Goal: Task Accomplishment & Management: Use online tool/utility

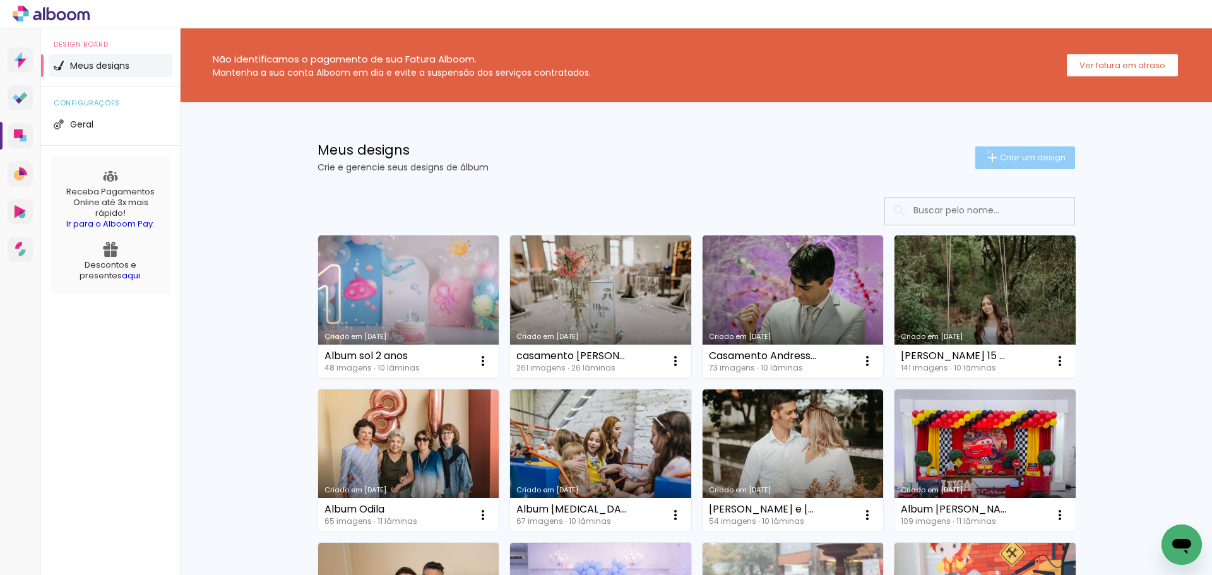
click at [985, 152] on iron-icon at bounding box center [992, 157] width 15 height 15
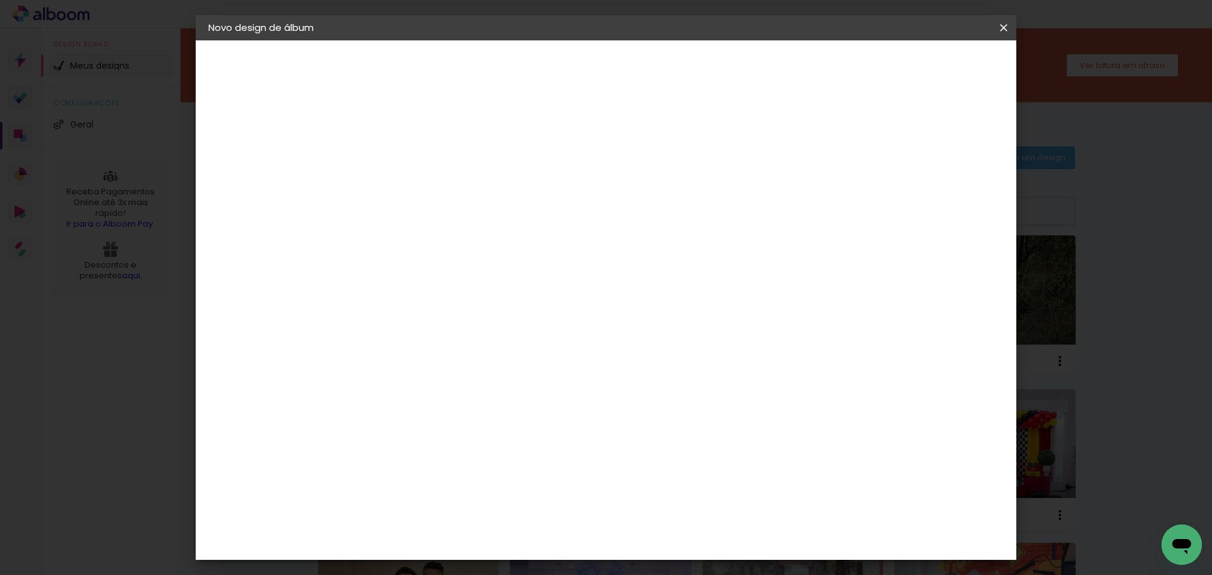
click at [415, 162] on input at bounding box center [415, 170] width 0 height 20
type input "album sol 2 anos festa"
type paper-input "album sol 2 anos festa"
click at [544, 67] on paper-button "Avançar" at bounding box center [513, 66] width 62 height 21
click at [652, 201] on paper-item "Tamanho Livre" at bounding box center [590, 192] width 121 height 28
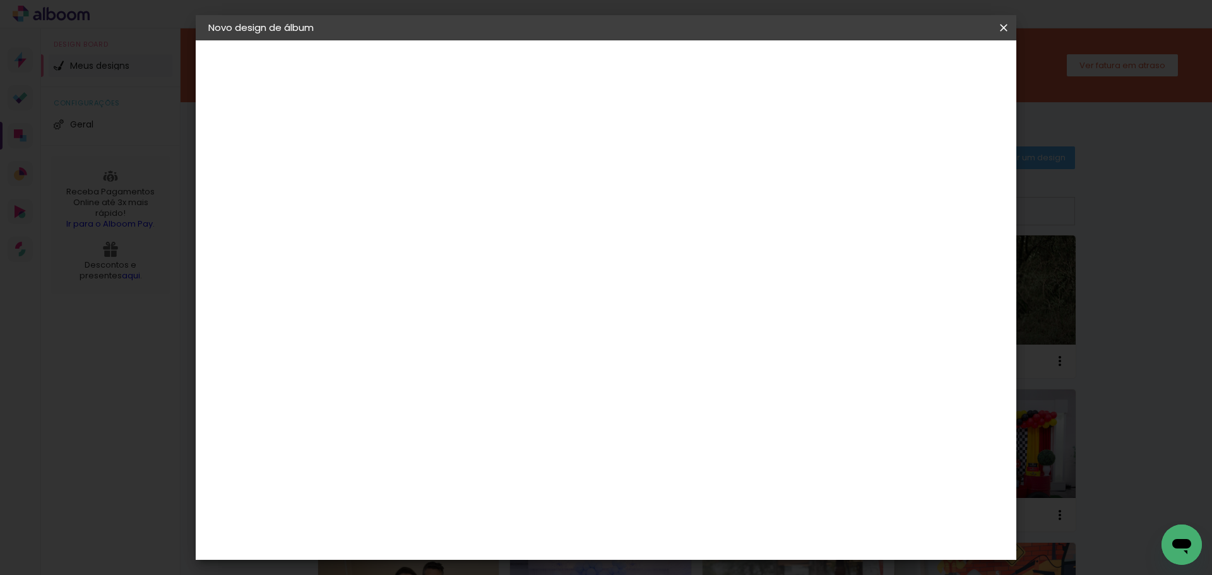
click at [0, 0] on slot "Avançar" at bounding box center [0, 0] width 0 height 0
click at [382, 360] on input "30" at bounding box center [375, 358] width 33 height 19
type input "30"
click at [682, 522] on input "60" at bounding box center [676, 526] width 33 height 19
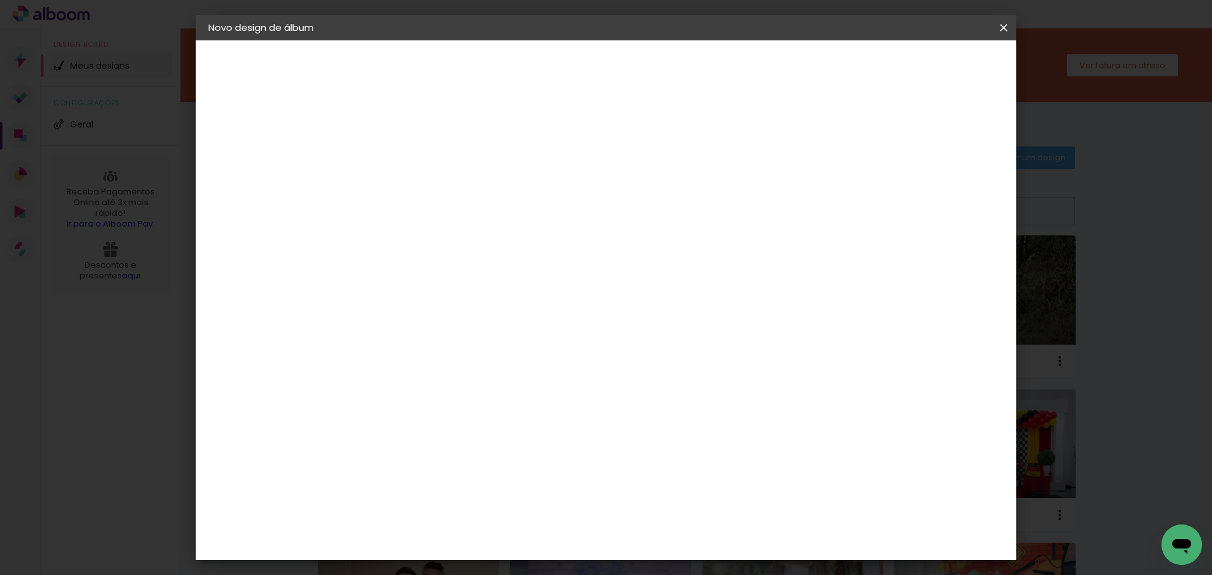
type input "60"
click at [381, 460] on input "30" at bounding box center [375, 462] width 33 height 19
type input "30"
click at [680, 530] on input "60" at bounding box center [676, 526] width 33 height 19
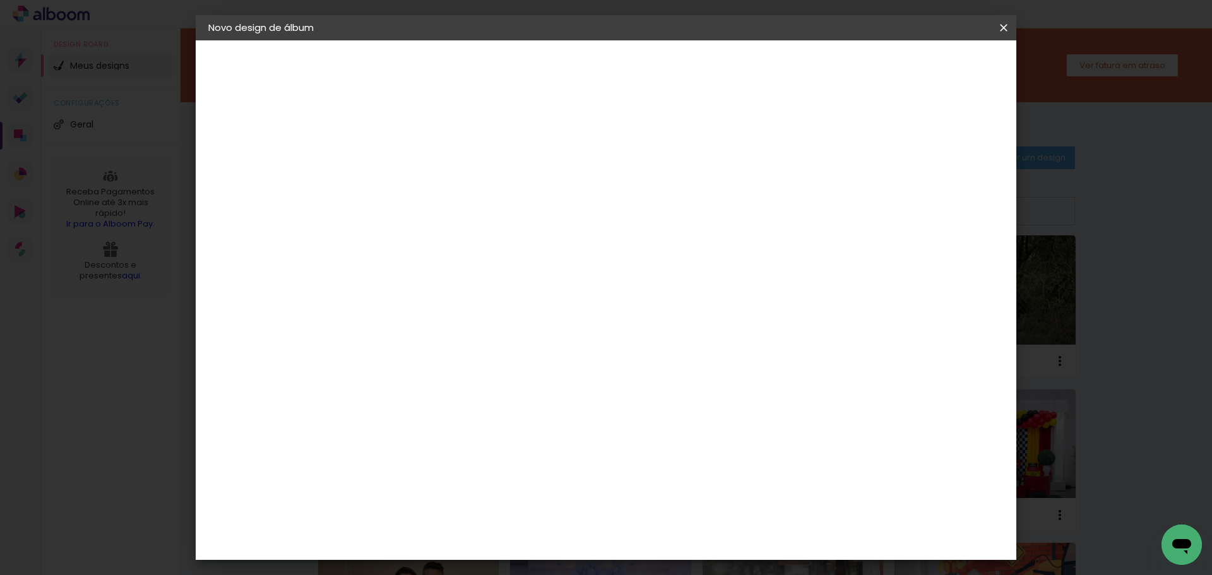
scroll to position [158, 0]
type input "0"
type paper-input "0"
click at [557, 208] on span "0" at bounding box center [552, 208] width 14 height 19
click at [682, 541] on input "0" at bounding box center [676, 537] width 33 height 19
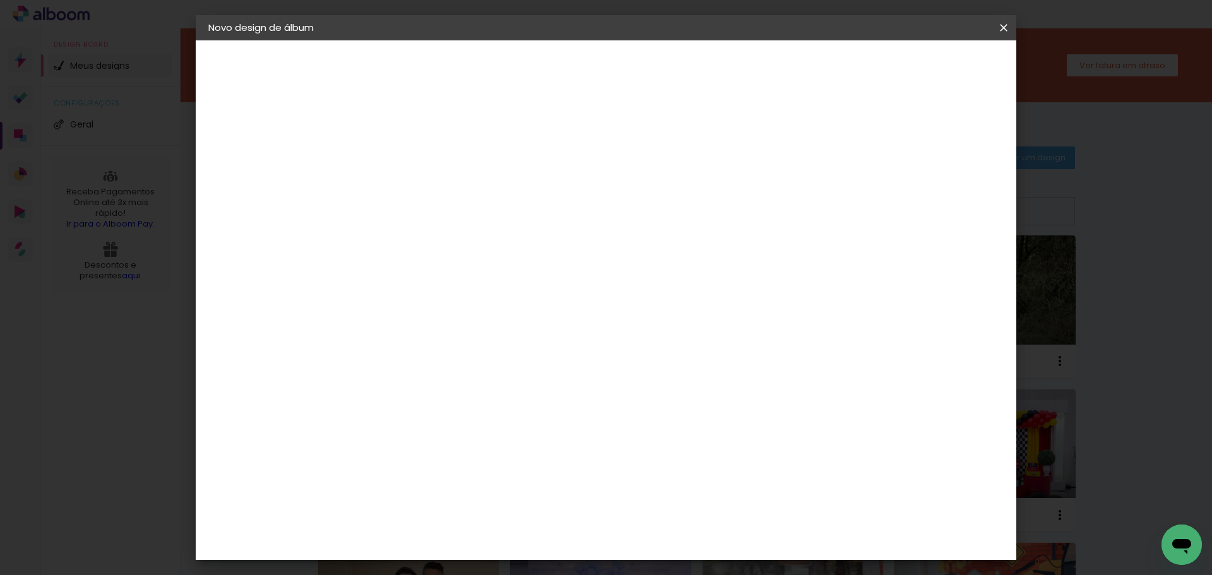
scroll to position [119, 0]
type input "60"
type paper-input "60"
click at [383, 359] on input "30" at bounding box center [375, 358] width 33 height 19
type input "15"
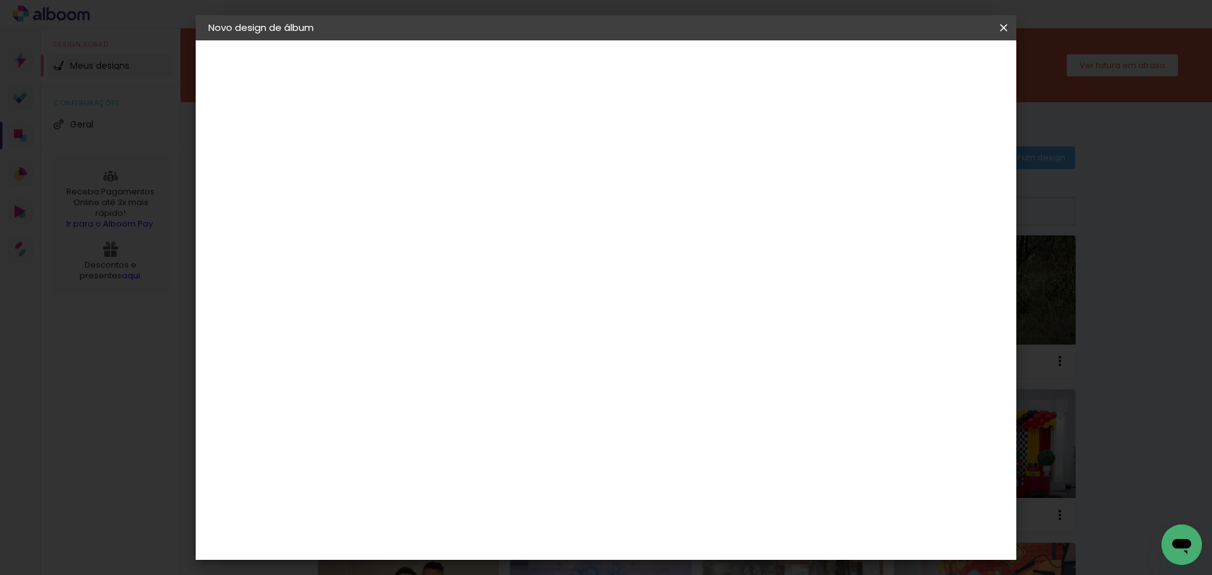
type paper-input "15"
click at [683, 400] on input "60" at bounding box center [676, 402] width 33 height 19
type input "40"
type paper-input "40"
click at [391, 330] on input "15" at bounding box center [375, 327] width 33 height 19
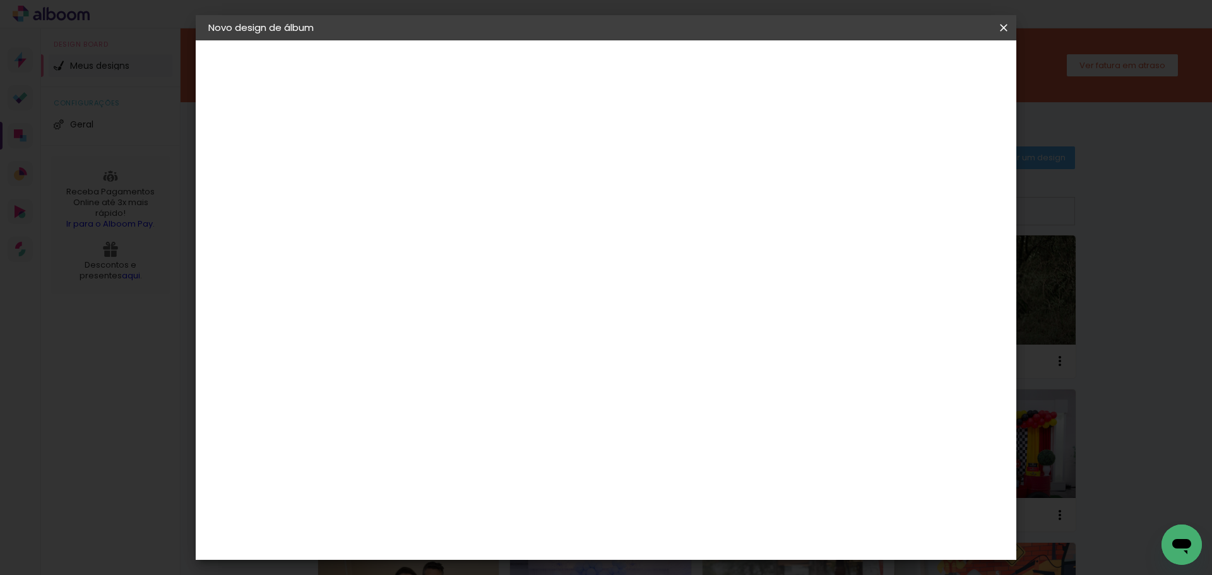
type input "1"
type input "30"
type paper-input "30"
click at [686, 541] on input "40" at bounding box center [676, 537] width 33 height 19
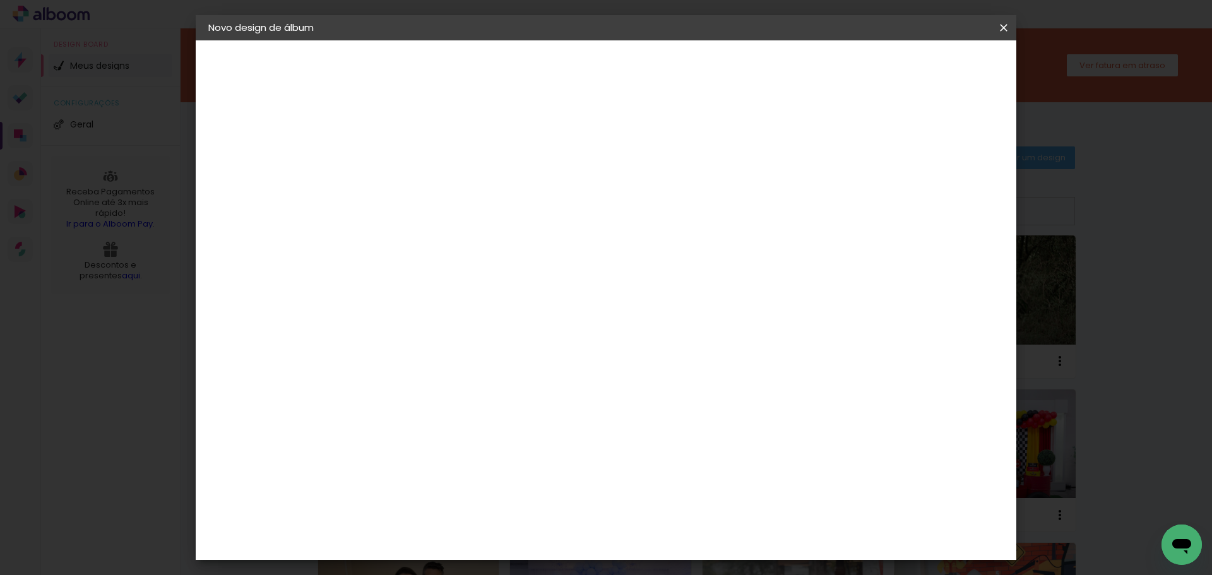
scroll to position [119, 0]
type input "80"
type paper-input "80"
click at [925, 68] on span "Iniciar design" at bounding box center [895, 67] width 57 height 9
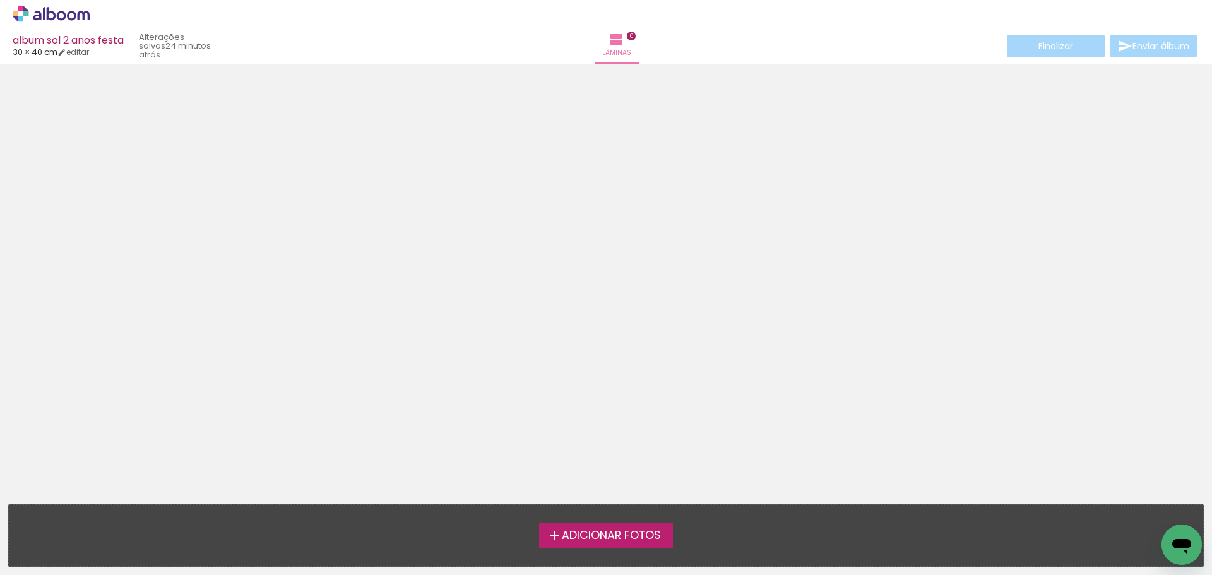
click at [616, 531] on span "Adicionar Fotos" at bounding box center [611, 535] width 99 height 11
click at [0, 0] on input "file" at bounding box center [0, 0] width 0 height 0
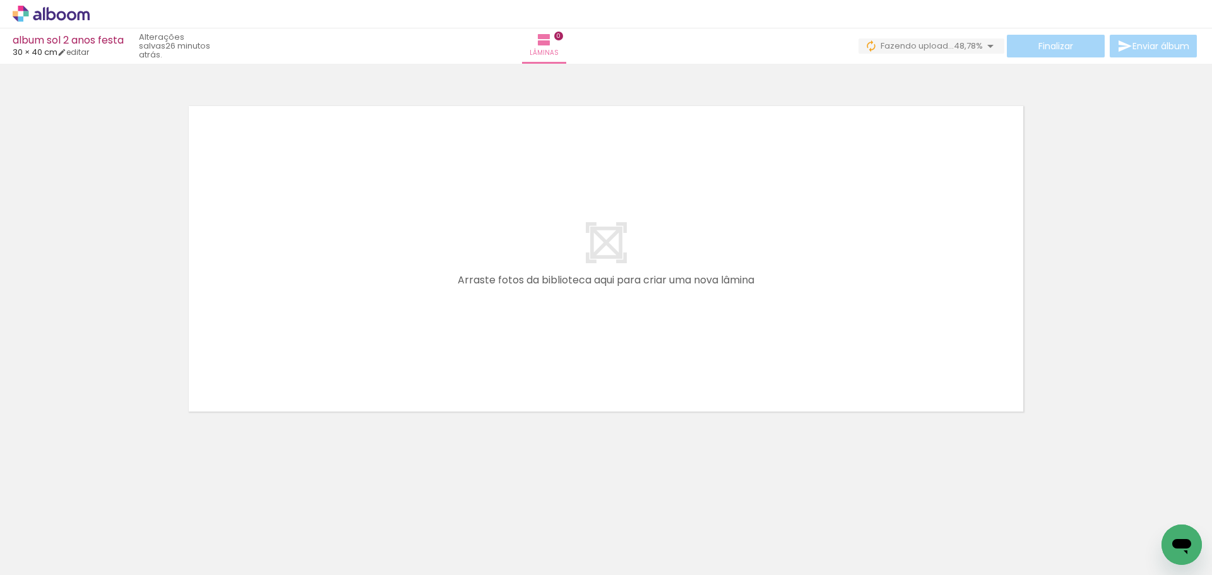
click at [148, 538] on div at bounding box center [126, 533] width 63 height 42
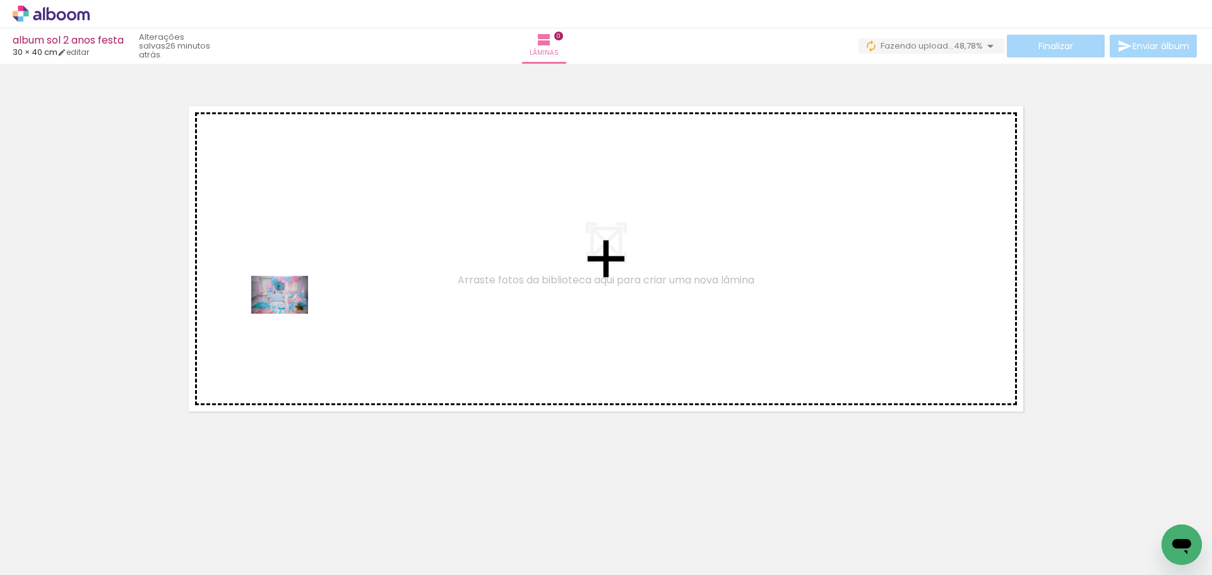
drag, startPoint x: 143, startPoint y: 527, endPoint x: 291, endPoint y: 312, distance: 261.5
click at [291, 312] on quentale-workspace at bounding box center [606, 287] width 1212 height 575
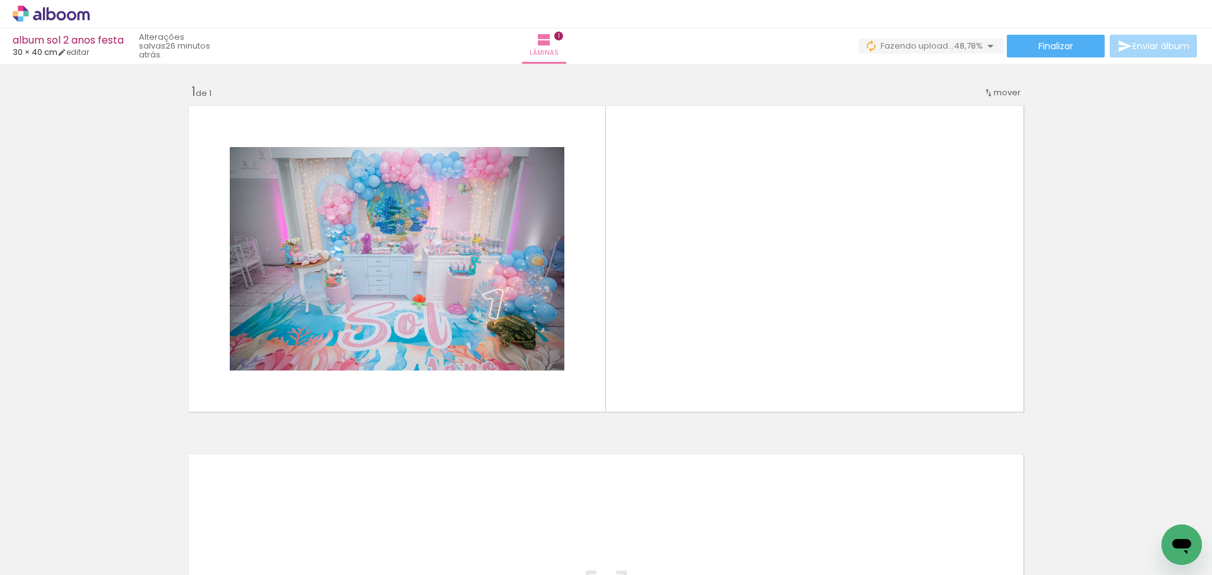
click at [56, 11] on icon at bounding box center [51, 14] width 77 height 16
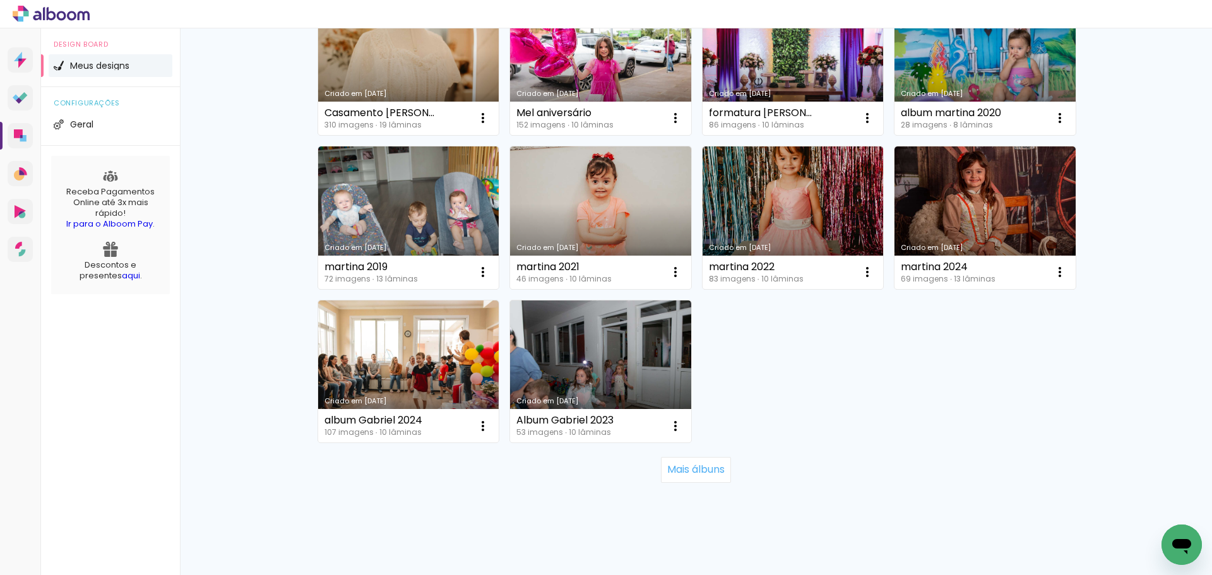
scroll to position [859, 0]
click at [0, 0] on slot "Mais álbuns" at bounding box center [0, 0] width 0 height 0
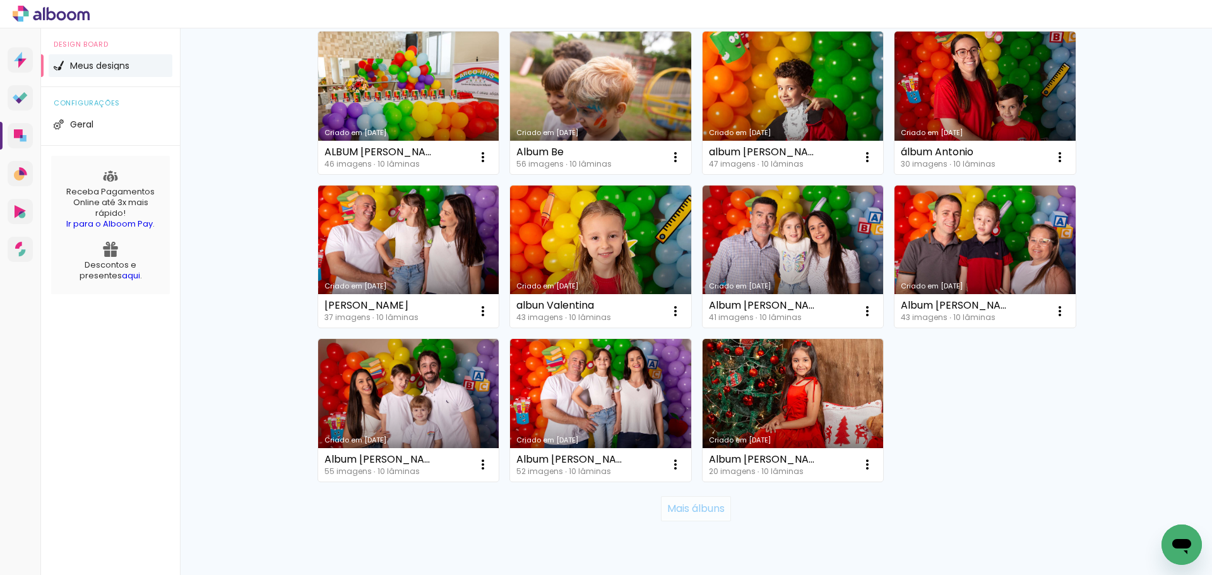
scroll to position [1770, 0]
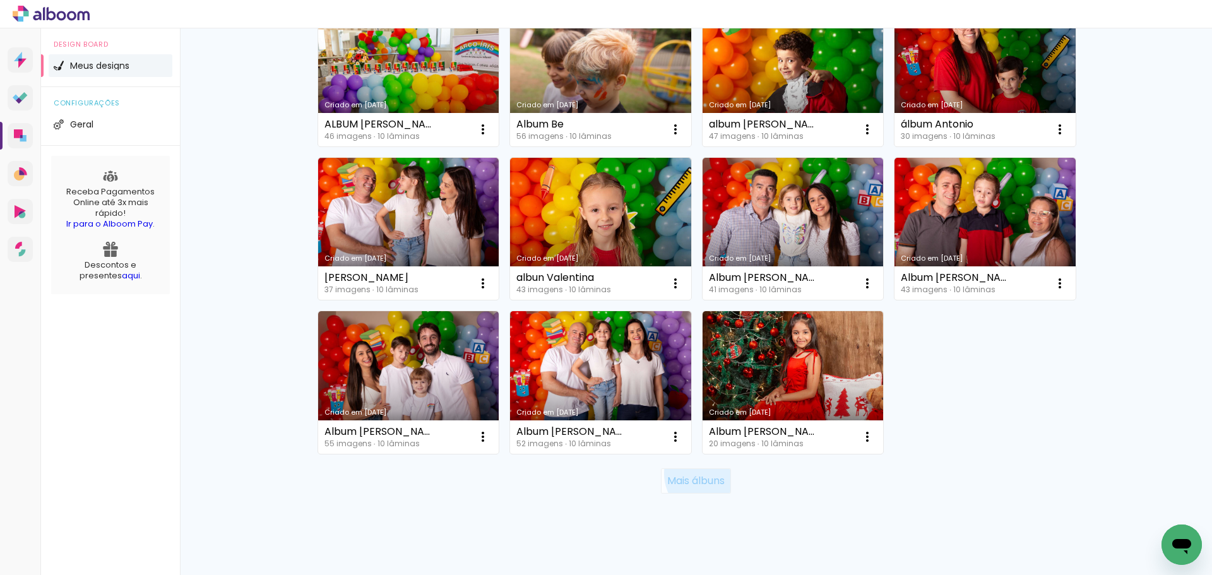
click at [0, 0] on slot "Mais álbuns" at bounding box center [0, 0] width 0 height 0
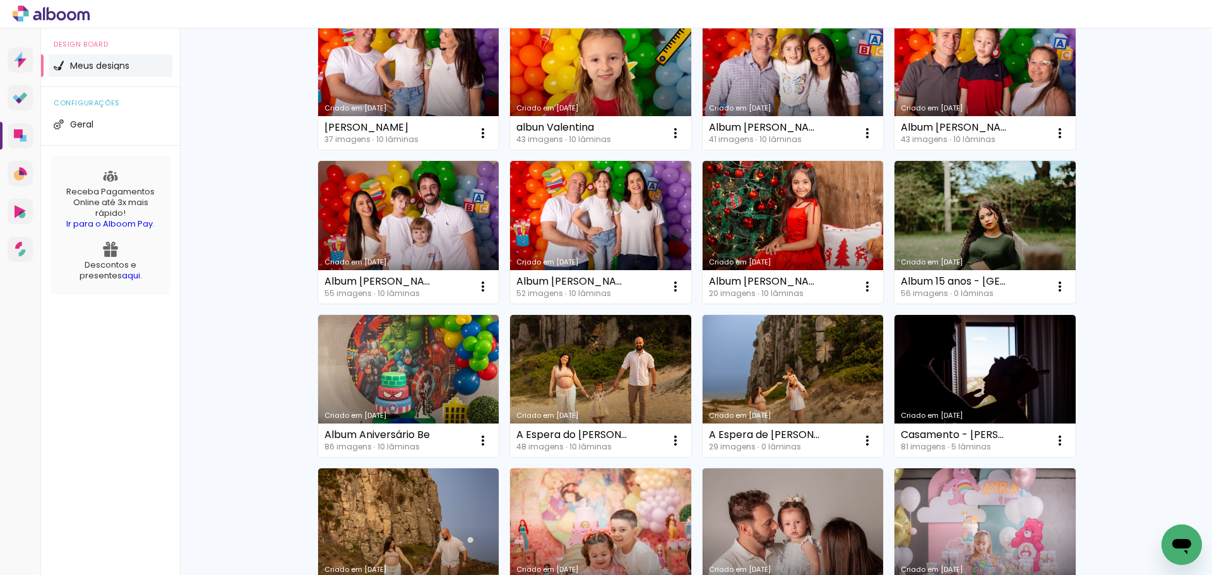
scroll to position [2016, 0]
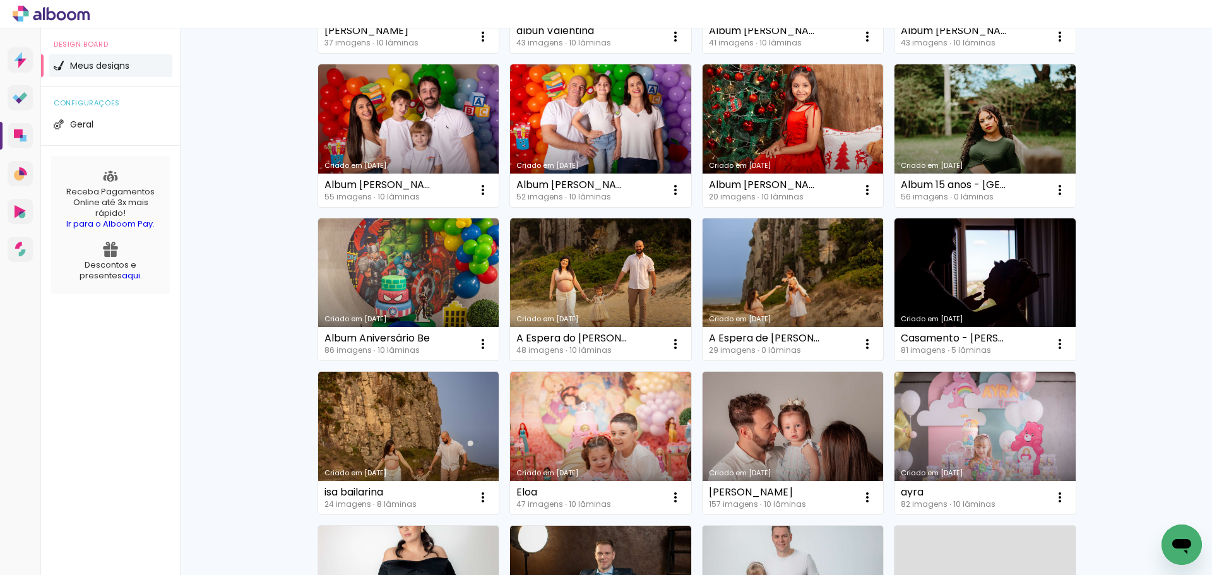
click at [802, 302] on link "Criado em 10/01/25" at bounding box center [793, 289] width 181 height 143
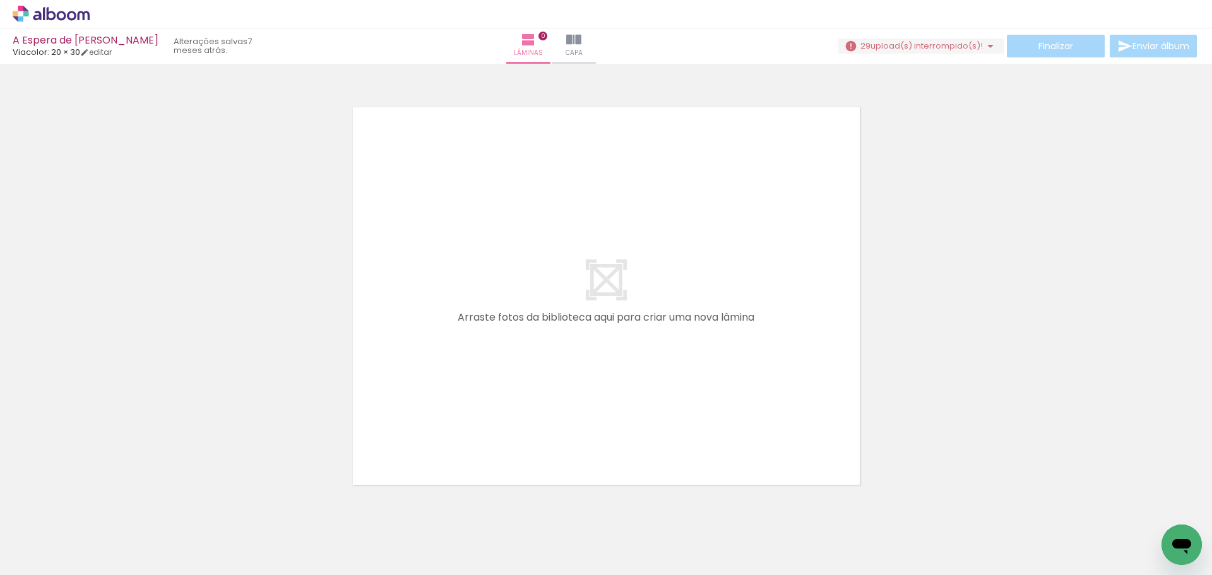
scroll to position [40, 0]
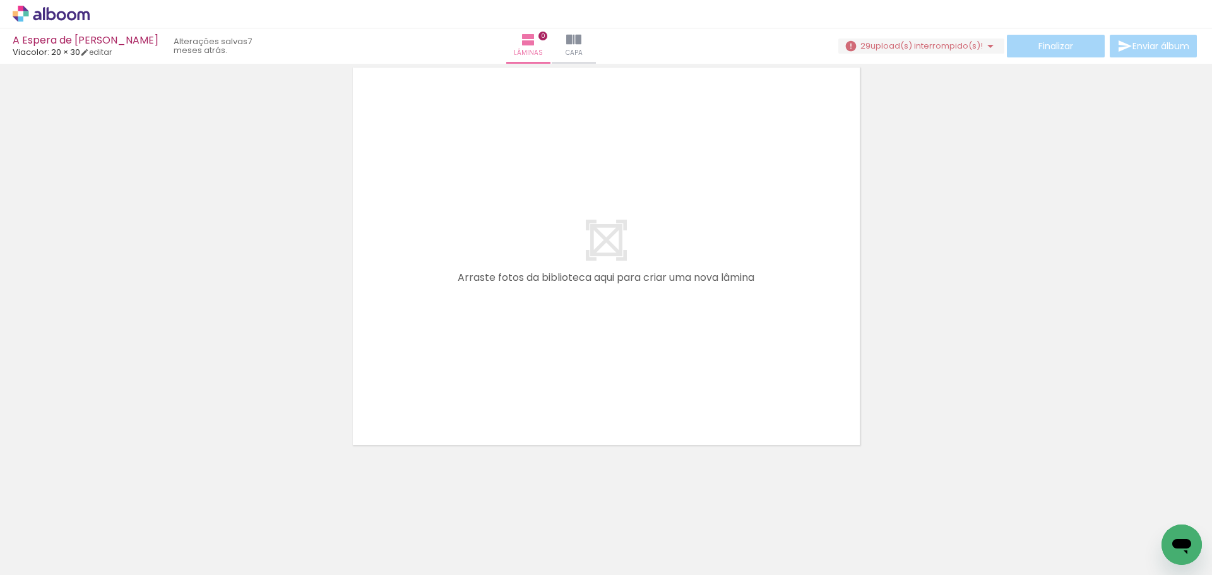
click at [68, 10] on icon at bounding box center [51, 14] width 77 height 16
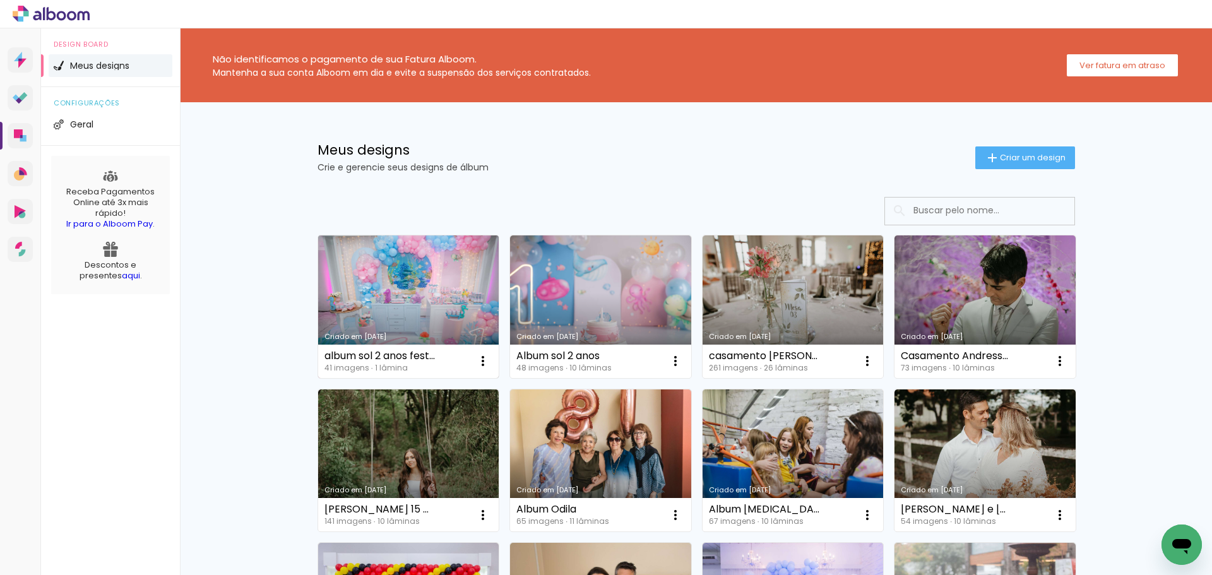
click at [376, 290] on link "Criado em 14/08/25" at bounding box center [408, 306] width 181 height 143
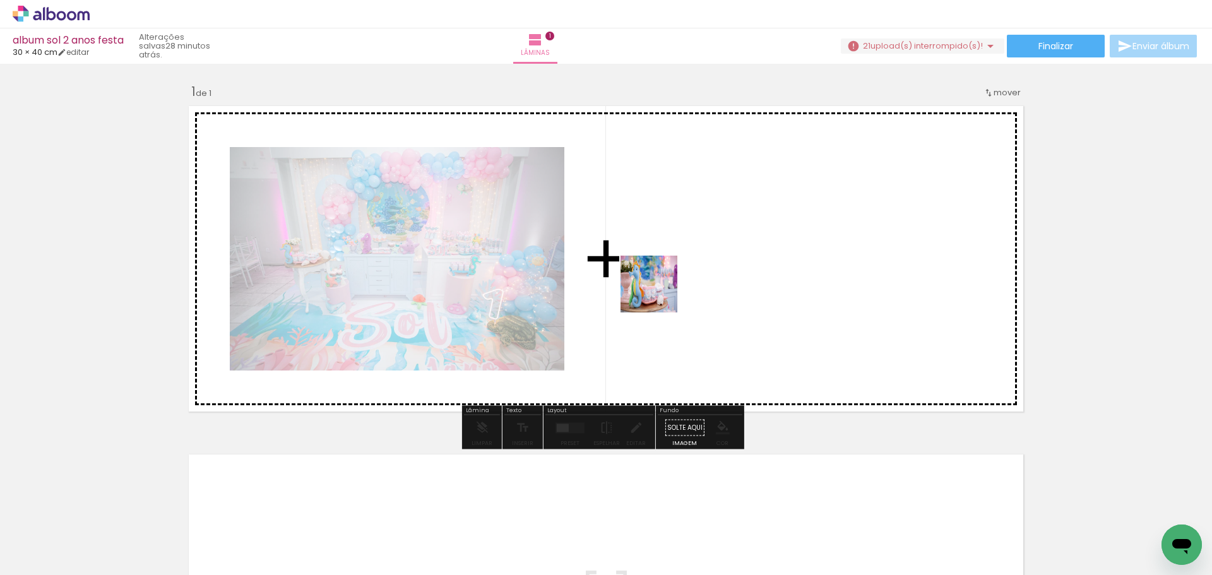
drag, startPoint x: 220, startPoint y: 528, endPoint x: 664, endPoint y: 294, distance: 501.5
click at [664, 294] on quentale-workspace at bounding box center [606, 287] width 1212 height 575
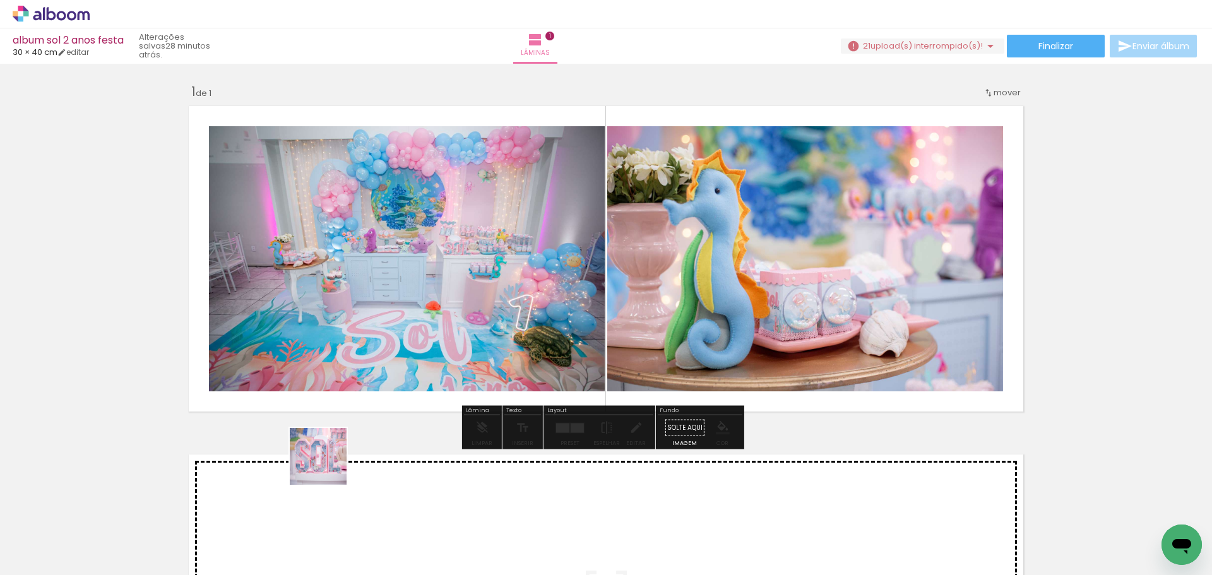
drag, startPoint x: 290, startPoint y: 547, endPoint x: 408, endPoint y: 337, distance: 240.6
click at [408, 337] on quentale-workspace at bounding box center [606, 287] width 1212 height 575
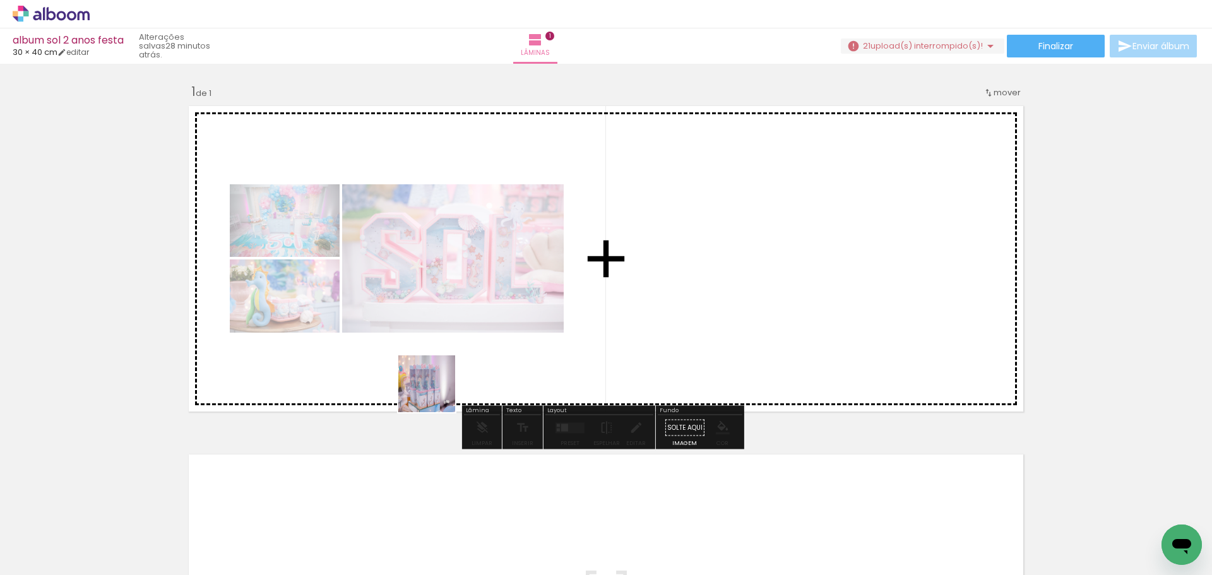
drag, startPoint x: 354, startPoint y: 539, endPoint x: 450, endPoint y: 380, distance: 185.5
click at [450, 380] on quentale-workspace at bounding box center [606, 287] width 1212 height 575
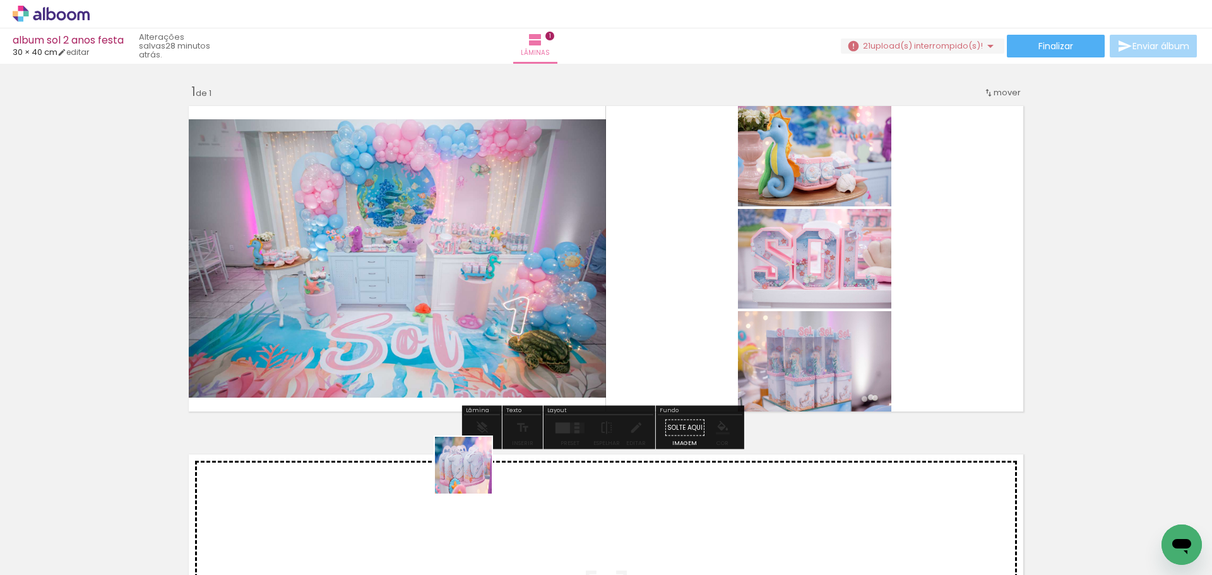
drag, startPoint x: 413, startPoint y: 548, endPoint x: 677, endPoint y: 316, distance: 352.1
click at [677, 316] on quentale-workspace at bounding box center [606, 287] width 1212 height 575
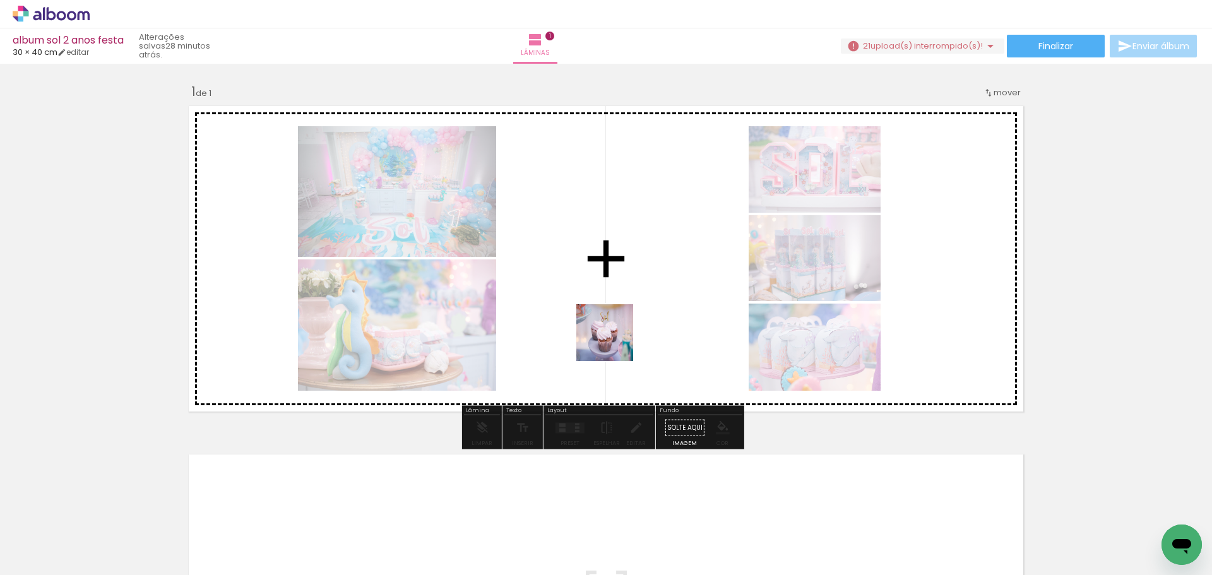
drag, startPoint x: 484, startPoint y: 537, endPoint x: 615, endPoint y: 342, distance: 234.3
click at [615, 342] on quentale-workspace at bounding box center [606, 287] width 1212 height 575
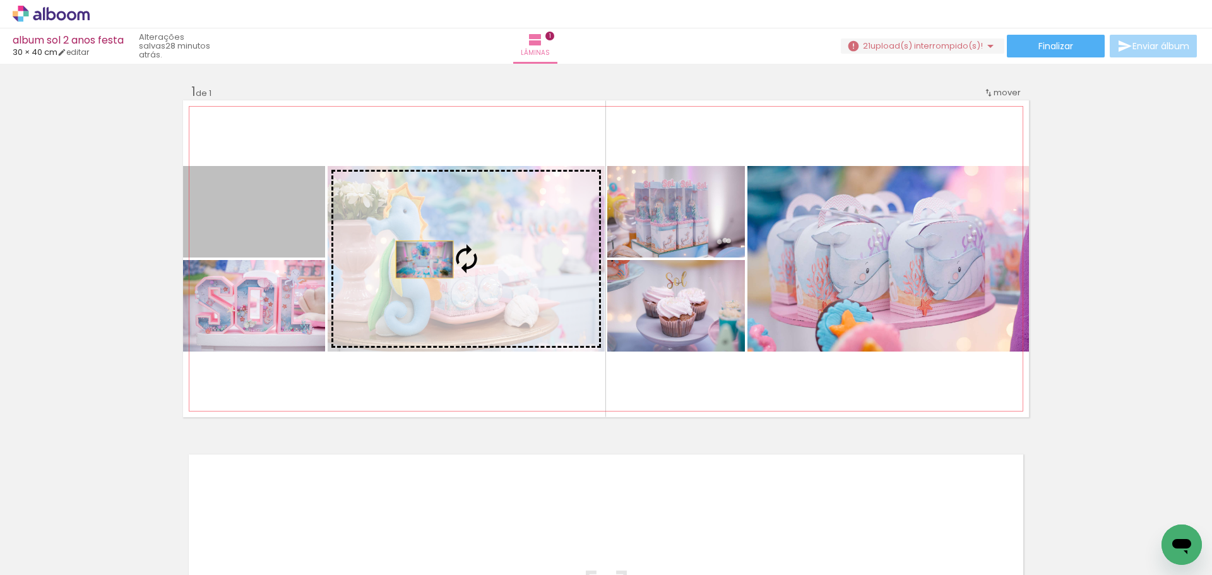
drag, startPoint x: 290, startPoint y: 225, endPoint x: 419, endPoint y: 261, distance: 134.2
click at [0, 0] on slot at bounding box center [0, 0] width 0 height 0
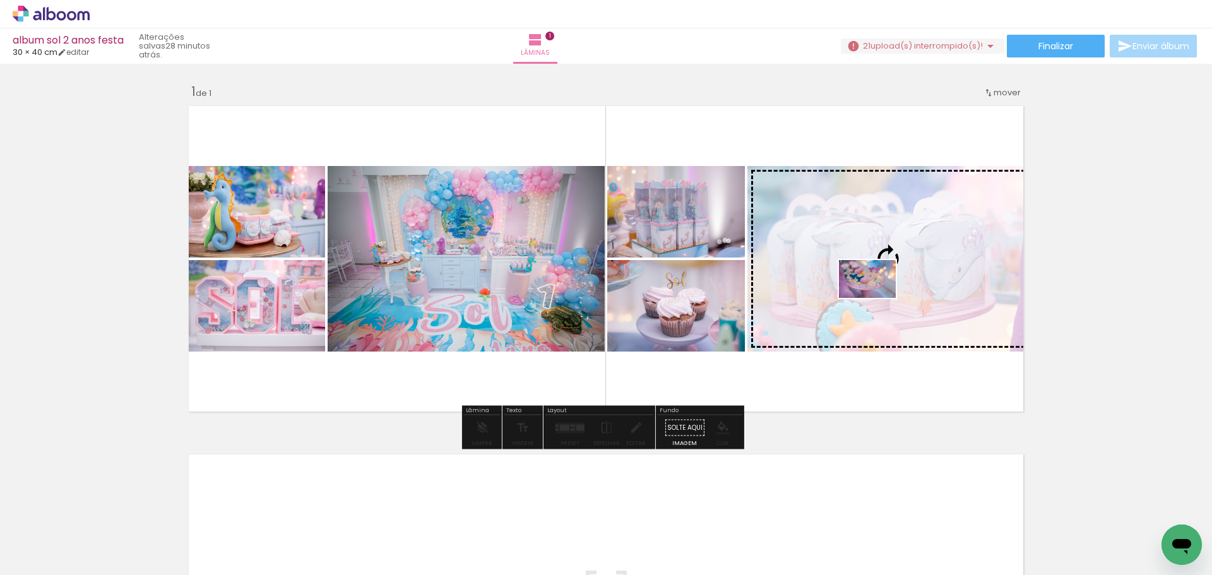
drag, startPoint x: 557, startPoint y: 542, endPoint x: 876, endPoint y: 297, distance: 402.1
click at [876, 297] on quentale-workspace at bounding box center [606, 287] width 1212 height 575
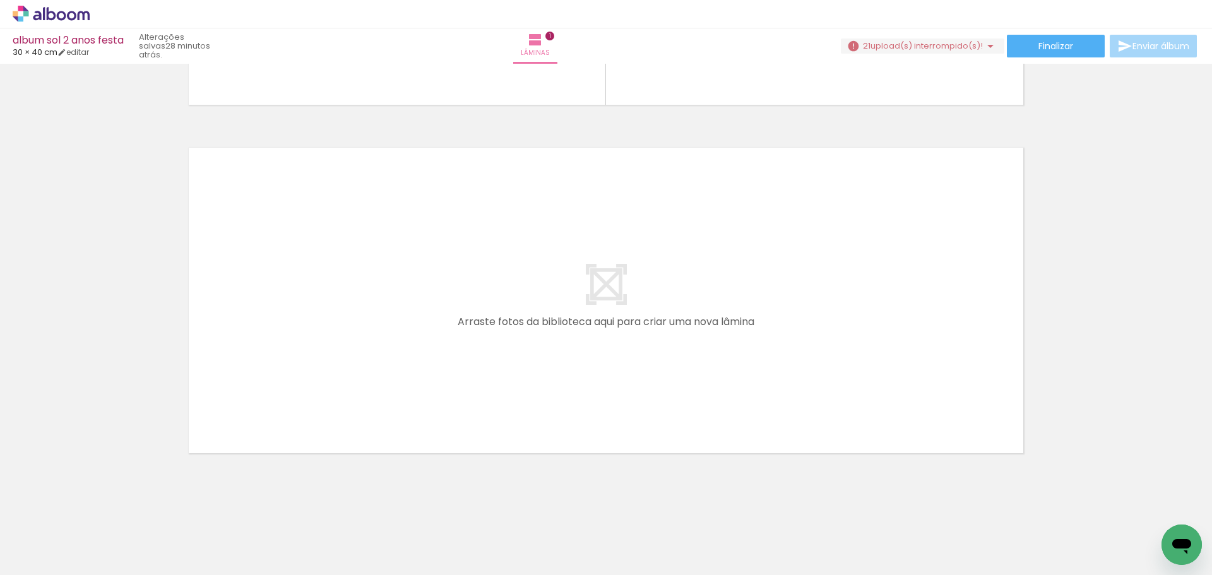
scroll to position [307, 0]
drag, startPoint x: 979, startPoint y: 547, endPoint x: 786, endPoint y: 430, distance: 226.1
click at [786, 430] on quentale-workspace at bounding box center [606, 287] width 1212 height 575
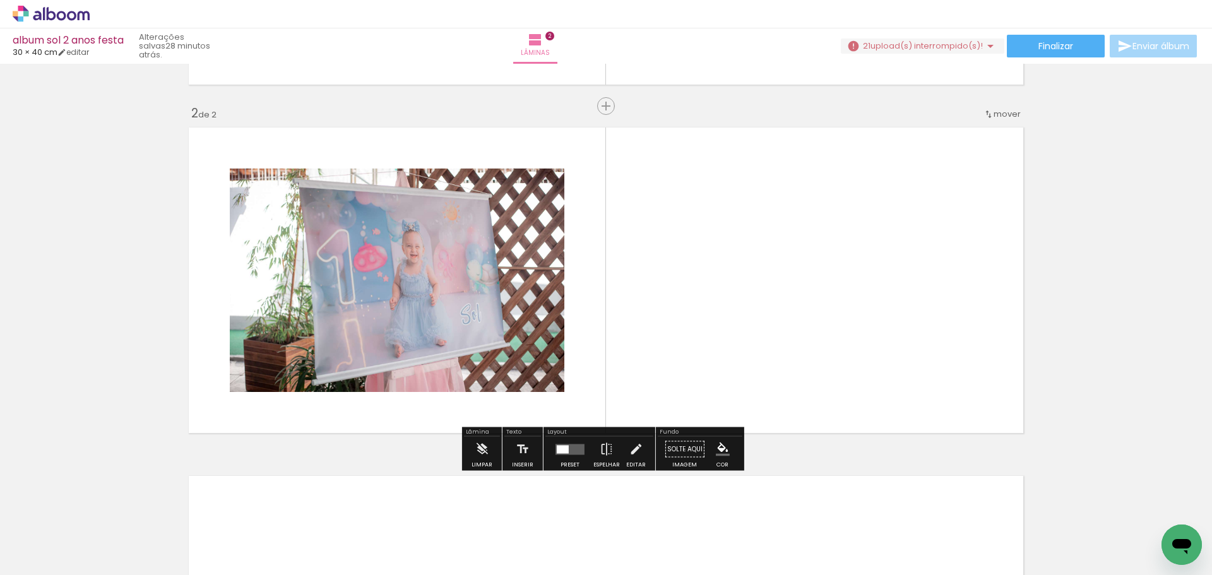
scroll to position [328, 0]
drag, startPoint x: 838, startPoint y: 535, endPoint x: 804, endPoint y: 386, distance: 152.8
click at [804, 386] on quentale-workspace at bounding box center [606, 287] width 1212 height 575
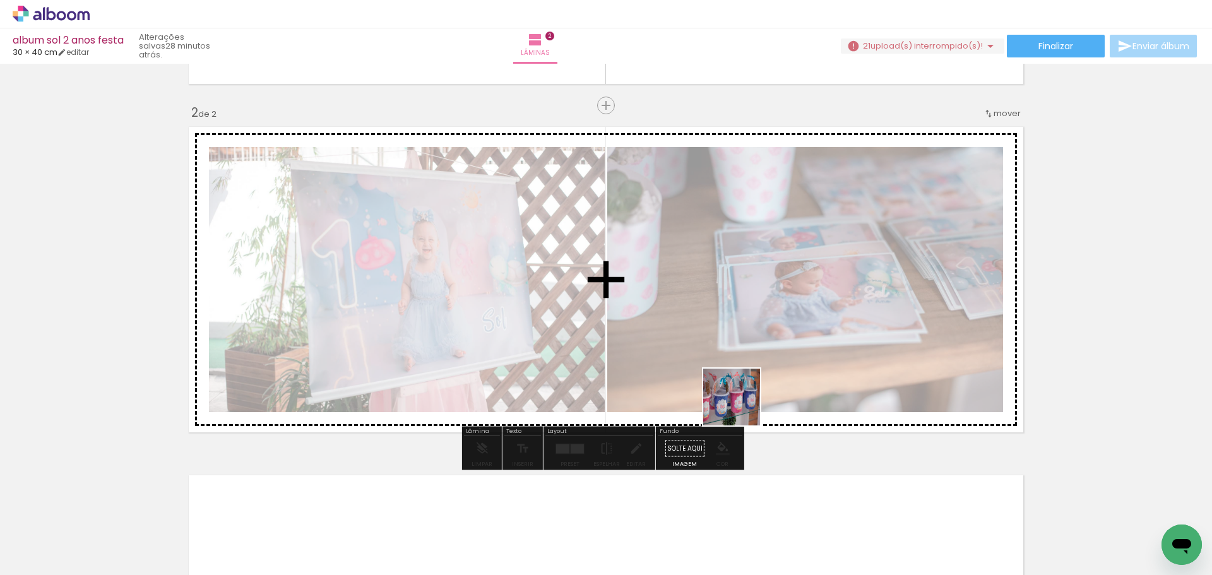
drag, startPoint x: 700, startPoint y: 534, endPoint x: 741, endPoint y: 407, distance: 134.0
click at [741, 407] on quentale-workspace at bounding box center [606, 287] width 1212 height 575
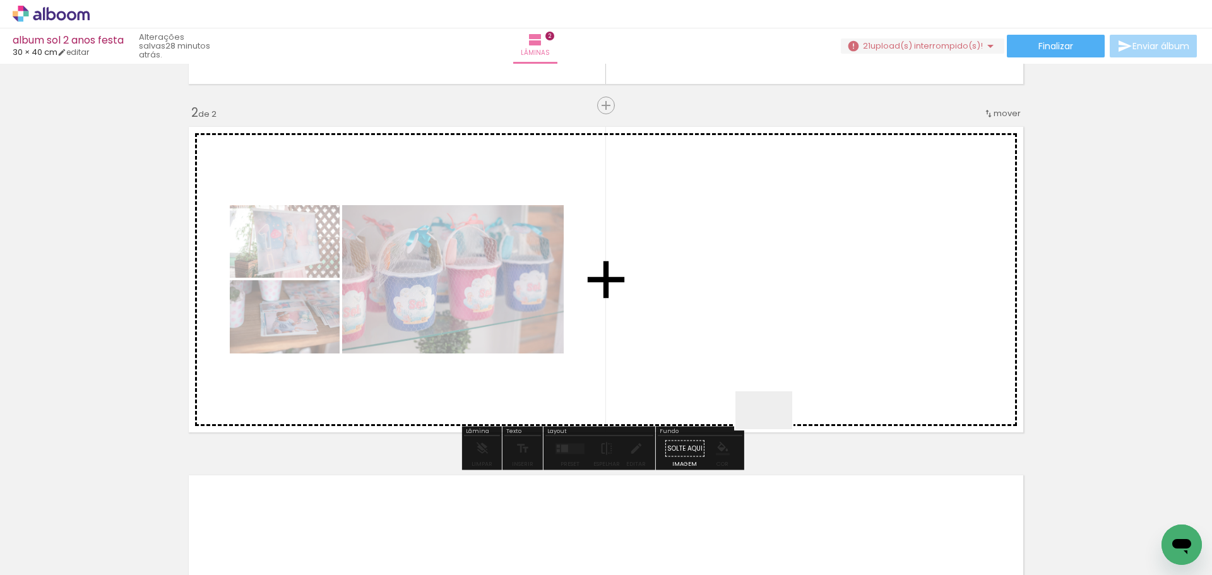
drag, startPoint x: 783, startPoint y: 539, endPoint x: 764, endPoint y: 387, distance: 153.4
click at [764, 387] on quentale-workspace at bounding box center [606, 287] width 1212 height 575
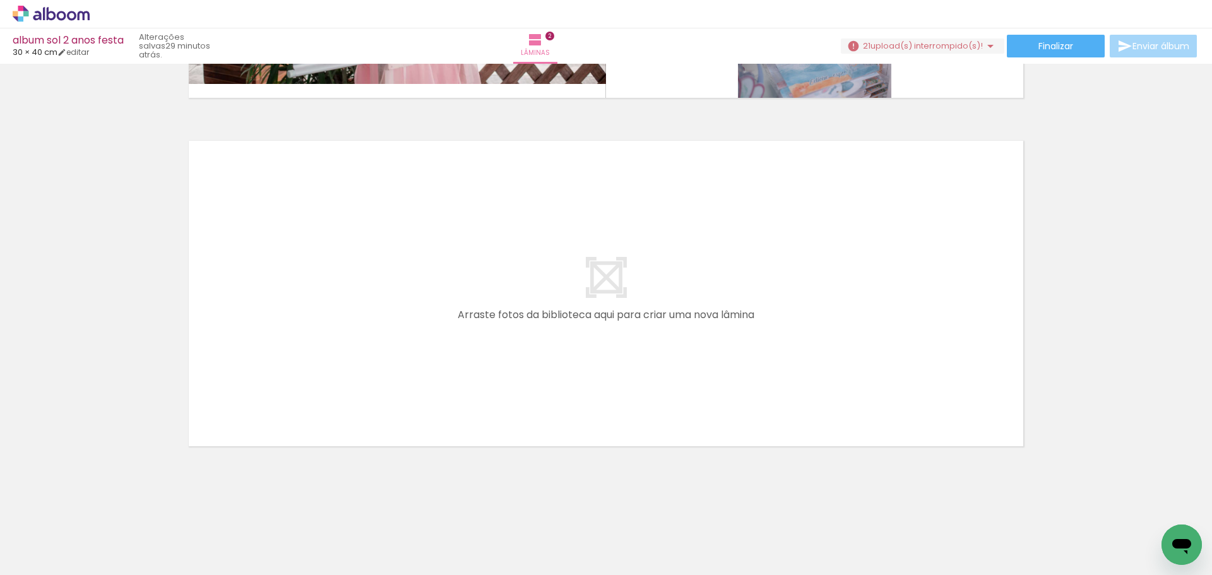
scroll to position [0, 540]
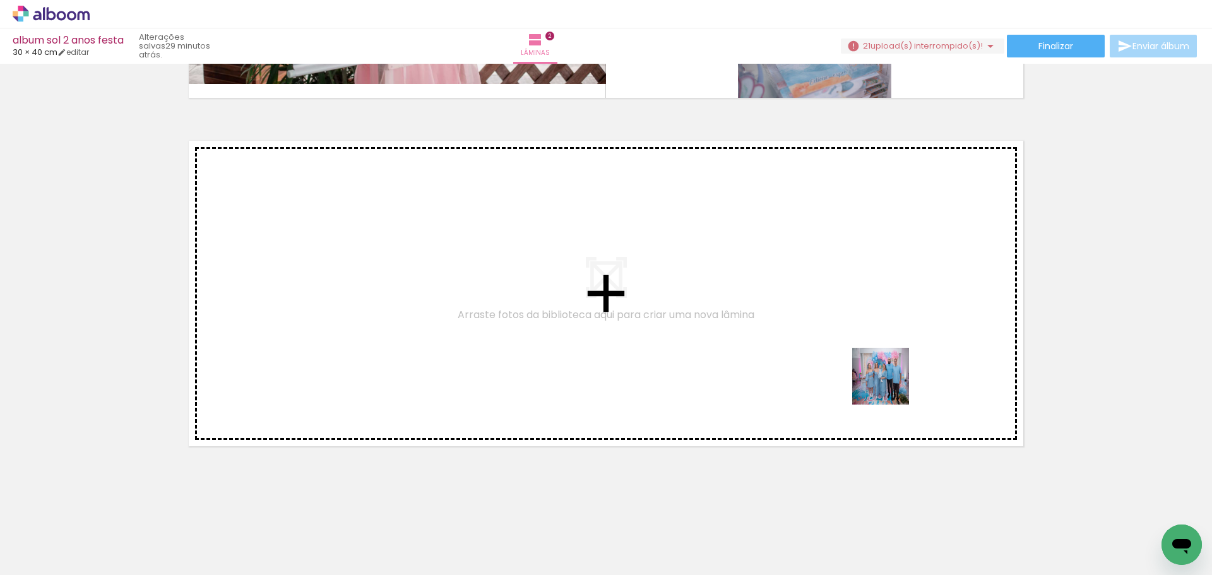
drag, startPoint x: 1085, startPoint y: 536, endPoint x: 866, endPoint y: 369, distance: 275.8
click at [866, 369] on quentale-workspace at bounding box center [606, 287] width 1212 height 575
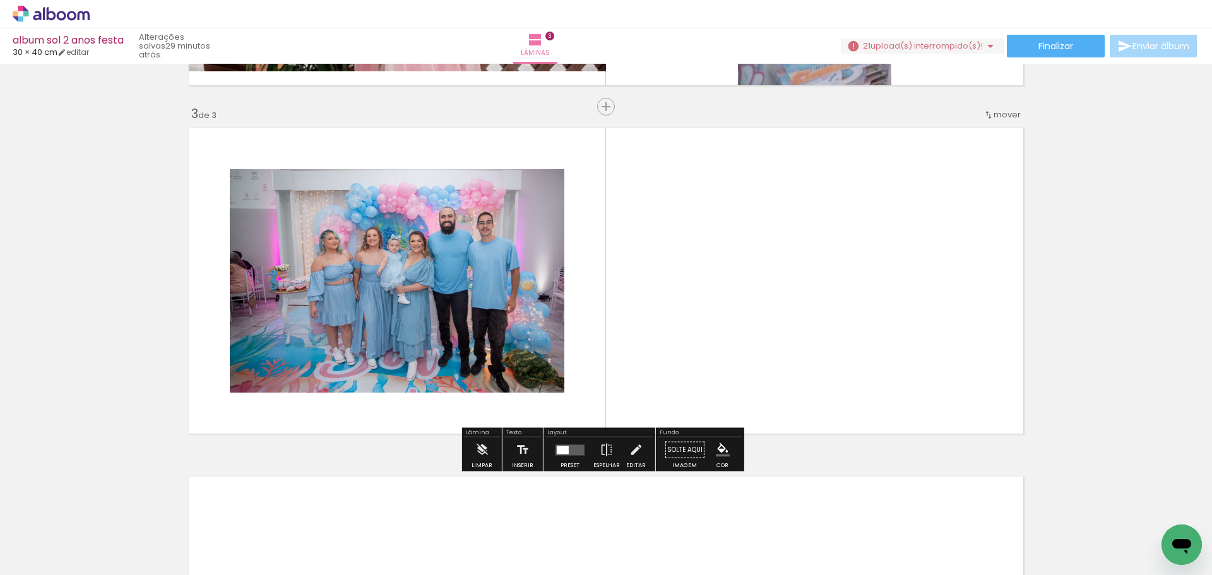
scroll to position [676, 0]
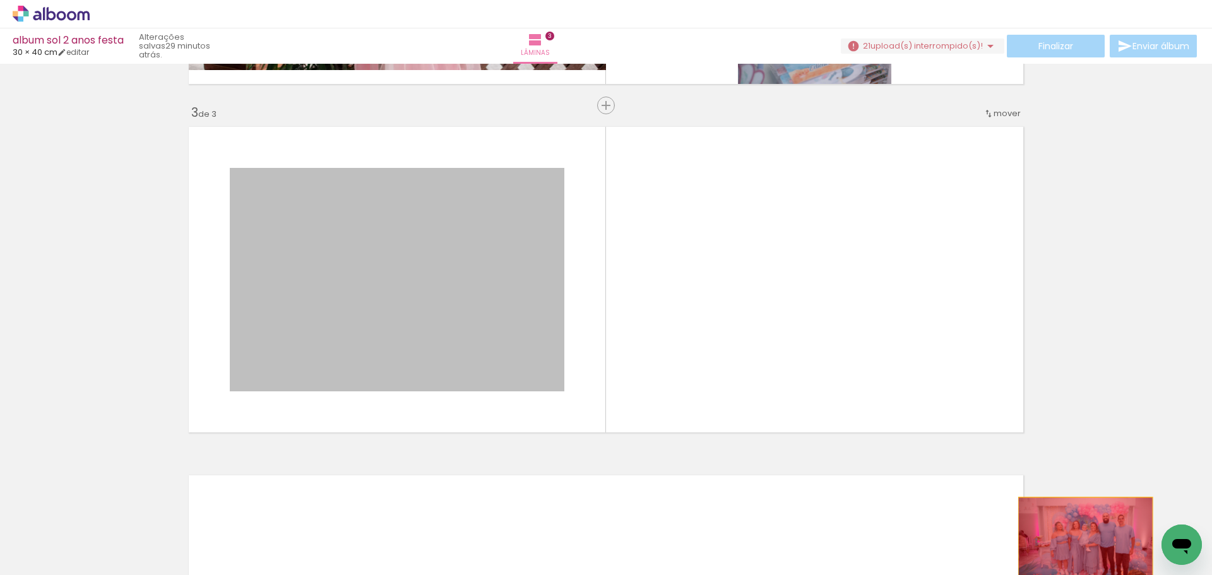
drag, startPoint x: 515, startPoint y: 271, endPoint x: 1083, endPoint y: 542, distance: 629.4
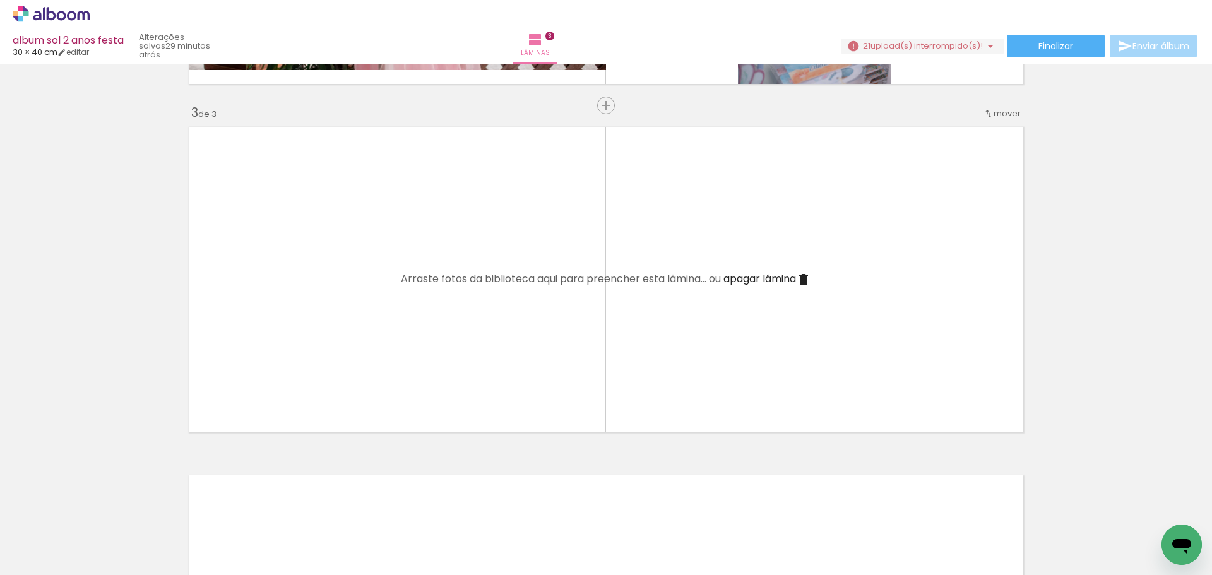
scroll to position [0, 850]
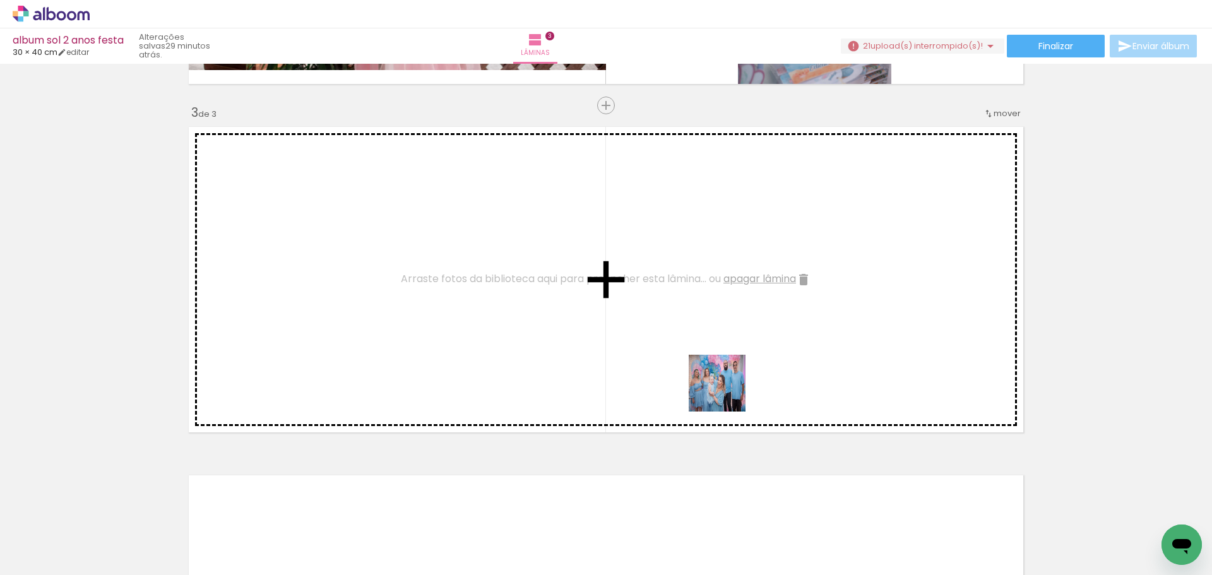
drag, startPoint x: 842, startPoint y: 552, endPoint x: 700, endPoint y: 365, distance: 234.4
click at [700, 365] on quentale-workspace at bounding box center [606, 287] width 1212 height 575
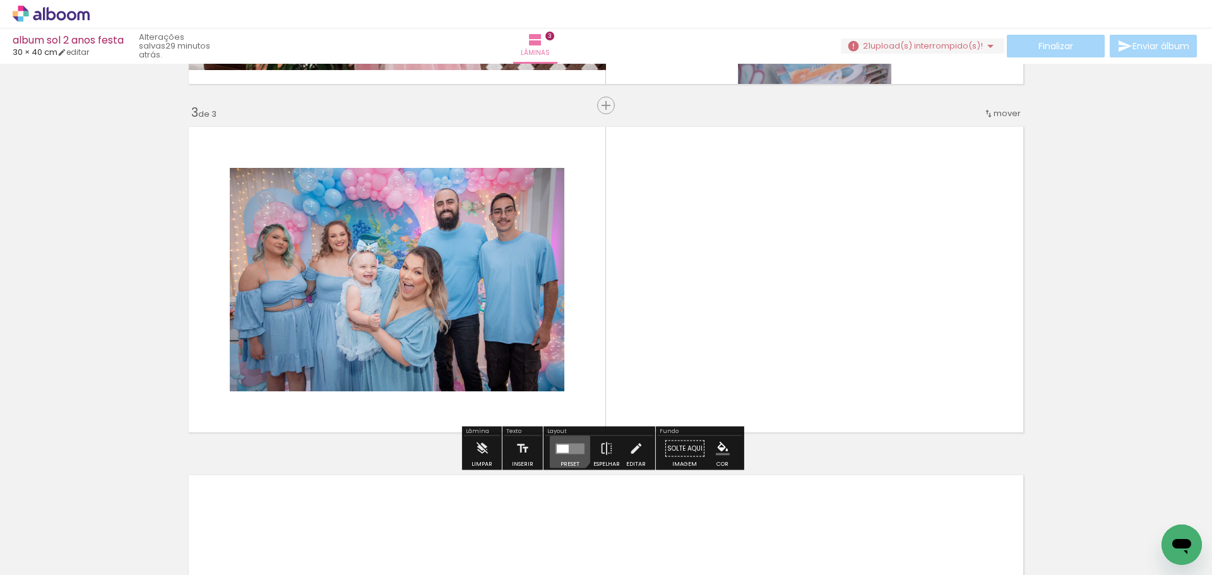
click at [563, 446] on div at bounding box center [563, 448] width 12 height 8
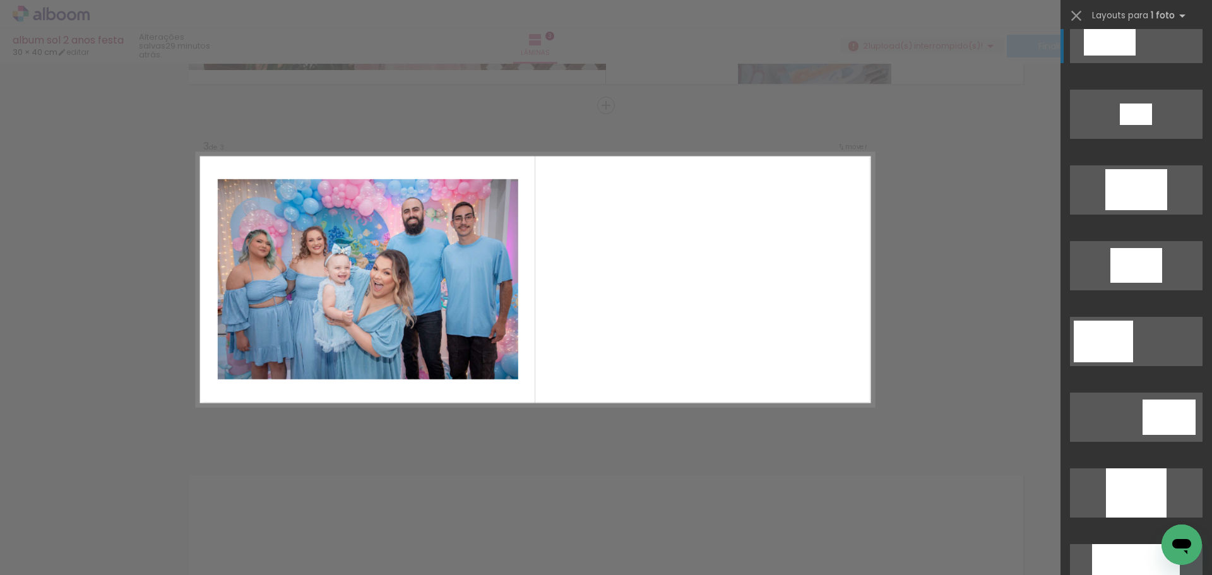
scroll to position [544, 0]
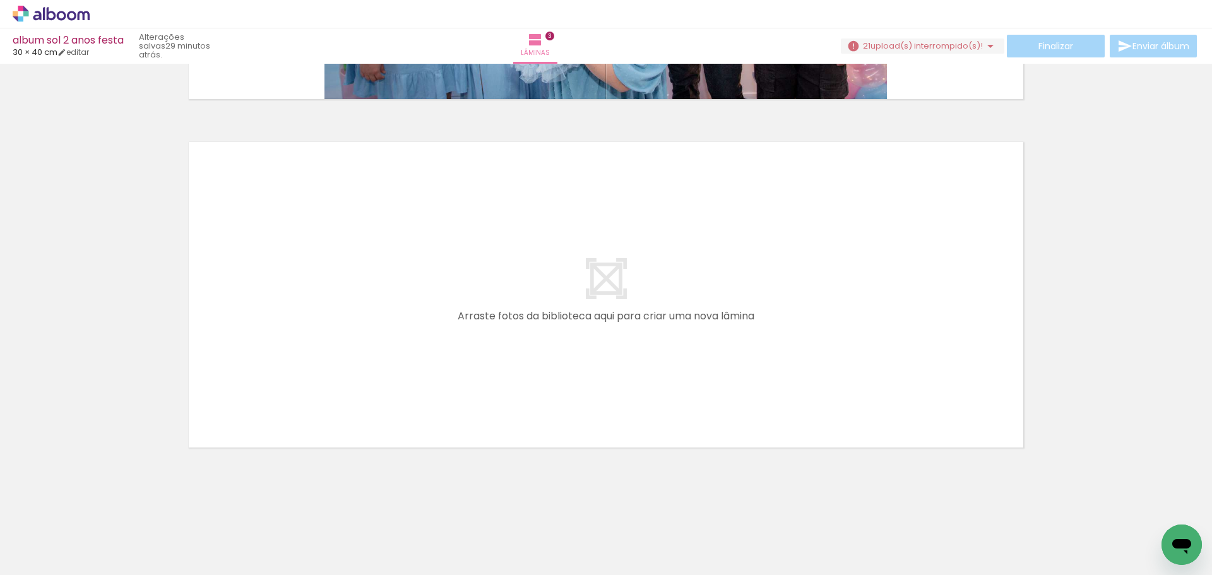
scroll to position [0, 939]
drag, startPoint x: 120, startPoint y: 547, endPoint x: 352, endPoint y: 419, distance: 265.0
click at [352, 419] on quentale-workspace at bounding box center [606, 287] width 1212 height 575
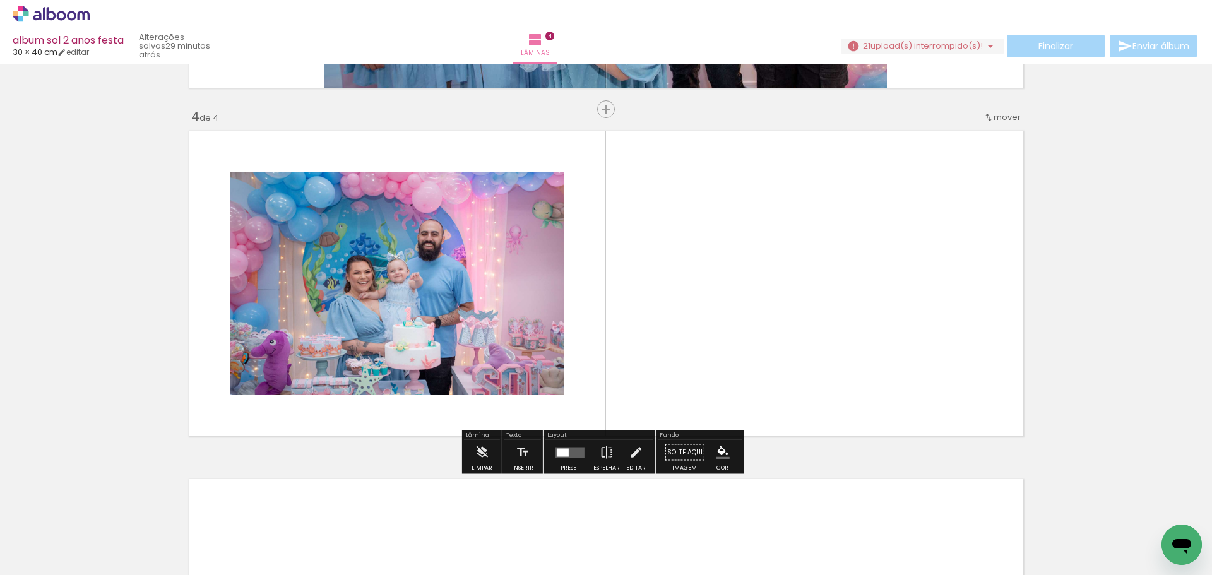
scroll to position [1025, 0]
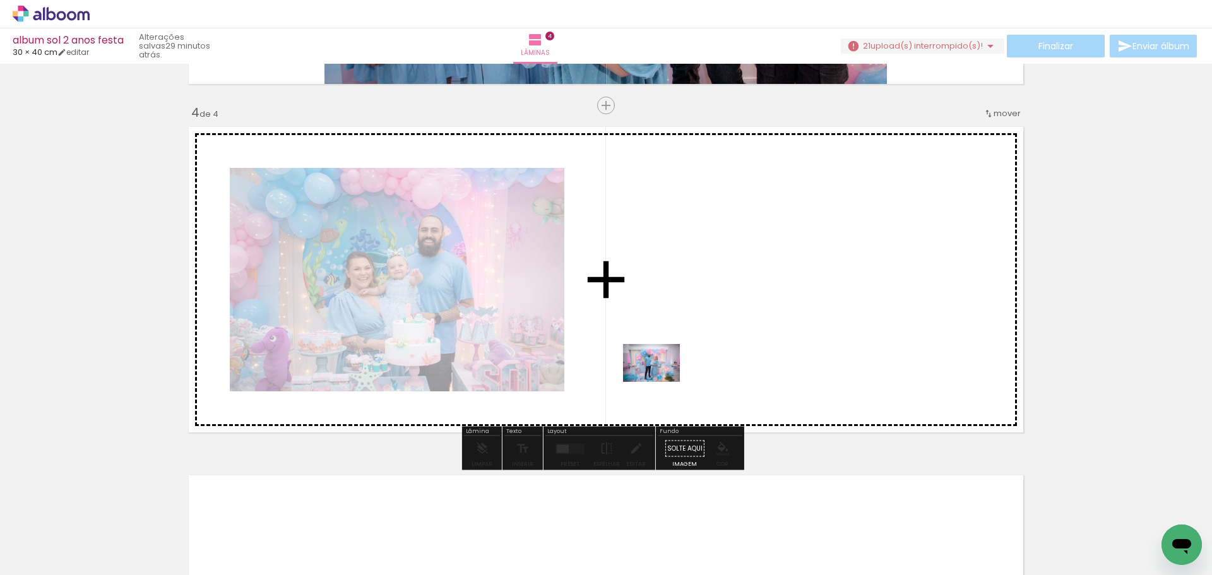
drag, startPoint x: 185, startPoint y: 540, endPoint x: 662, endPoint y: 381, distance: 502.3
click at [662, 381] on quentale-workspace at bounding box center [606, 287] width 1212 height 575
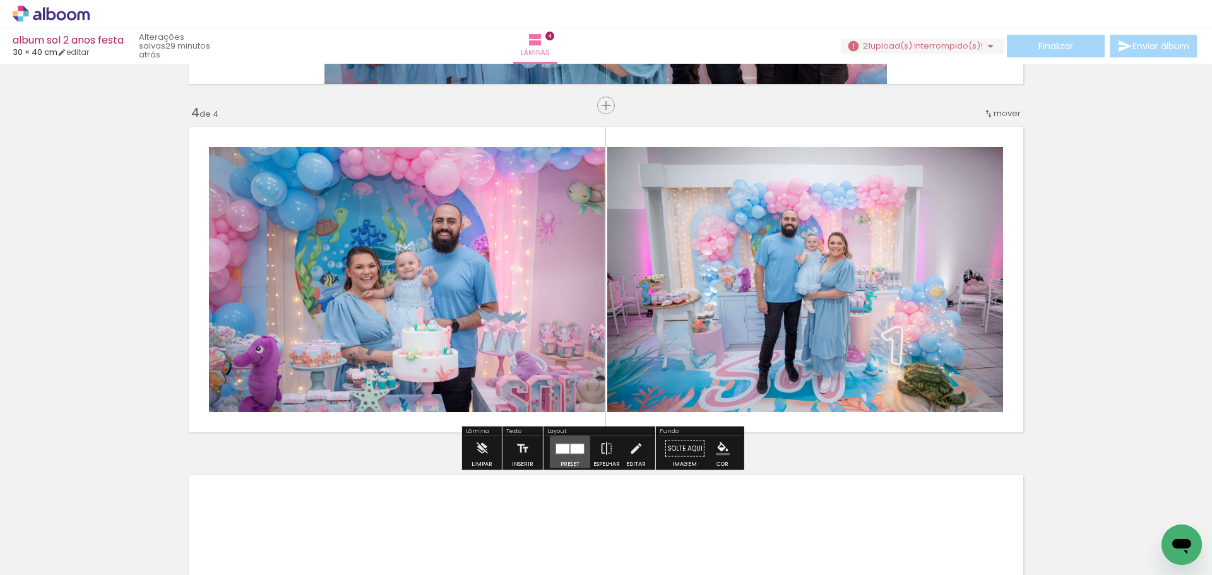
click at [571, 444] on div at bounding box center [577, 448] width 13 height 9
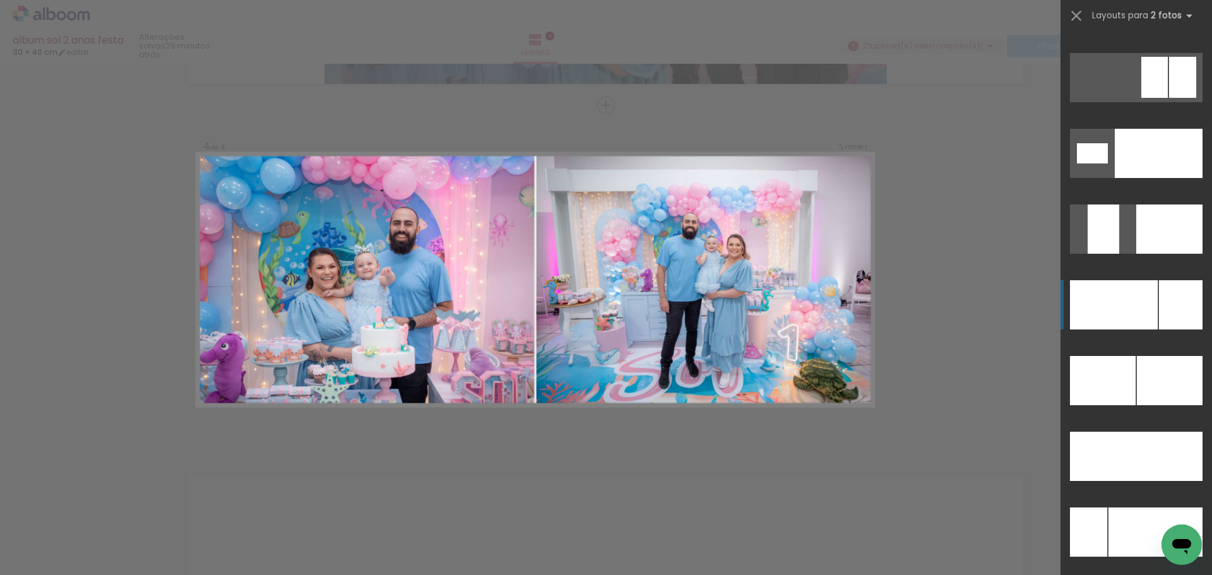
scroll to position [5289, 0]
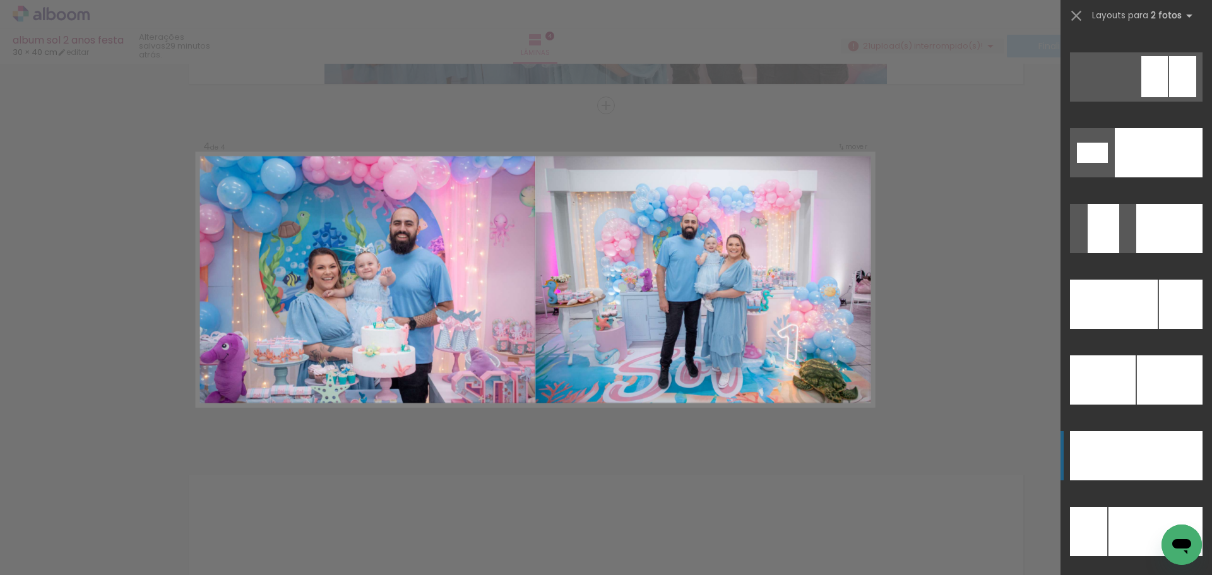
click at [1159, 329] on div at bounding box center [1181, 304] width 44 height 49
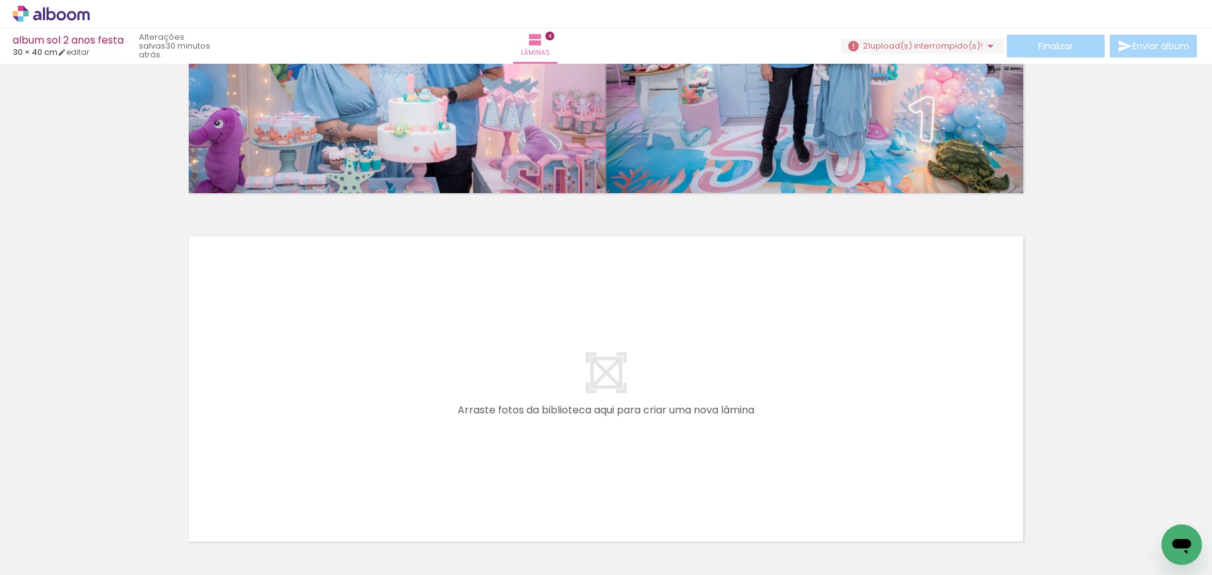
scroll to position [1263, 0]
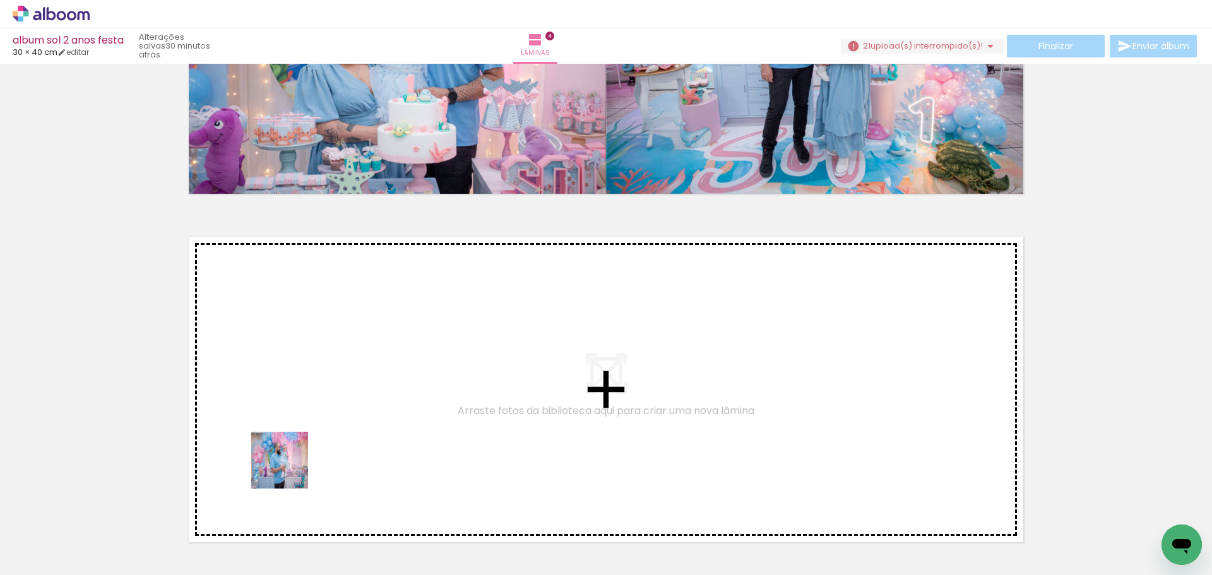
drag, startPoint x: 267, startPoint y: 519, endPoint x: 323, endPoint y: 420, distance: 113.6
click at [323, 420] on quentale-workspace at bounding box center [606, 287] width 1212 height 575
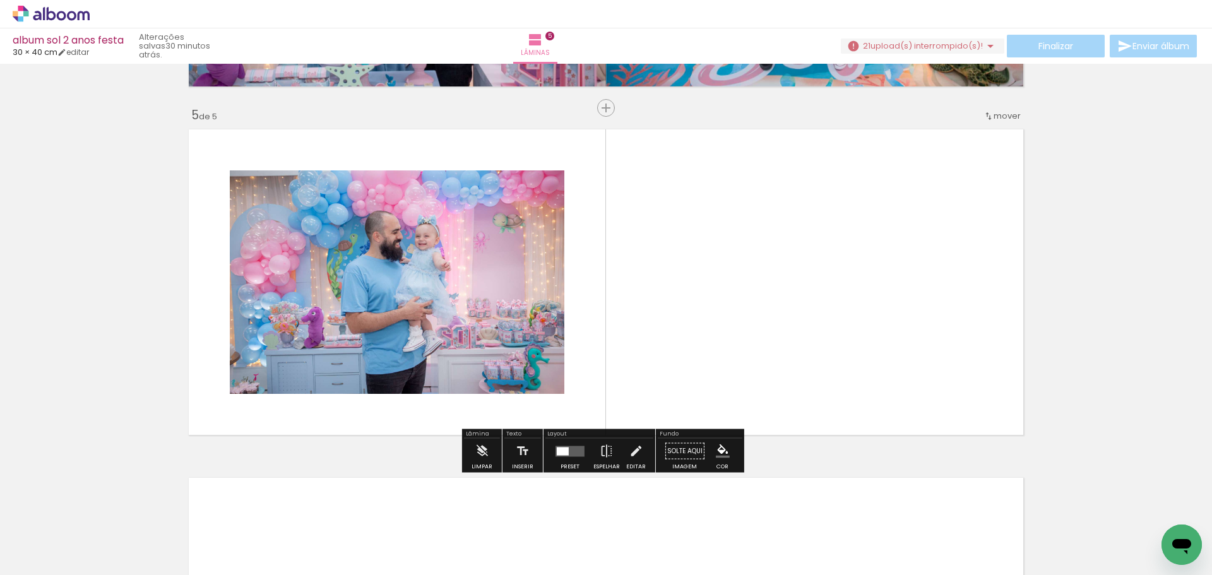
scroll to position [1373, 0]
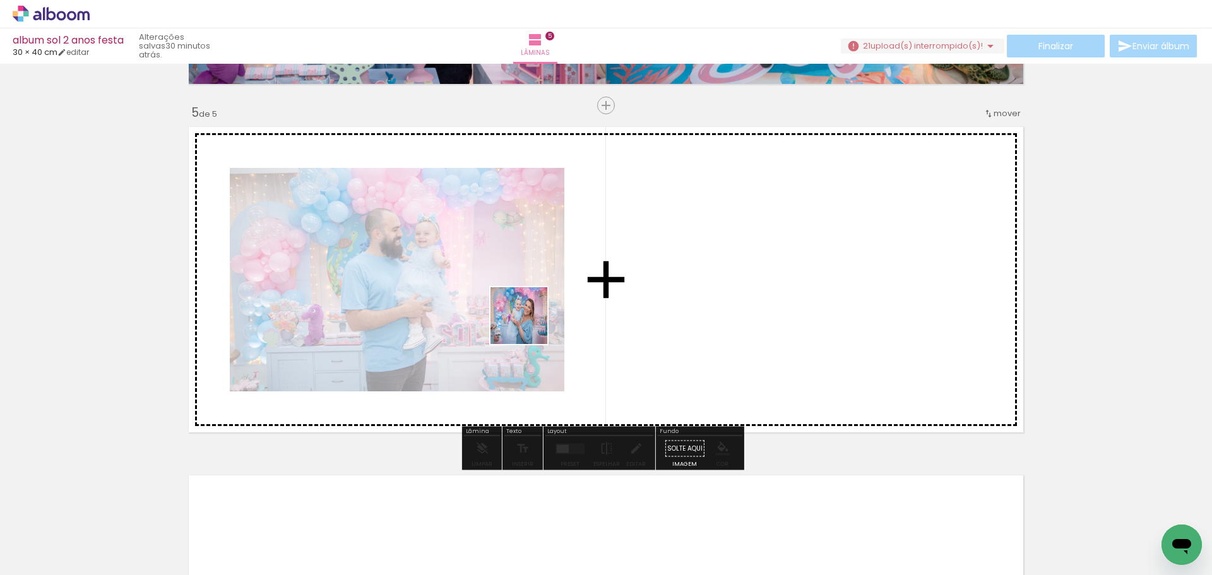
drag, startPoint x: 331, startPoint y: 542, endPoint x: 533, endPoint y: 320, distance: 300.3
click at [533, 320] on quentale-workspace at bounding box center [606, 287] width 1212 height 575
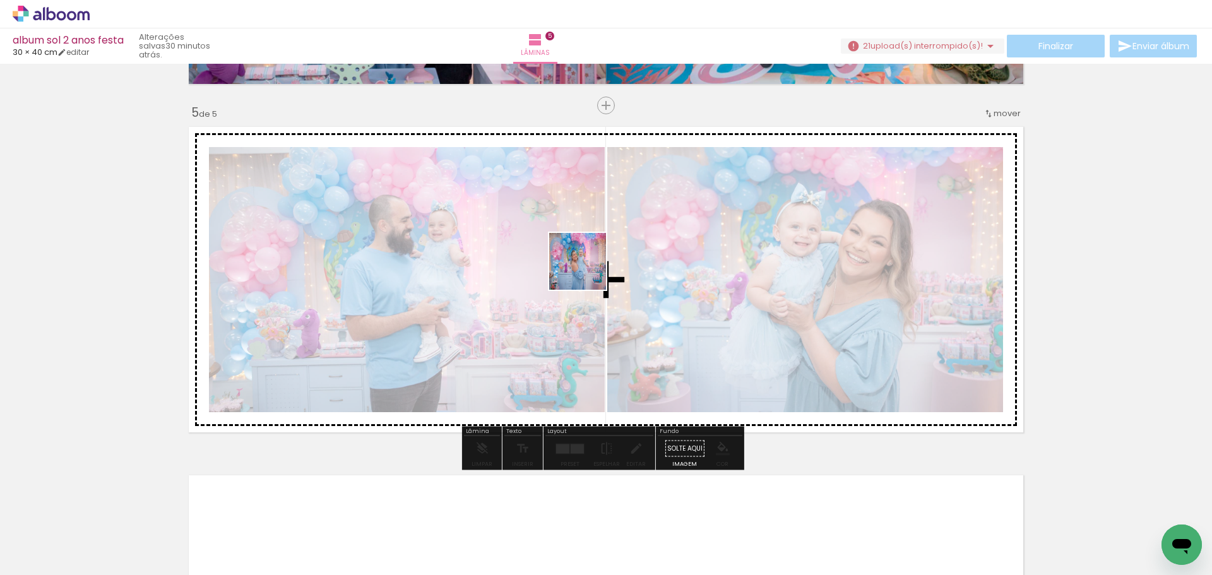
drag, startPoint x: 398, startPoint y: 528, endPoint x: 588, endPoint y: 271, distance: 320.1
click at [588, 271] on quentale-workspace at bounding box center [606, 287] width 1212 height 575
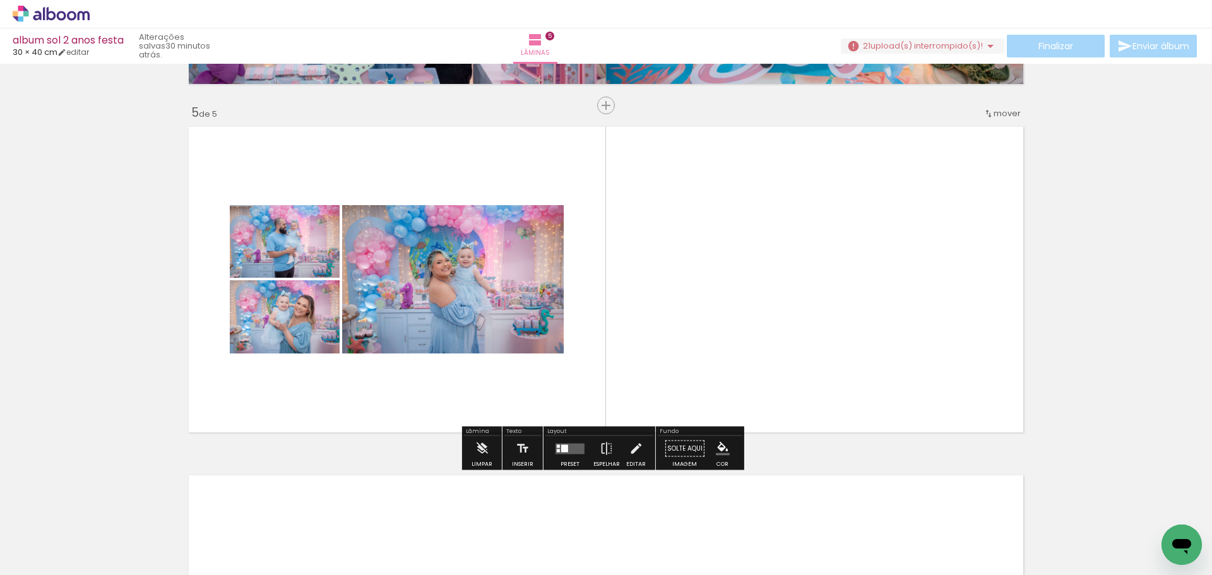
drag, startPoint x: 480, startPoint y: 537, endPoint x: 657, endPoint y: 367, distance: 245.1
click at [657, 367] on quentale-workspace at bounding box center [606, 287] width 1212 height 575
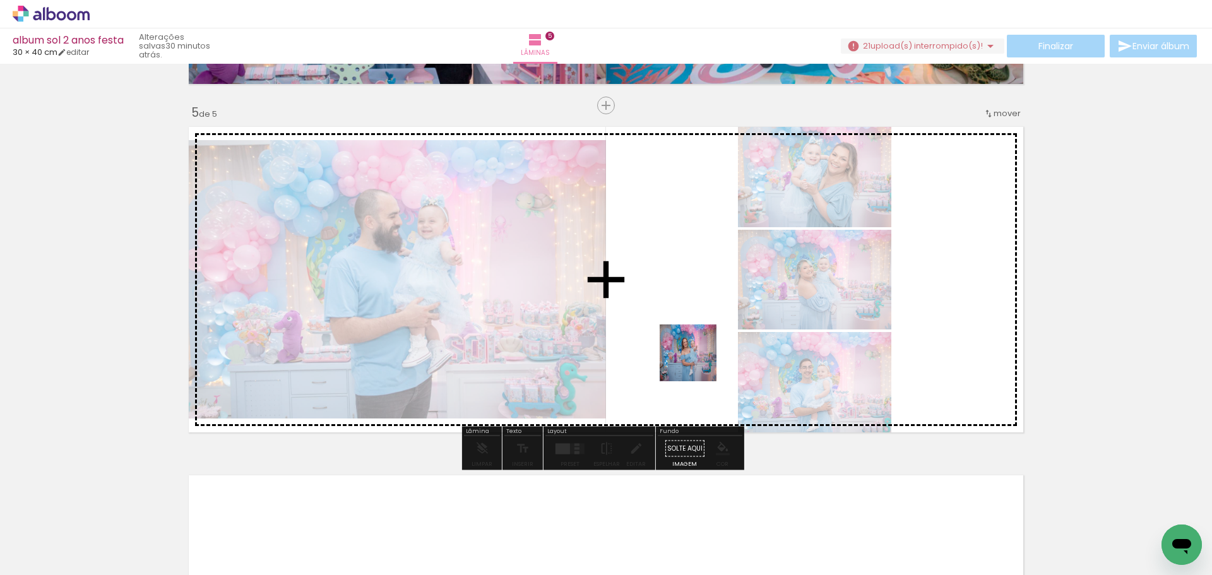
drag, startPoint x: 616, startPoint y: 540, endPoint x: 697, endPoint y: 362, distance: 195.2
click at [697, 362] on quentale-workspace at bounding box center [606, 287] width 1212 height 575
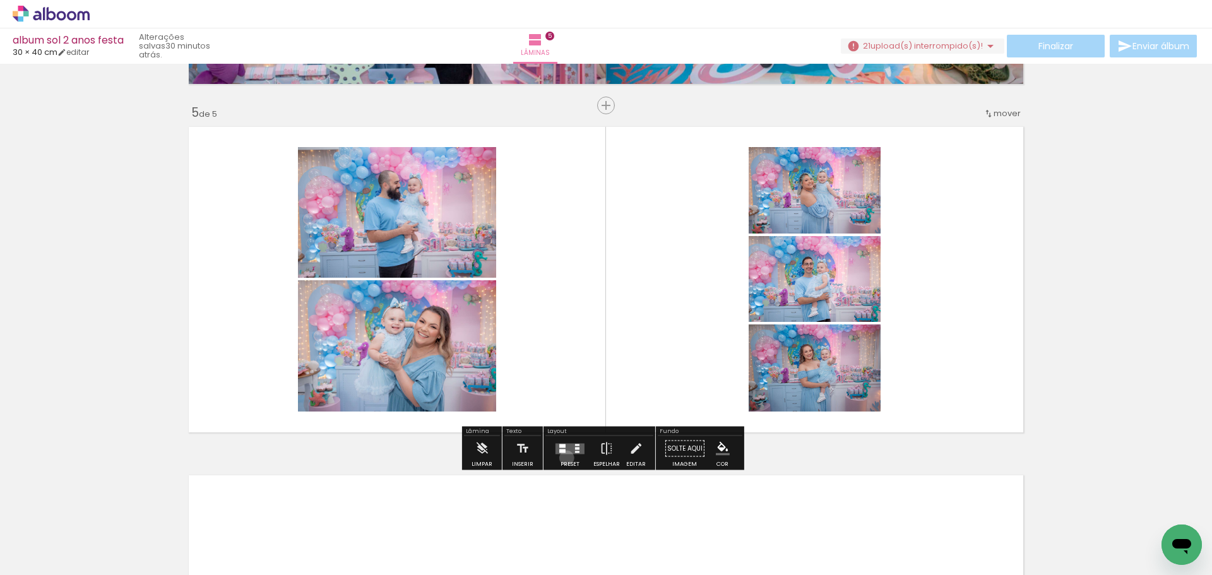
click at [564, 458] on div at bounding box center [570, 448] width 34 height 25
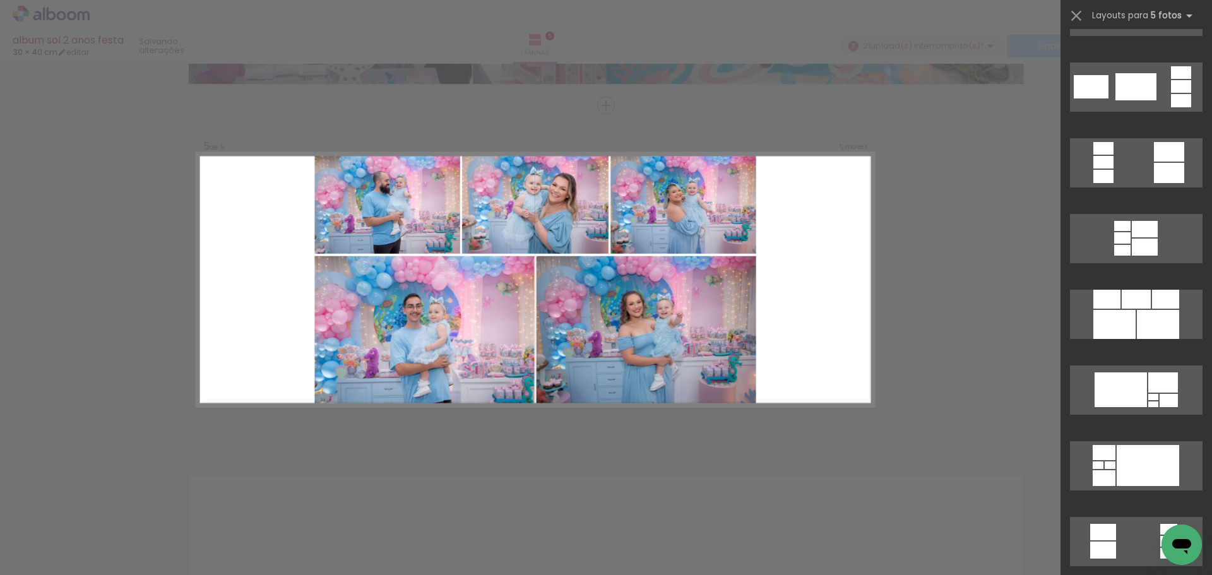
scroll to position [6188, 0]
click at [1129, 302] on div at bounding box center [1136, 299] width 29 height 19
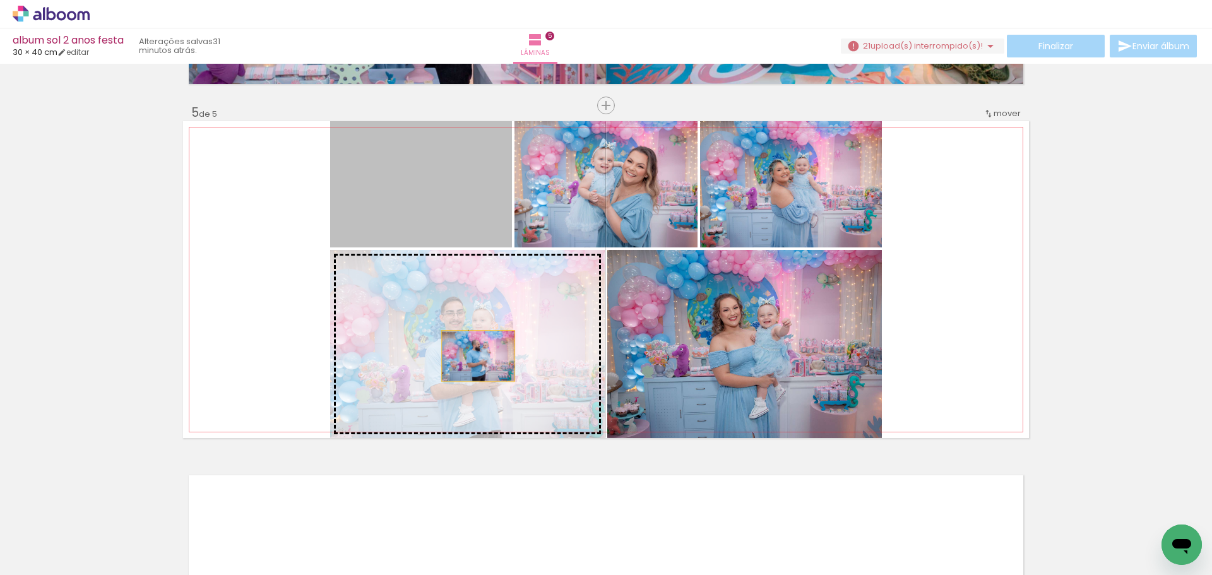
drag, startPoint x: 443, startPoint y: 212, endPoint x: 473, endPoint y: 355, distance: 145.7
click at [0, 0] on slot at bounding box center [0, 0] width 0 height 0
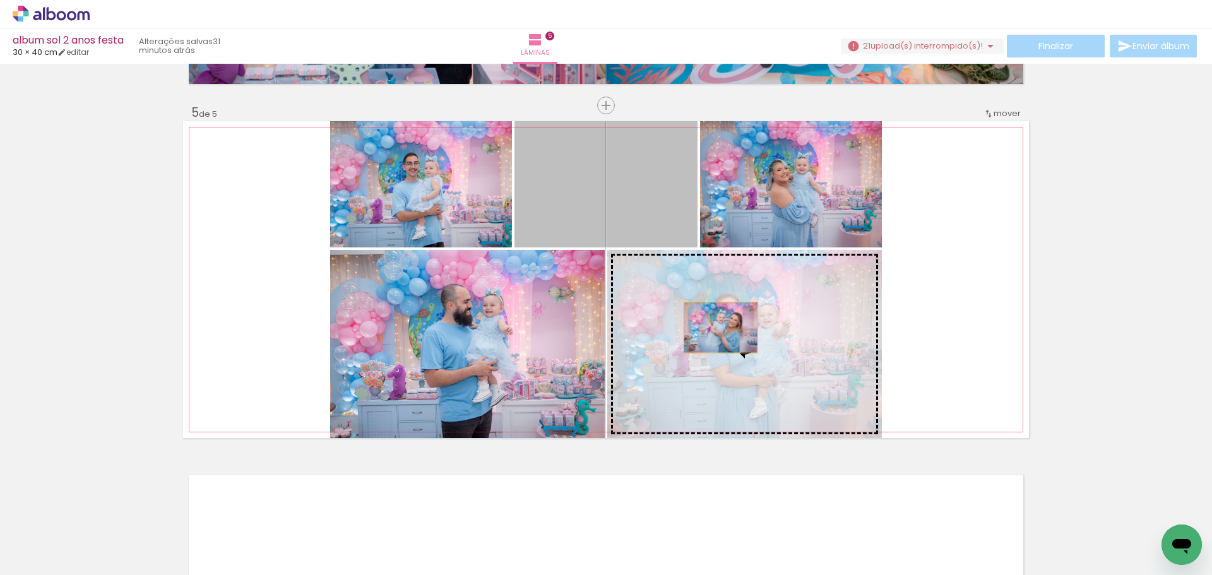
drag, startPoint x: 610, startPoint y: 207, endPoint x: 714, endPoint y: 325, distance: 157.0
click at [0, 0] on slot at bounding box center [0, 0] width 0 height 0
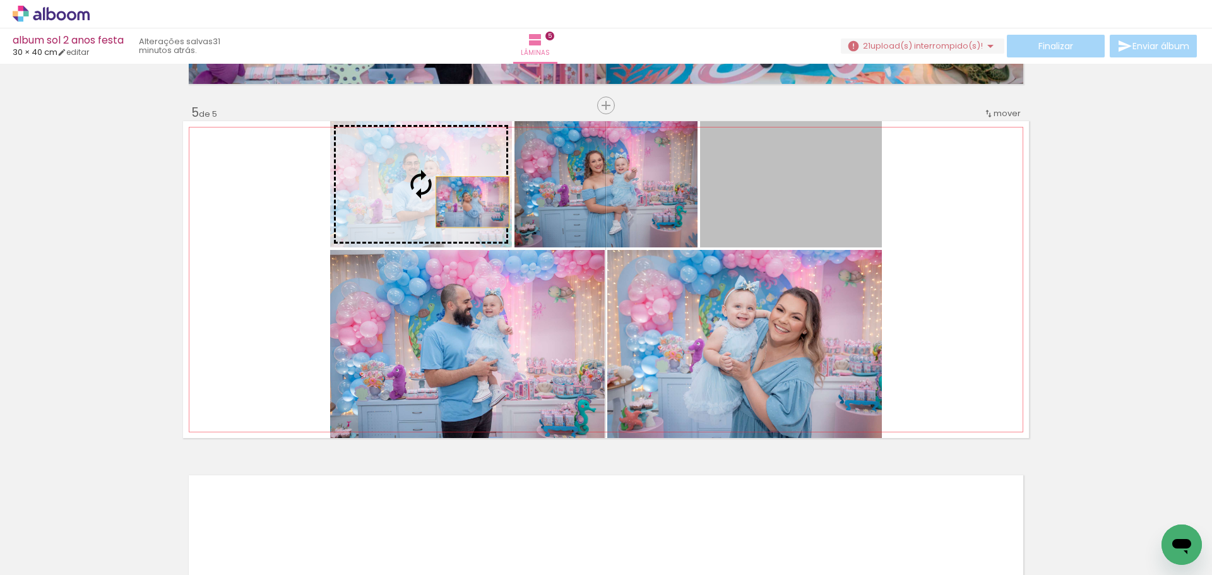
drag, startPoint x: 774, startPoint y: 201, endPoint x: 466, endPoint y: 202, distance: 308.1
click at [0, 0] on slot at bounding box center [0, 0] width 0 height 0
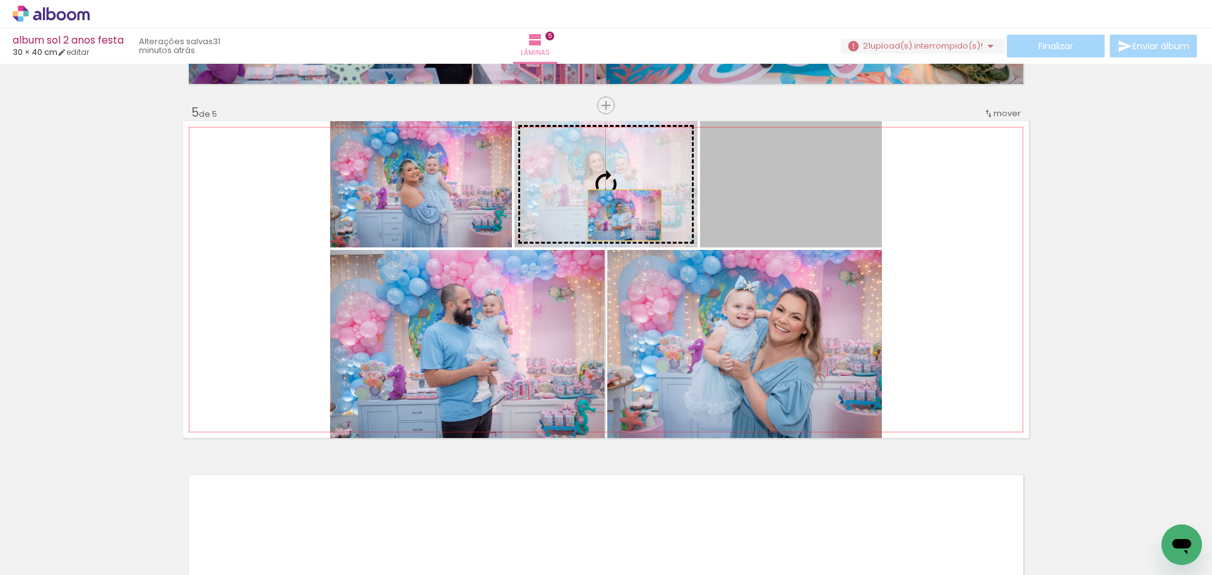
drag, startPoint x: 782, startPoint y: 205, endPoint x: 619, endPoint y: 213, distance: 163.1
click at [0, 0] on slot at bounding box center [0, 0] width 0 height 0
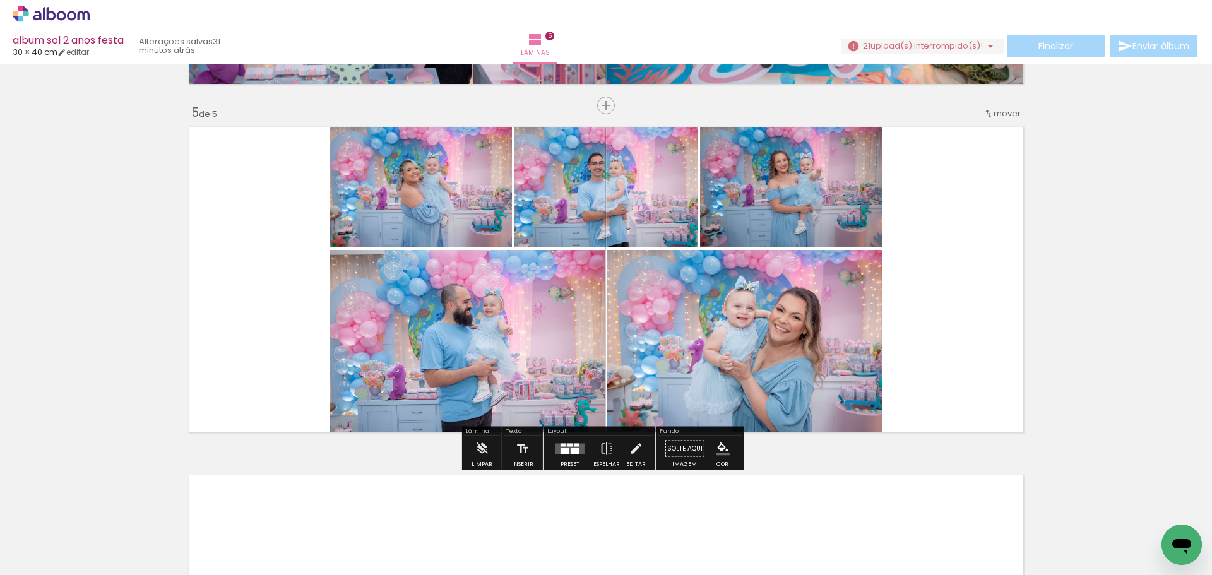
click at [1000, 256] on quentale-layouter at bounding box center [606, 279] width 846 height 317
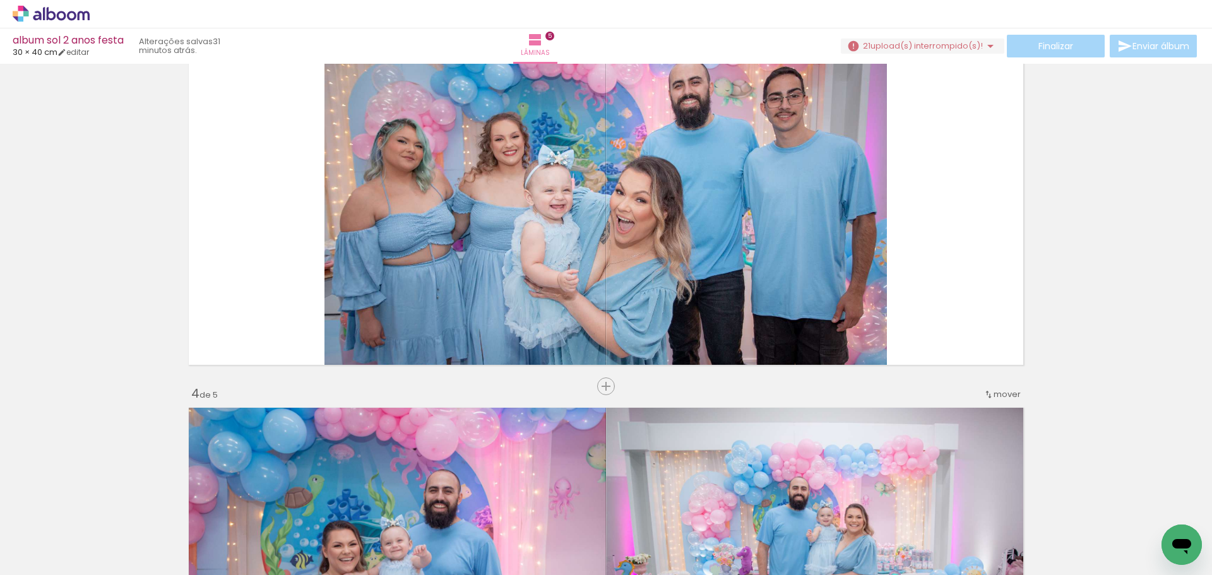
scroll to position [742, 0]
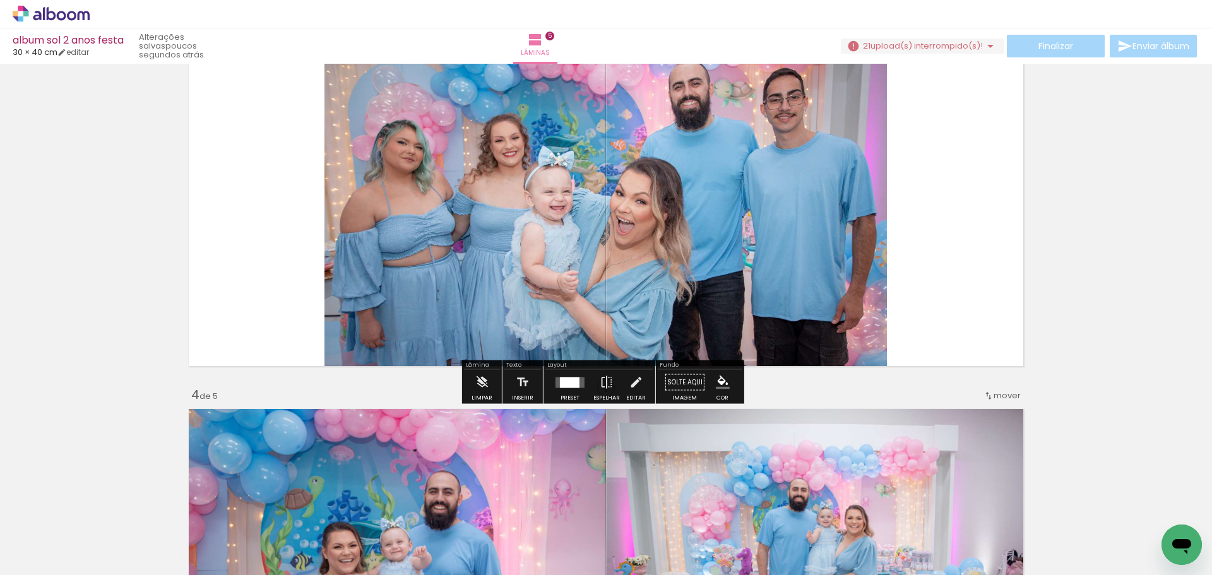
click at [1091, 379] on div "Inserir lâmina 1 de 5 Inserir lâmina 2 de 5 Inserir lâmina 3 de 5 Inserir lâmin…" at bounding box center [606, 372] width 1212 height 2092
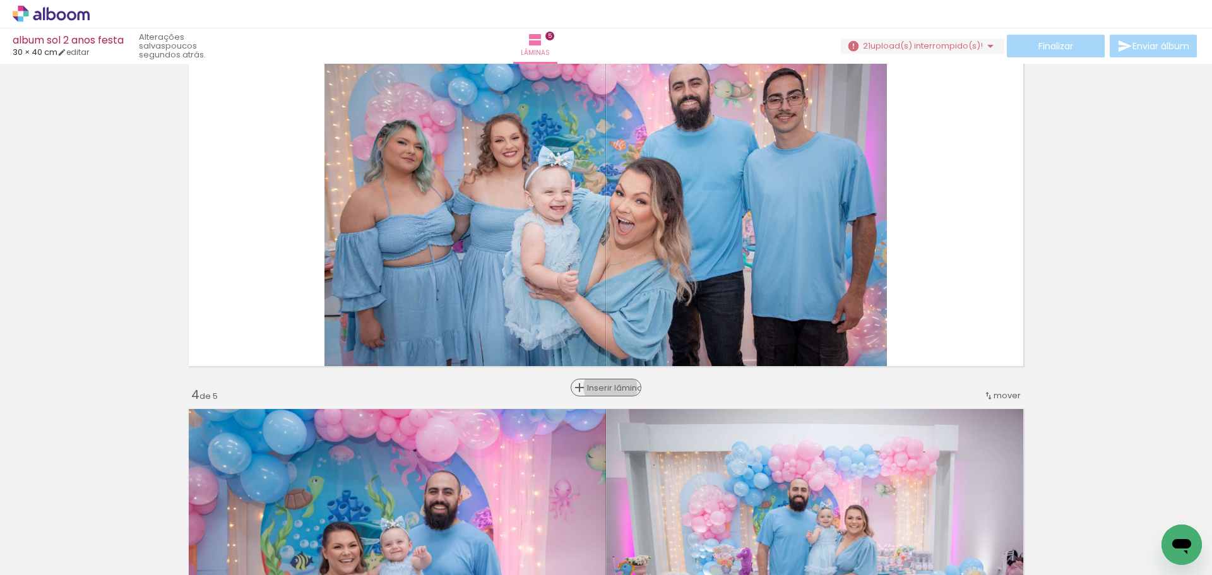
click at [606, 388] on span "Inserir lâmina" at bounding box center [611, 388] width 49 height 8
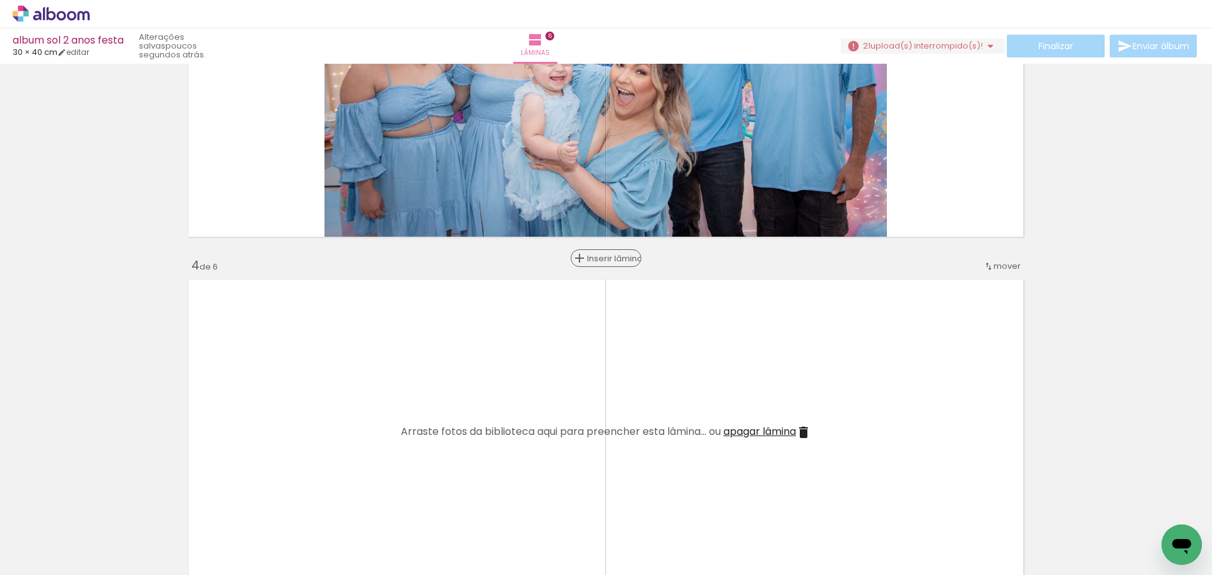
scroll to position [872, 0]
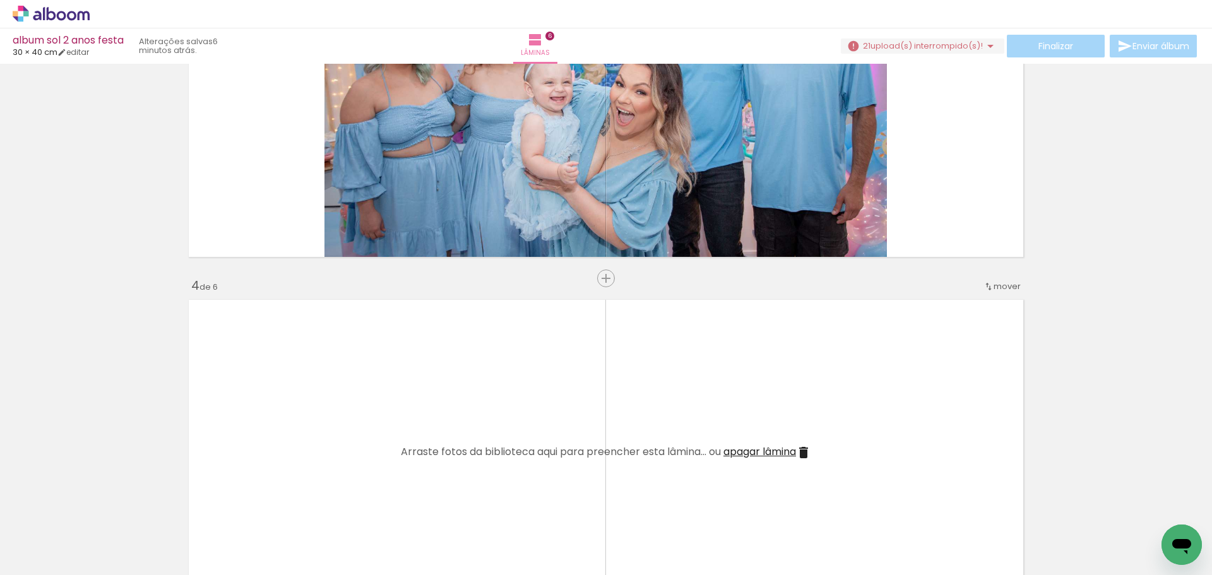
scroll to position [852, 0]
click at [794, 449] on span "apagar lâmina" at bounding box center [760, 451] width 73 height 15
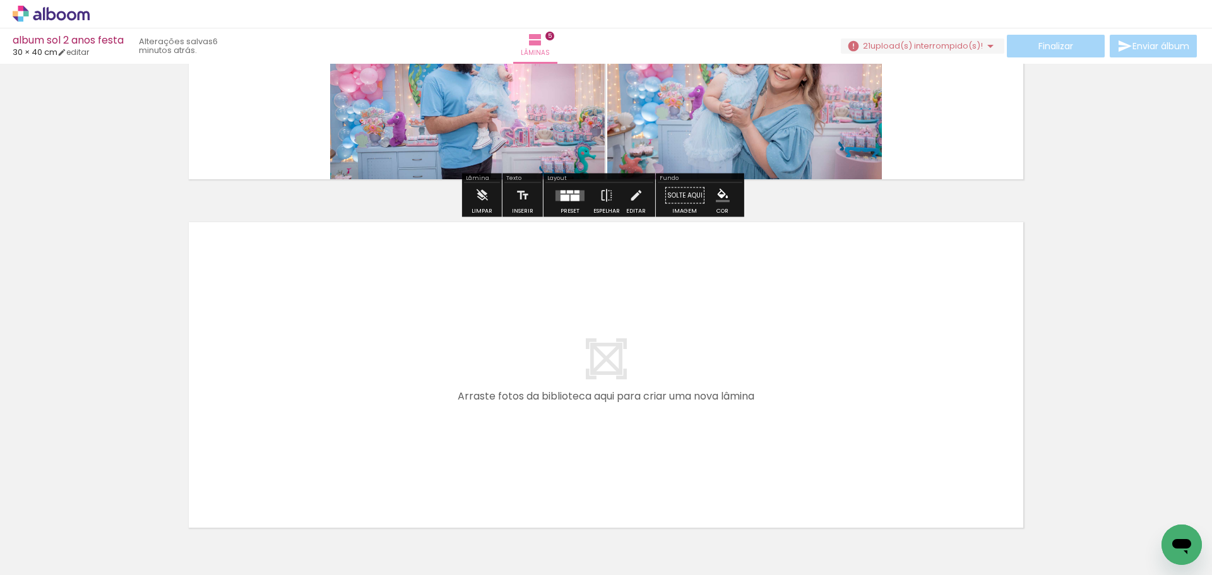
scroll to position [1633, 0]
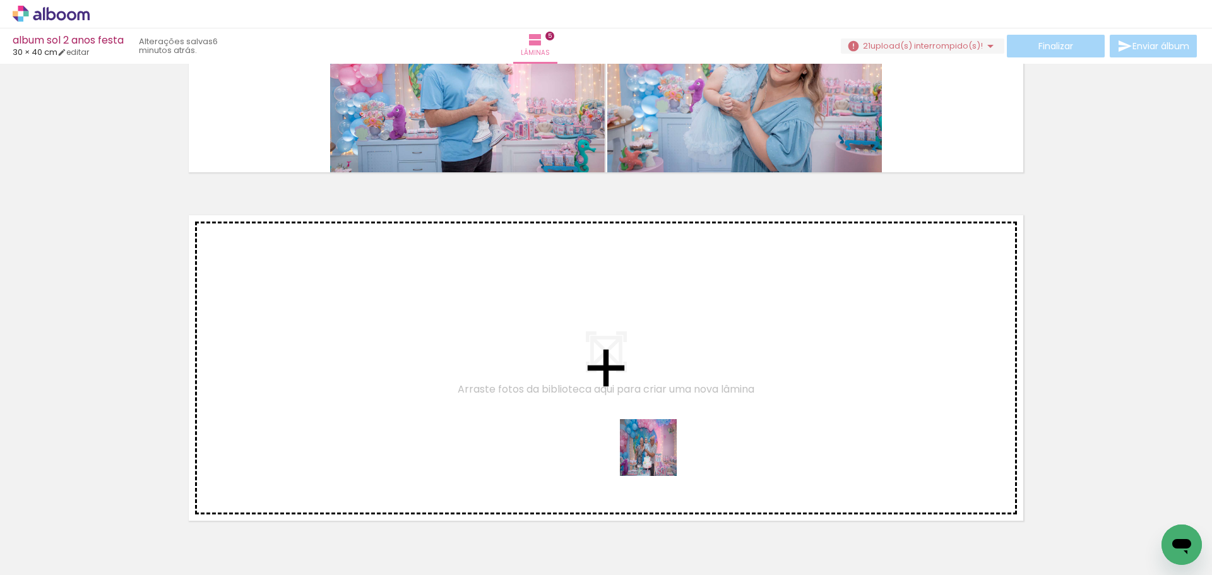
drag, startPoint x: 723, startPoint y: 535, endPoint x: 646, endPoint y: 446, distance: 117.7
click at [646, 446] on quentale-workspace at bounding box center [606, 287] width 1212 height 575
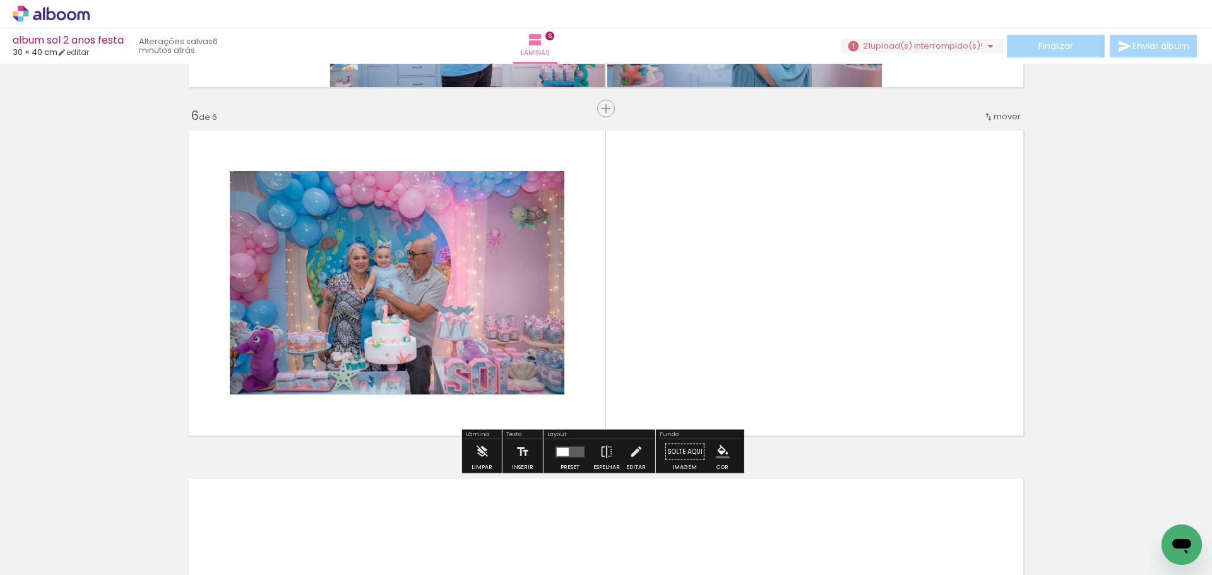
scroll to position [1722, 0]
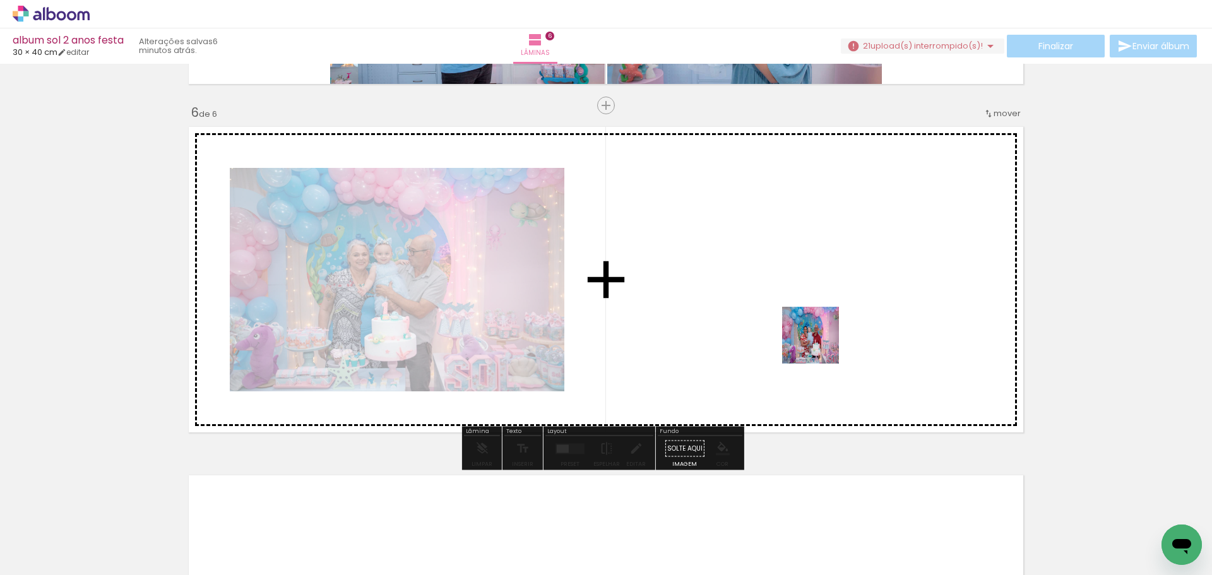
drag, startPoint x: 919, startPoint y: 539, endPoint x: 794, endPoint y: 309, distance: 261.3
click at [794, 309] on quentale-workspace at bounding box center [606, 287] width 1212 height 575
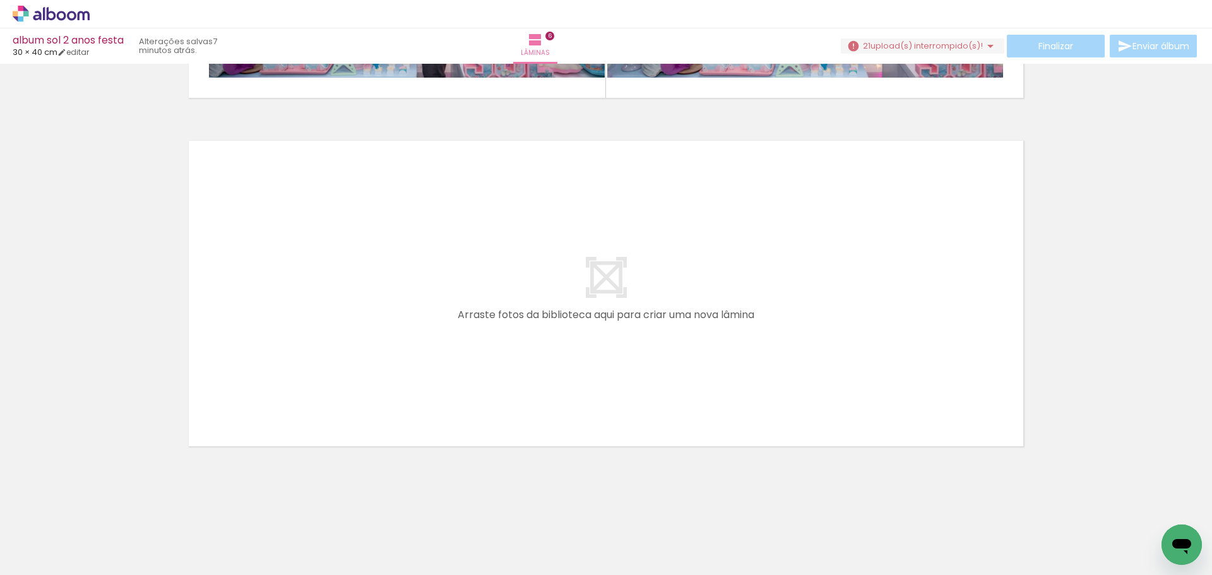
scroll to position [0, 1701]
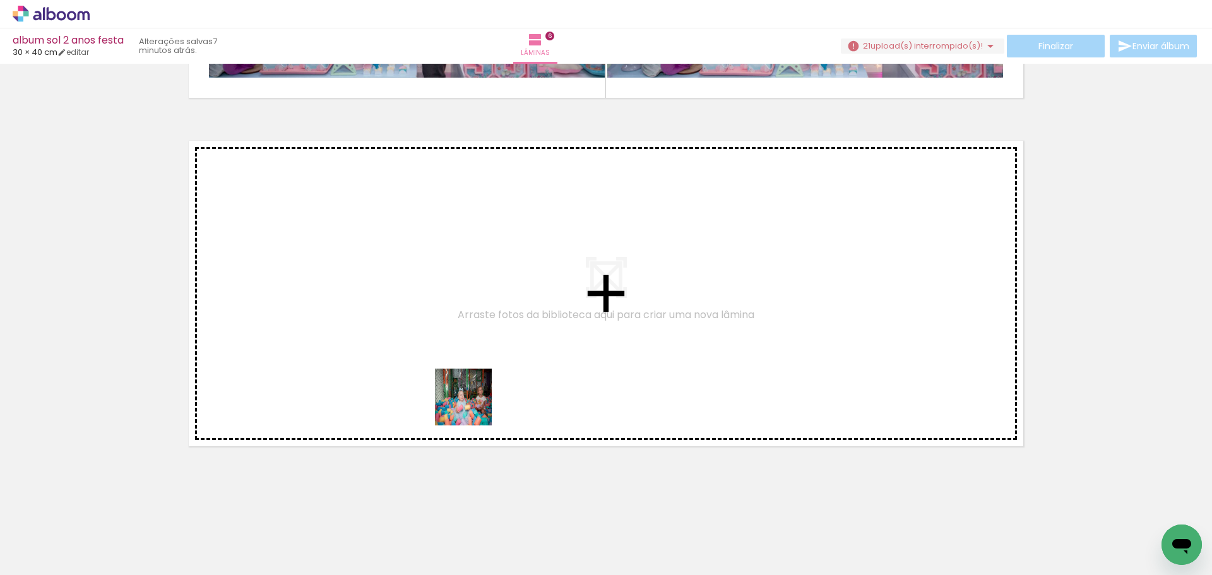
drag, startPoint x: 479, startPoint y: 528, endPoint x: 470, endPoint y: 408, distance: 120.2
click at [470, 408] on quentale-workspace at bounding box center [606, 287] width 1212 height 575
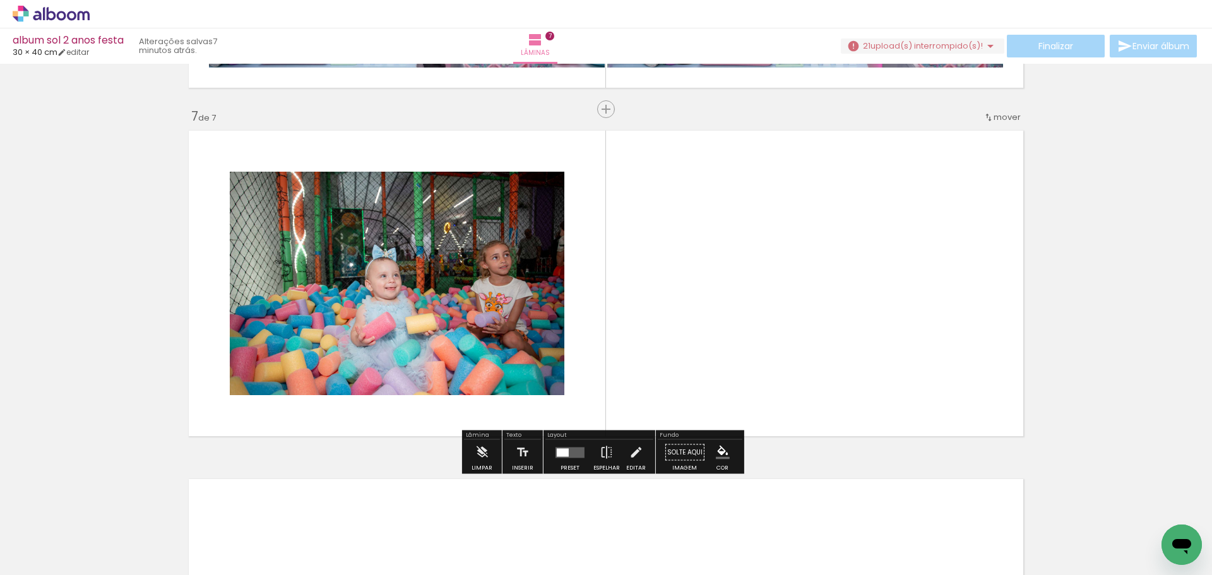
scroll to position [2070, 0]
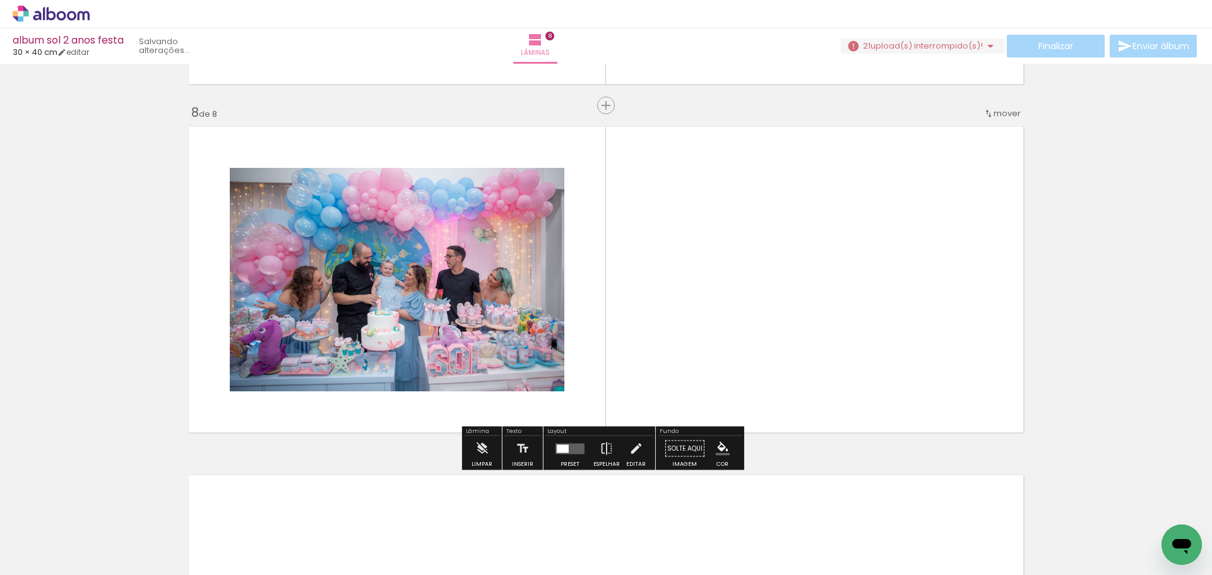
scroll to position [0, 1794]
drag, startPoint x: 758, startPoint y: 535, endPoint x: 706, endPoint y: 372, distance: 170.9
click at [706, 372] on quentale-workspace at bounding box center [606, 287] width 1212 height 575
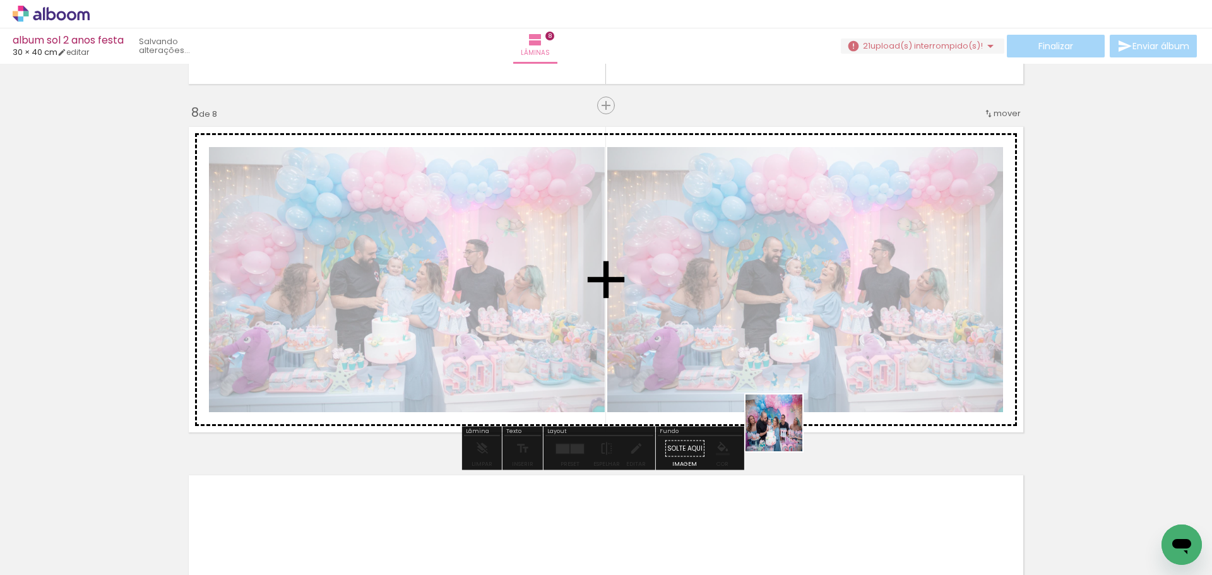
drag, startPoint x: 807, startPoint y: 533, endPoint x: 766, endPoint y: 403, distance: 137.2
click at [766, 403] on quentale-workspace at bounding box center [606, 287] width 1212 height 575
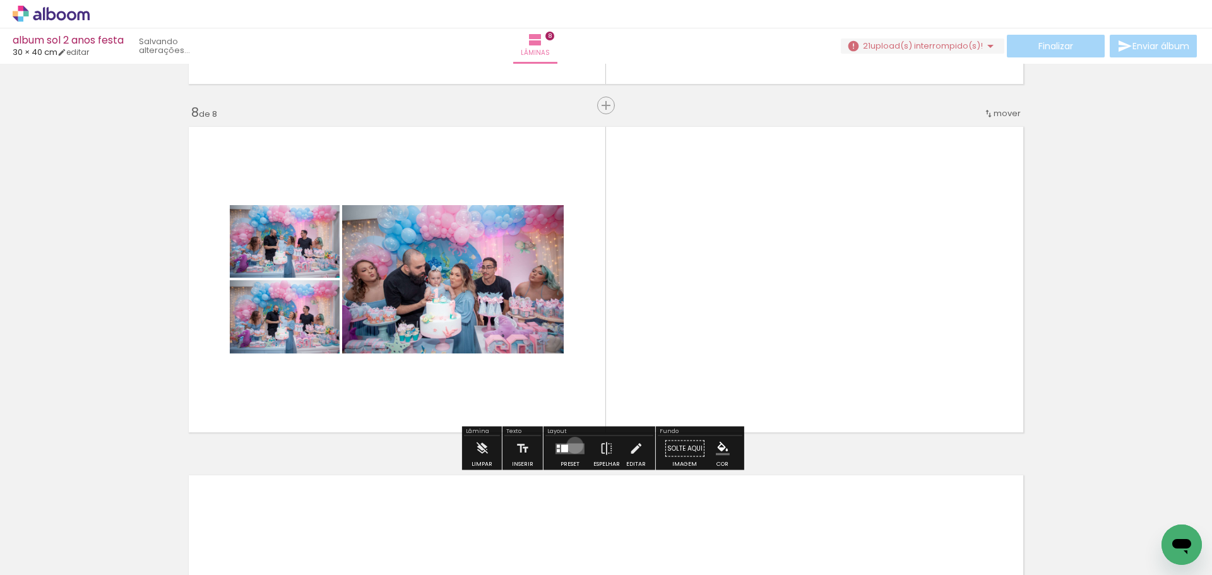
click at [572, 445] on quentale-layouter at bounding box center [570, 448] width 29 height 11
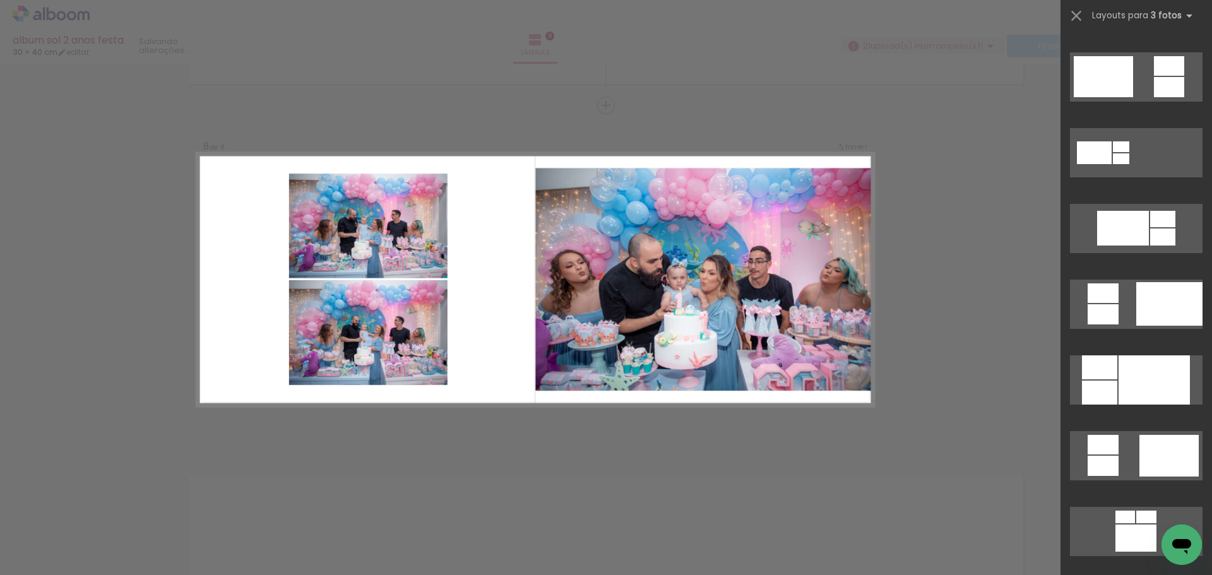
scroll to position [517, 0]
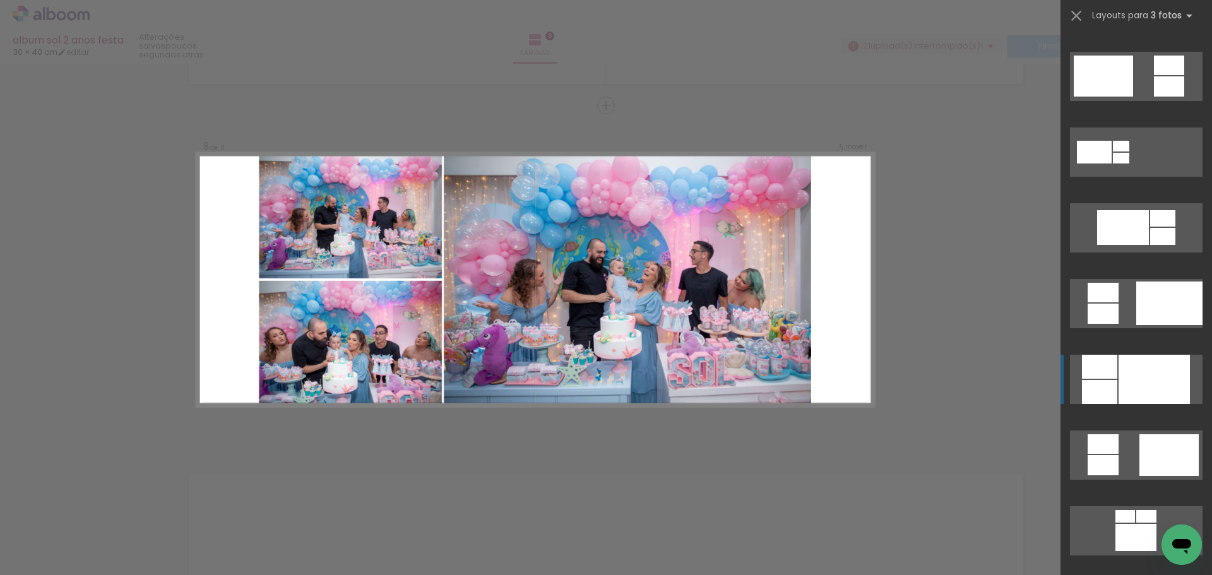
click at [1143, 384] on div at bounding box center [1154, 379] width 71 height 49
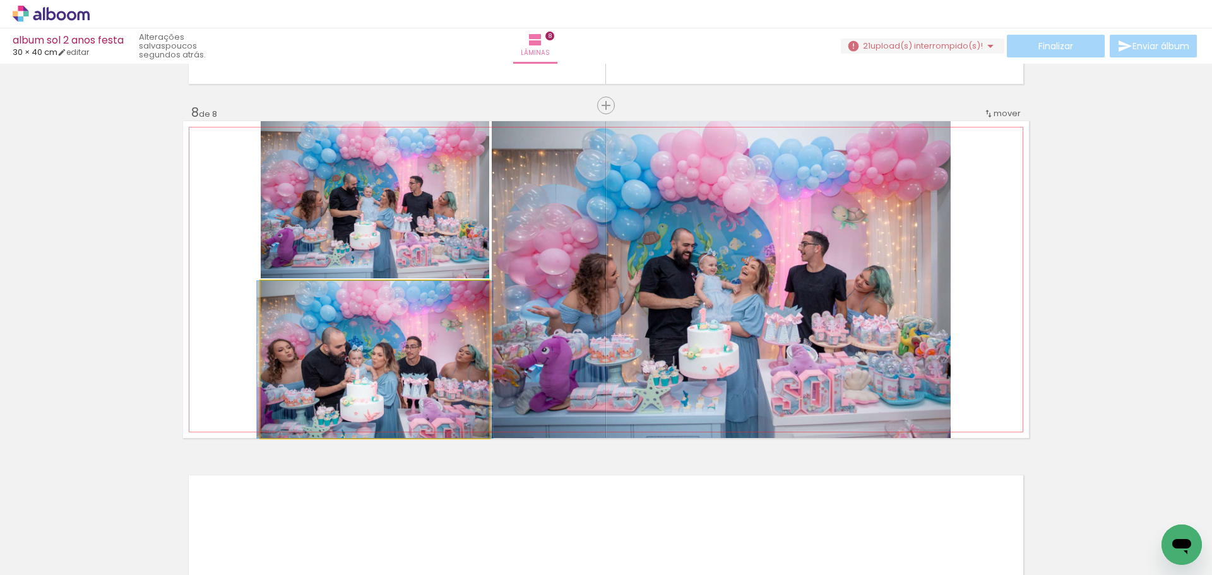
click at [415, 344] on quentale-photo at bounding box center [375, 359] width 229 height 157
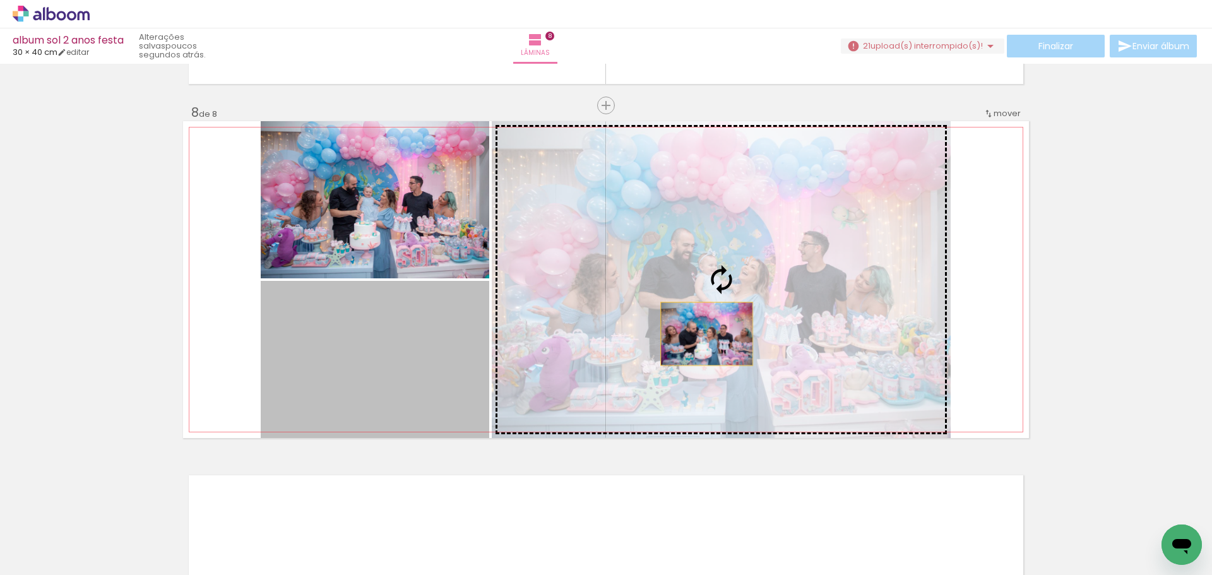
drag, startPoint x: 365, startPoint y: 388, endPoint x: 698, endPoint y: 330, distance: 337.6
click at [0, 0] on slot at bounding box center [0, 0] width 0 height 0
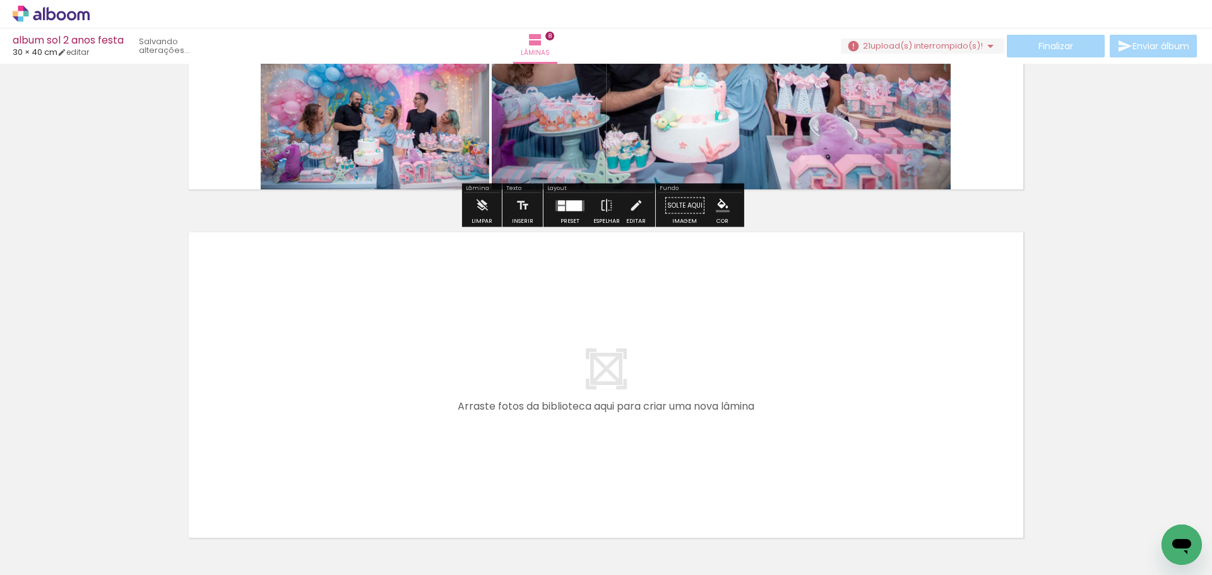
scroll to position [2664, 0]
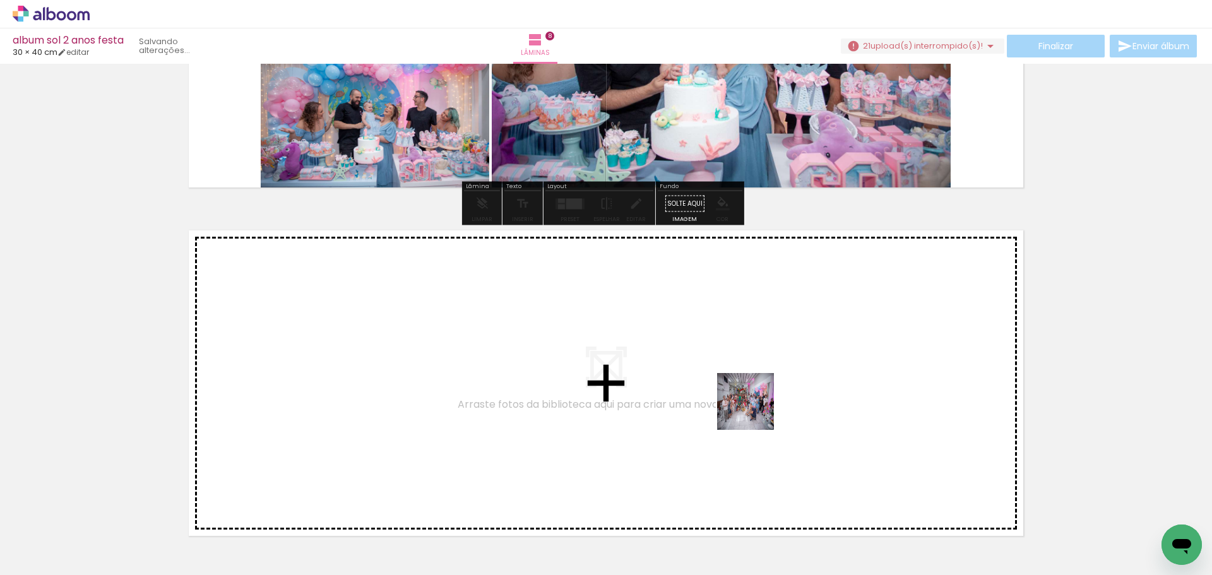
drag, startPoint x: 884, startPoint y: 530, endPoint x: 754, endPoint y: 410, distance: 176.5
click at [754, 410] on quentale-workspace at bounding box center [606, 287] width 1212 height 575
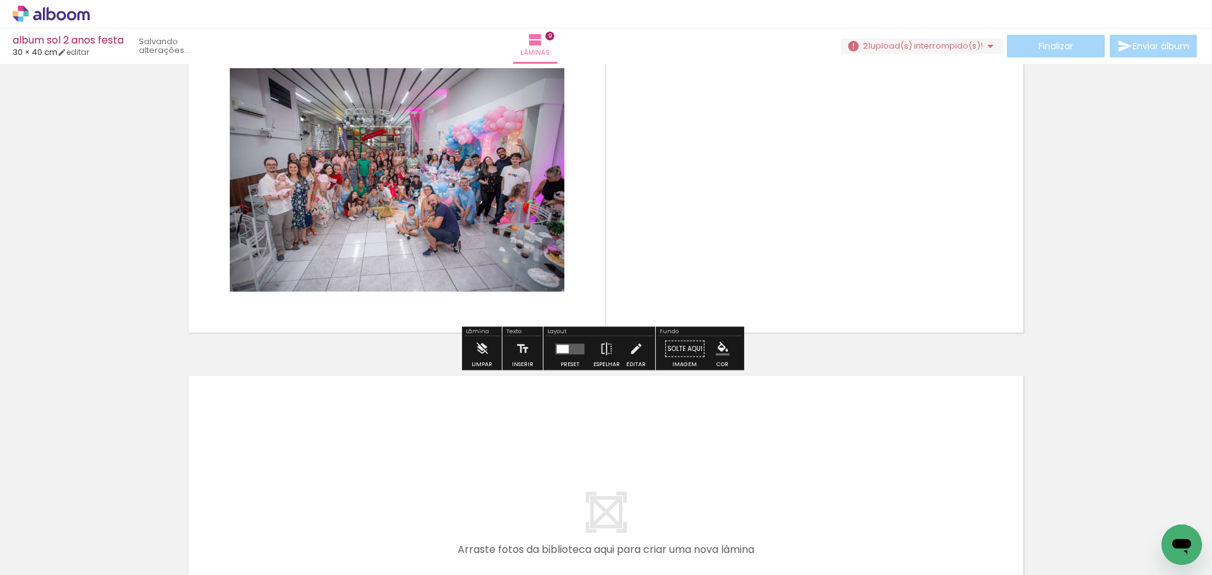
scroll to position [2869, 0]
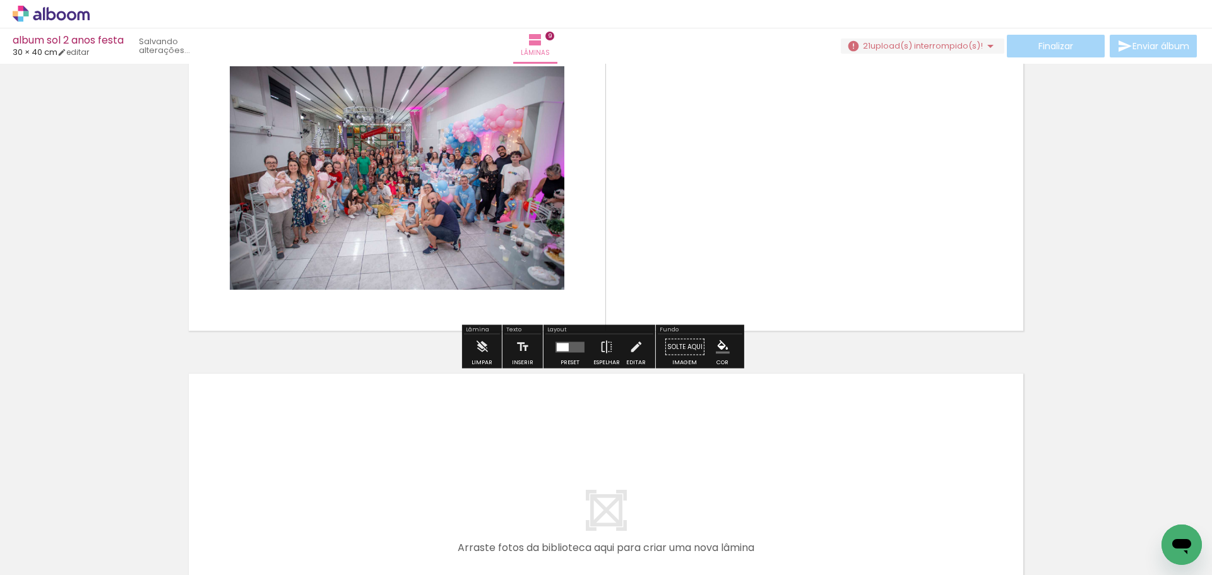
click at [566, 355] on div at bounding box center [570, 347] width 34 height 25
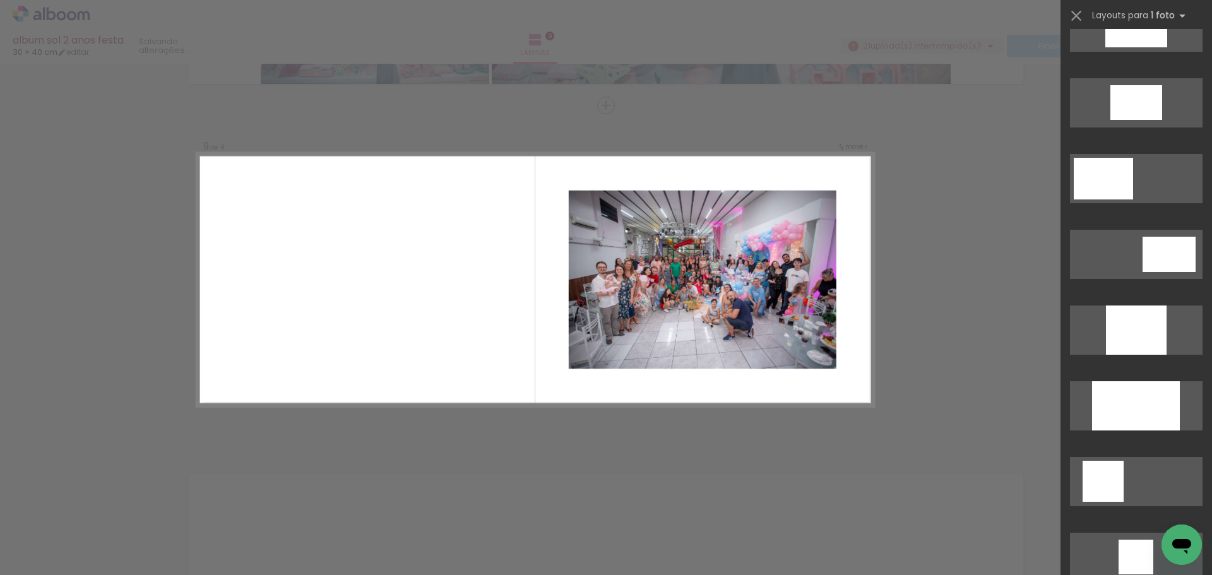
scroll to position [492, 0]
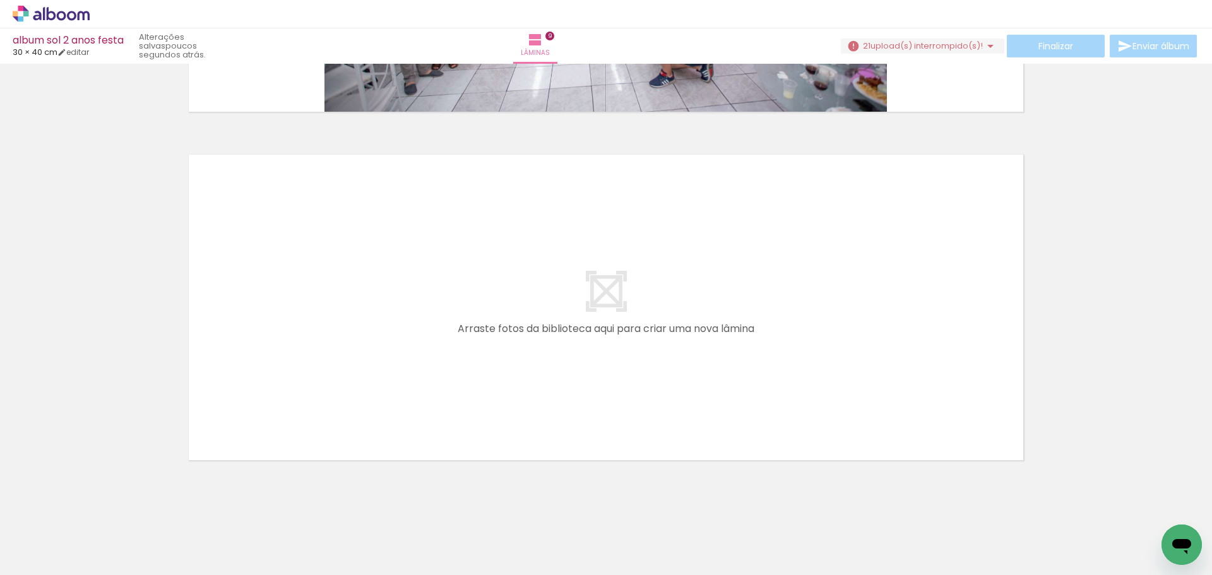
scroll to position [3102, 0]
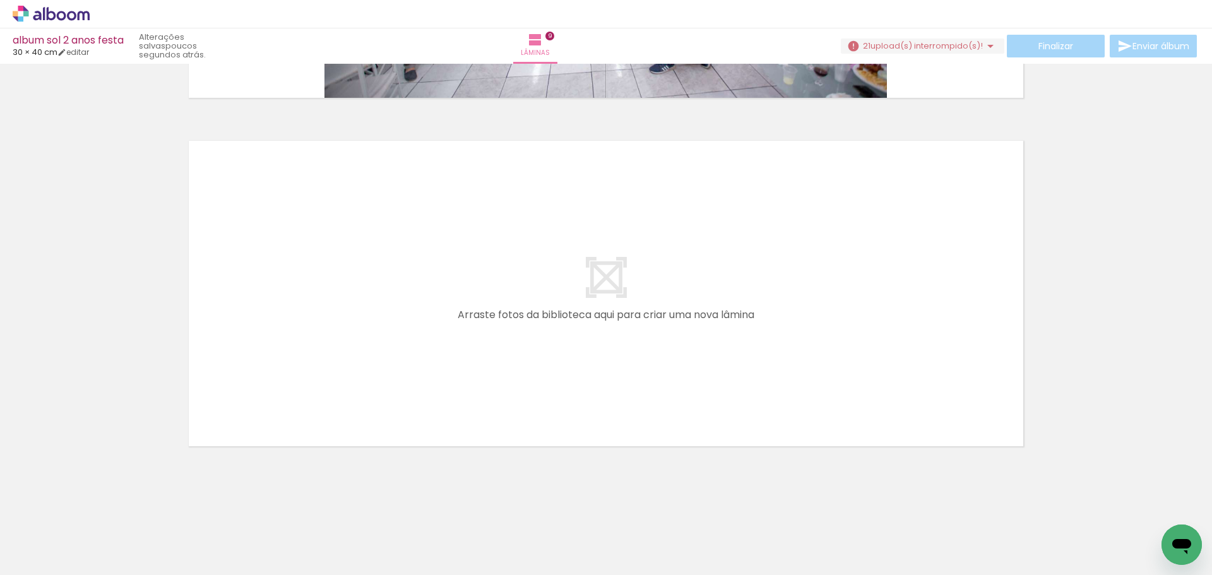
drag, startPoint x: 1006, startPoint y: 537, endPoint x: 827, endPoint y: 423, distance: 212.3
click at [827, 423] on quentale-workspace at bounding box center [606, 287] width 1212 height 575
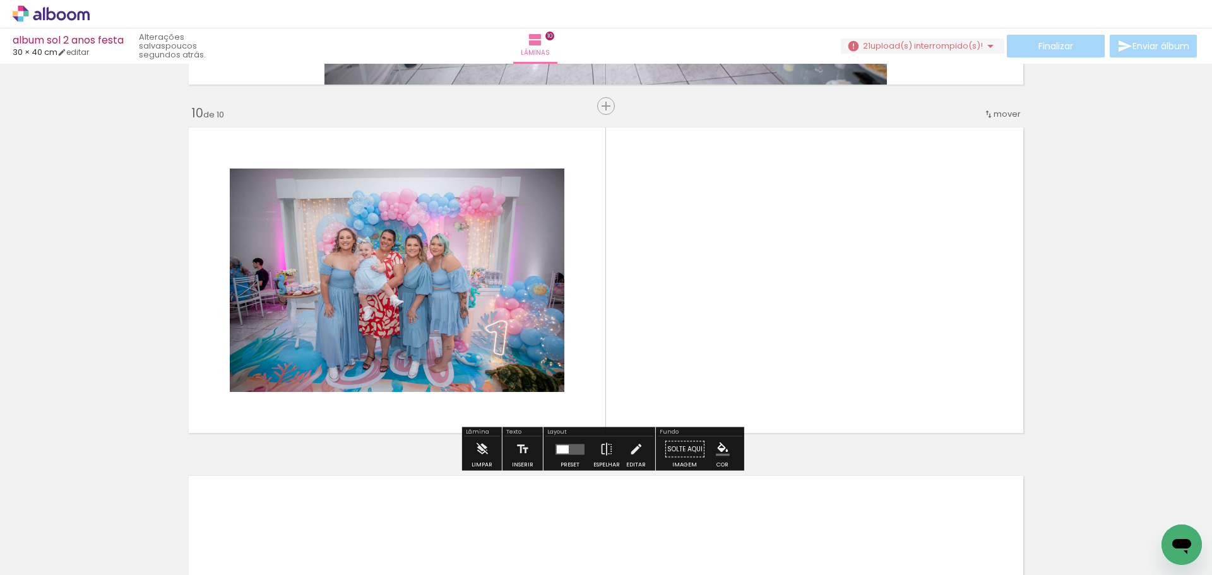
scroll to position [3116, 0]
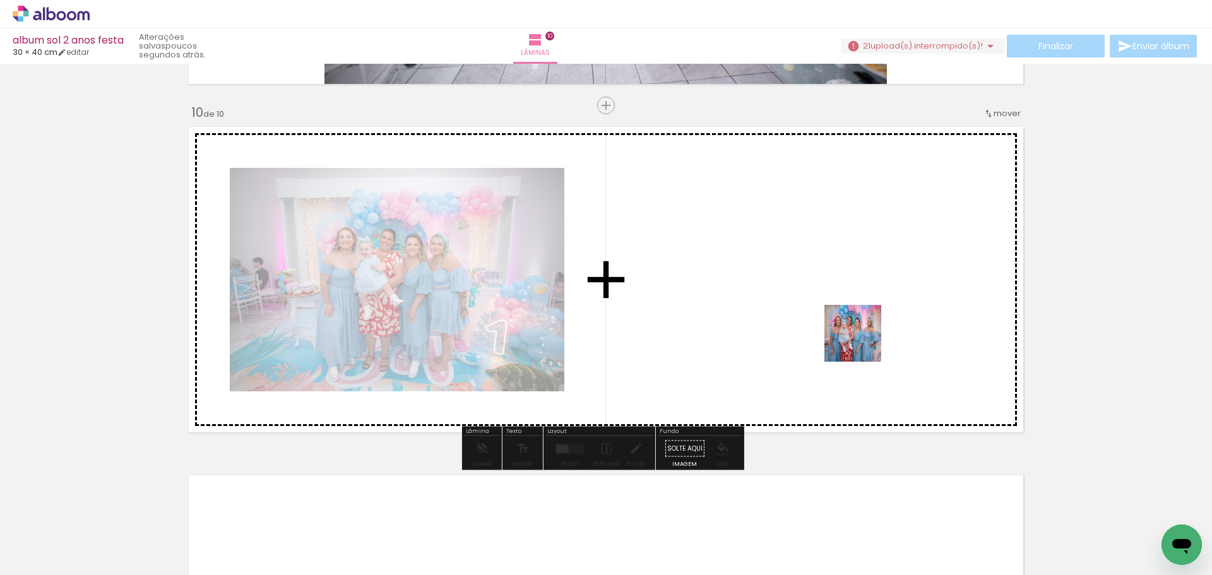
drag, startPoint x: 1096, startPoint y: 533, endPoint x: 847, endPoint y: 333, distance: 318.9
click at [847, 333] on quentale-workspace at bounding box center [606, 287] width 1212 height 575
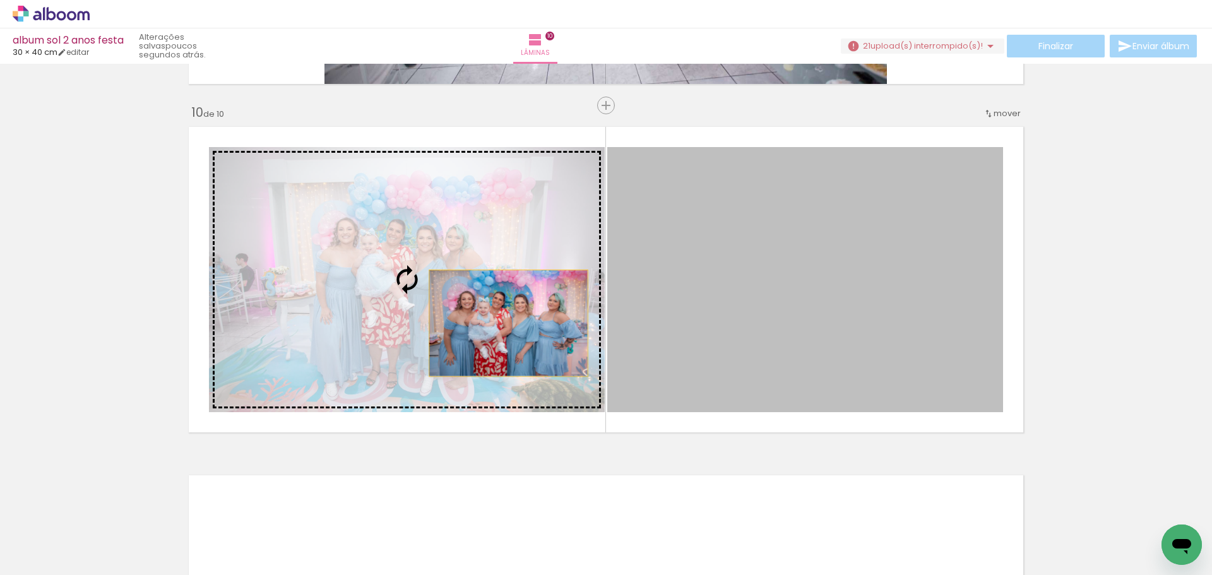
drag, startPoint x: 847, startPoint y: 333, endPoint x: 501, endPoint y: 322, distance: 346.2
click at [0, 0] on slot at bounding box center [0, 0] width 0 height 0
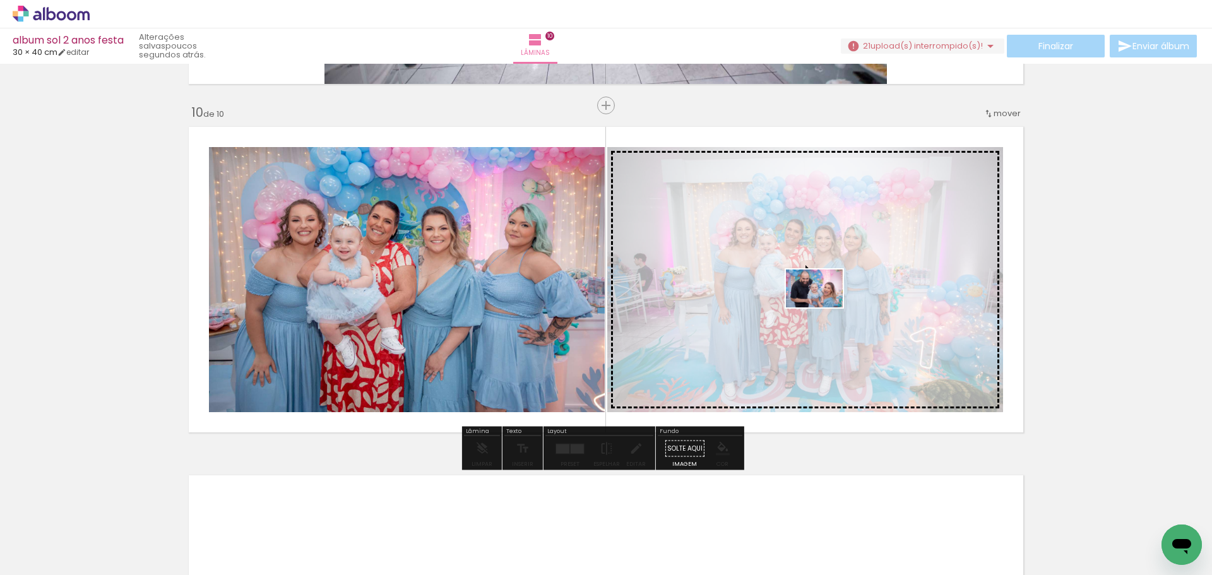
drag, startPoint x: 1158, startPoint y: 525, endPoint x: 825, endPoint y: 307, distance: 398.7
click at [825, 307] on quentale-workspace at bounding box center [606, 287] width 1212 height 575
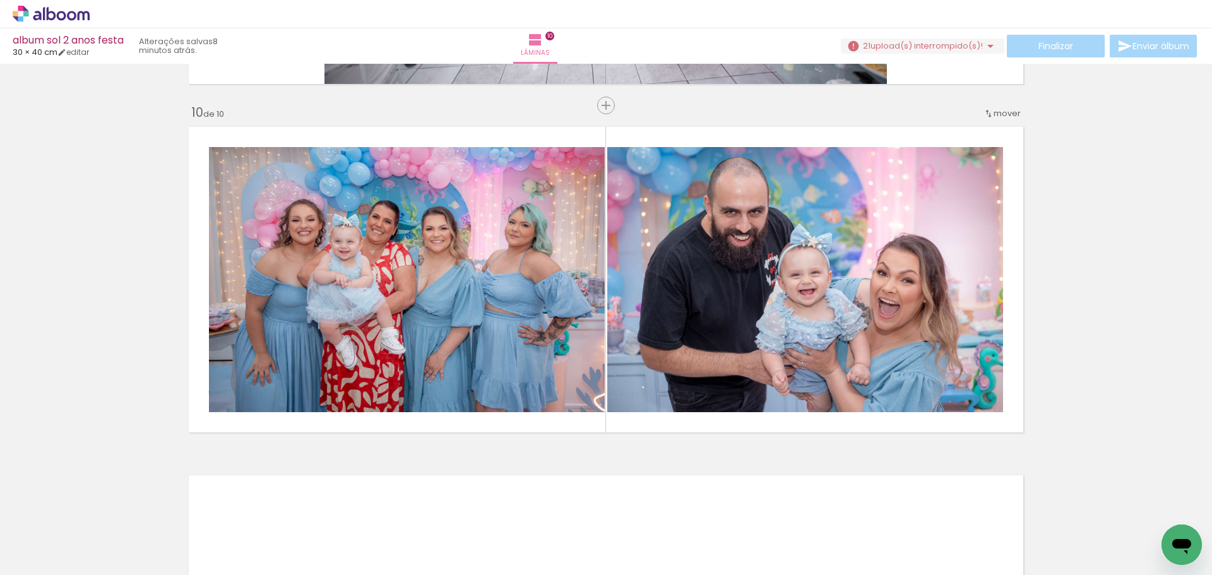
scroll to position [0, 1794]
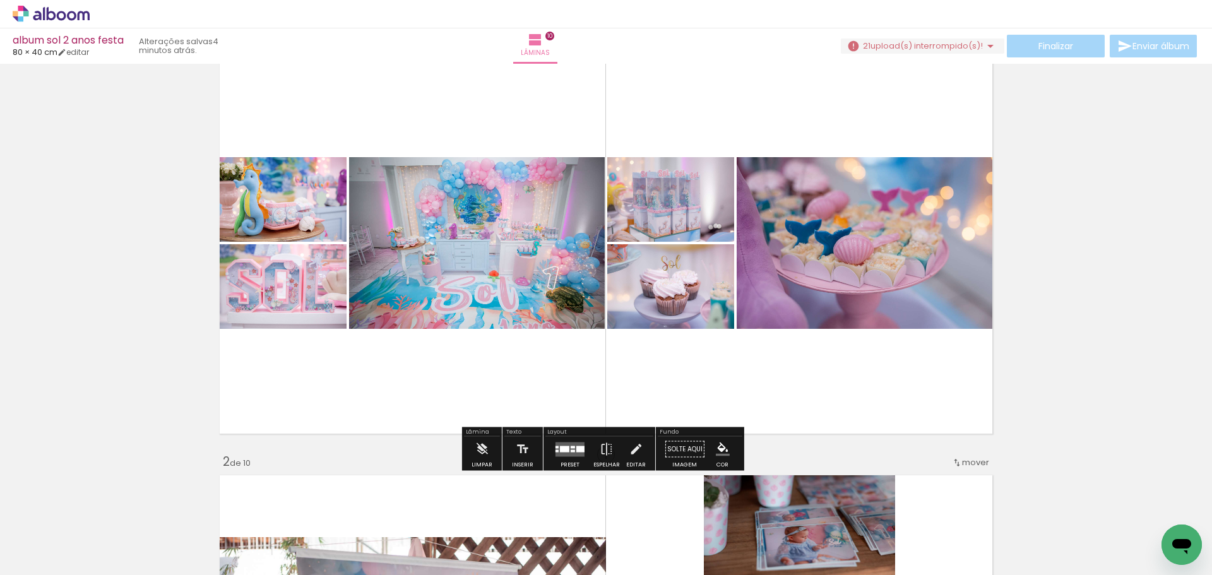
scroll to position [0, 1794]
click at [501, 184] on quentale-photo at bounding box center [477, 243] width 256 height 172
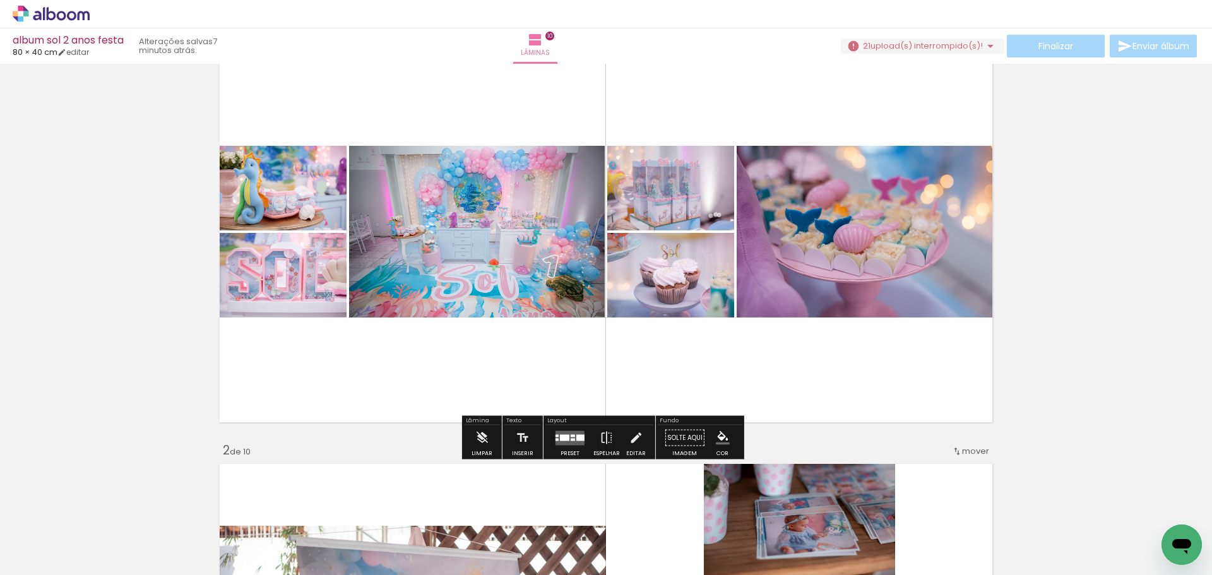
scroll to position [65, 0]
click at [566, 436] on div at bounding box center [564, 437] width 9 height 6
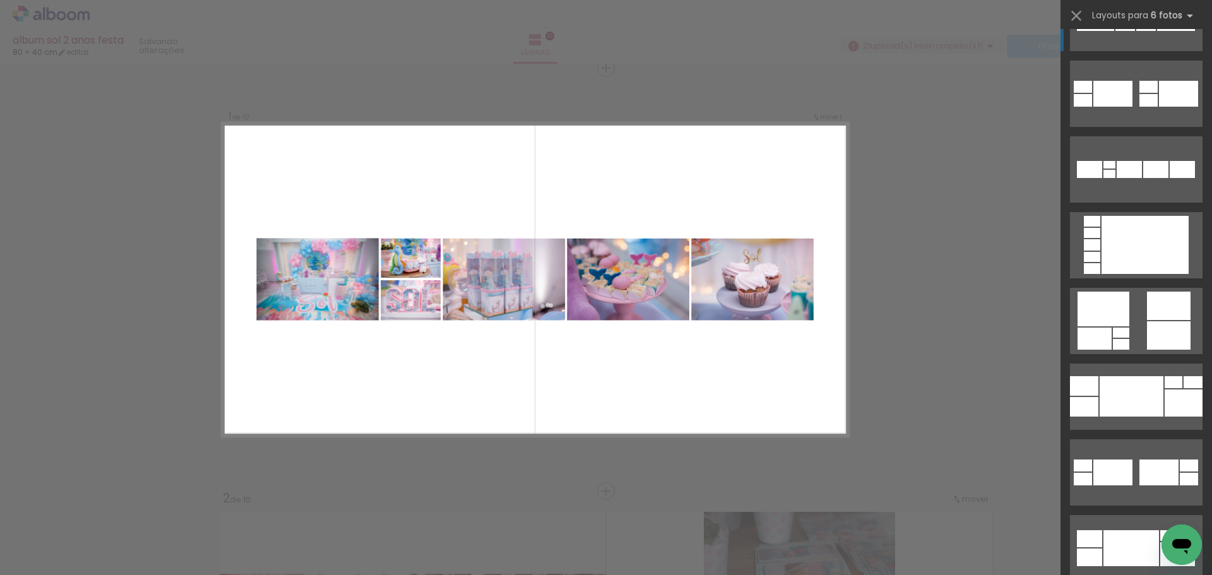
scroll to position [206, 0]
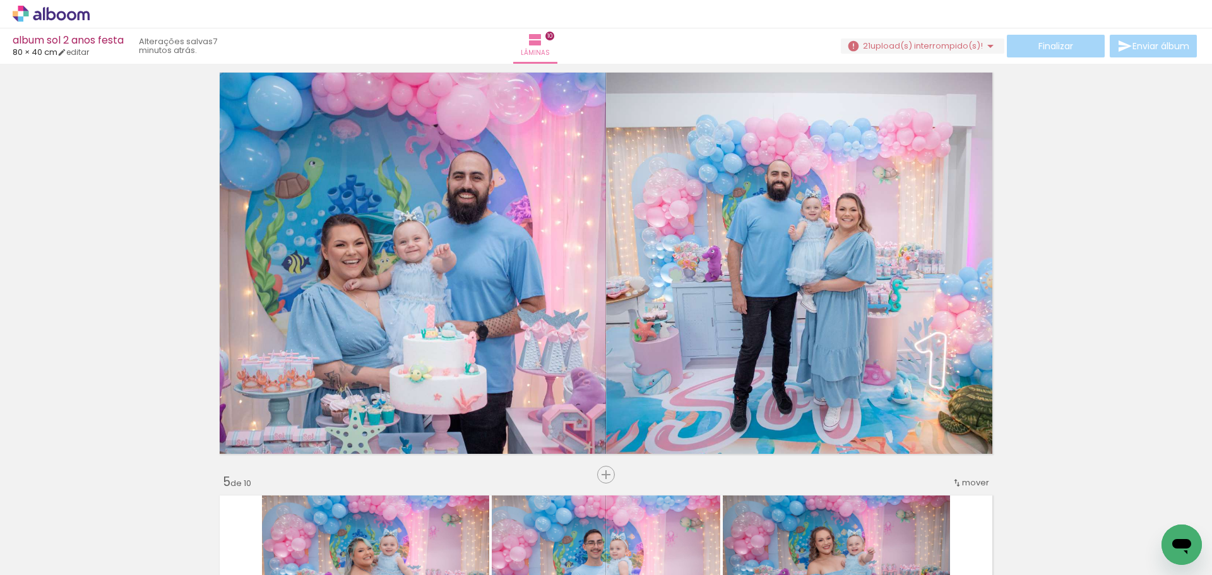
scroll to position [1294, 0]
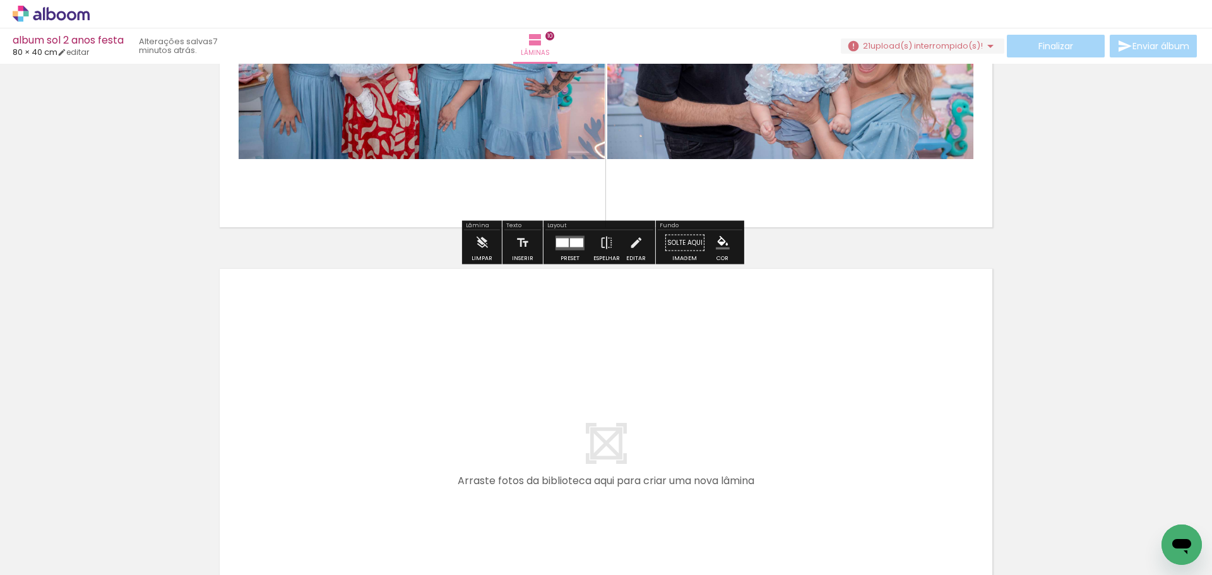
scroll to position [4080, 0]
